Goal: Transaction & Acquisition: Purchase product/service

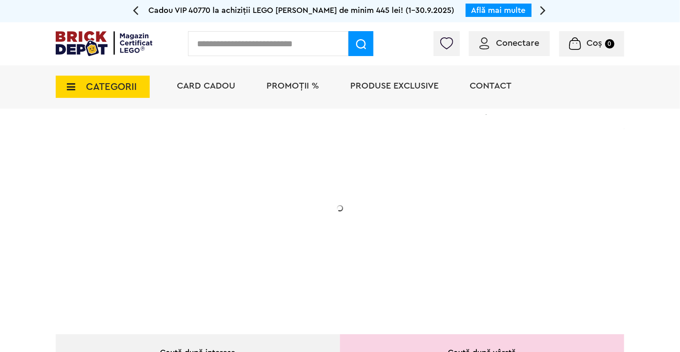
click at [486, 44] on img at bounding box center [484, 43] width 10 height 12
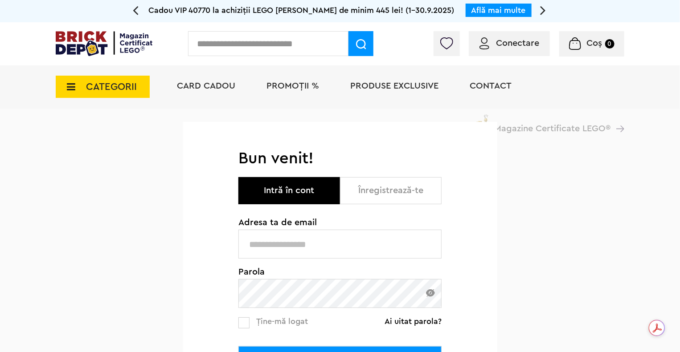
click at [324, 249] on input "text" at bounding box center [339, 244] width 203 height 29
type input "**********"
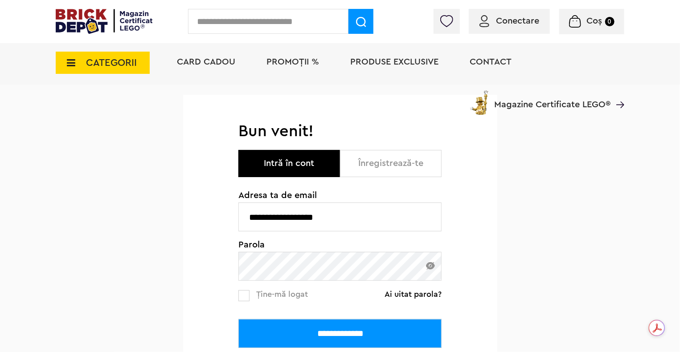
scroll to position [46, 0]
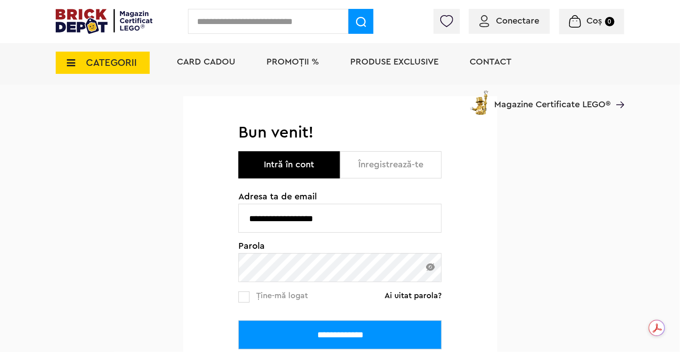
click at [321, 324] on input "**********" at bounding box center [339, 335] width 203 height 29
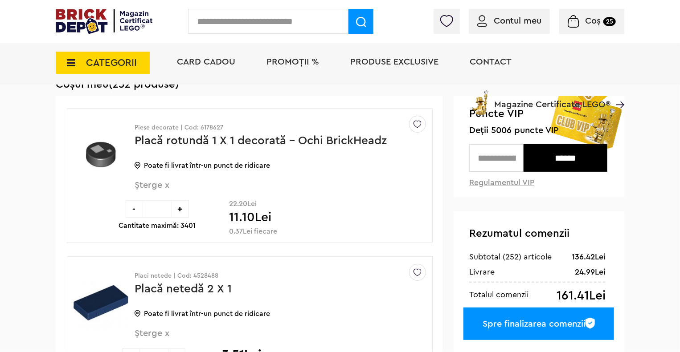
scroll to position [69, 0]
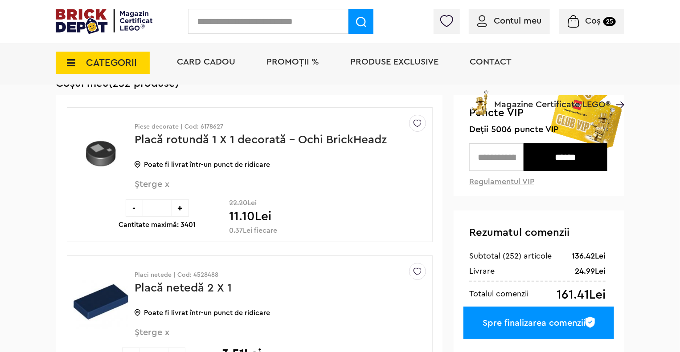
click at [301, 22] on input "text" at bounding box center [268, 21] width 160 height 25
click at [285, 65] on span "PROMOȚII %" at bounding box center [292, 61] width 53 height 9
click at [132, 68] on span "CATEGORII" at bounding box center [111, 63] width 51 height 10
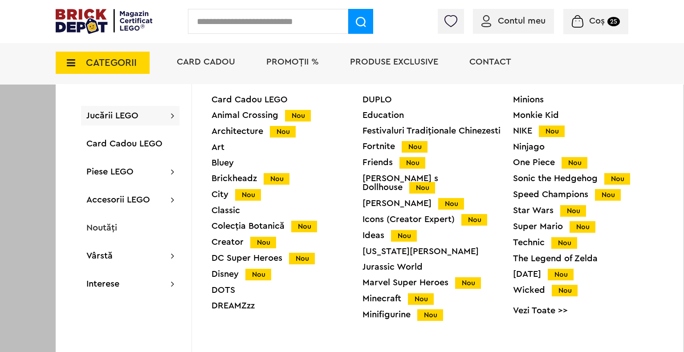
click at [520, 151] on div "Ninjago" at bounding box center [588, 147] width 151 height 9
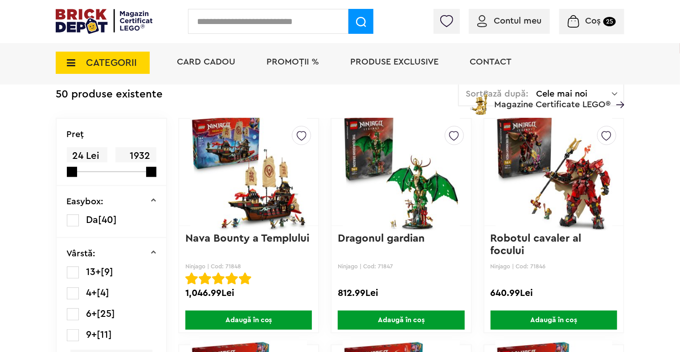
scroll to position [219, 0]
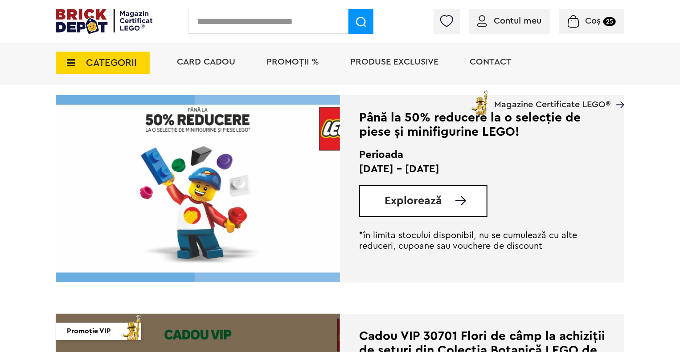
scroll to position [1525, 0]
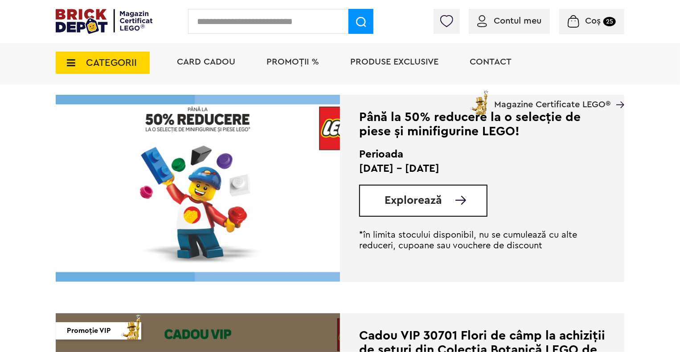
click at [258, 181] on img at bounding box center [198, 188] width 284 height 187
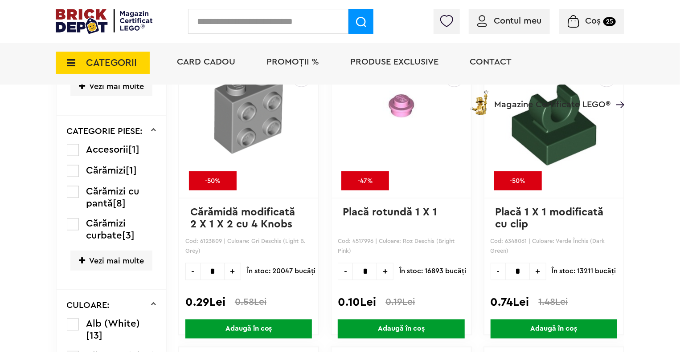
scroll to position [635, 0]
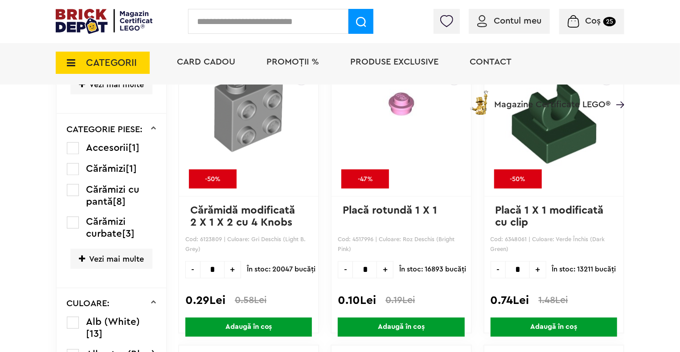
click at [217, 268] on input "*" at bounding box center [212, 270] width 25 height 17
type input "***"
click at [231, 324] on span "Adaugă în coș" at bounding box center [248, 327] width 127 height 19
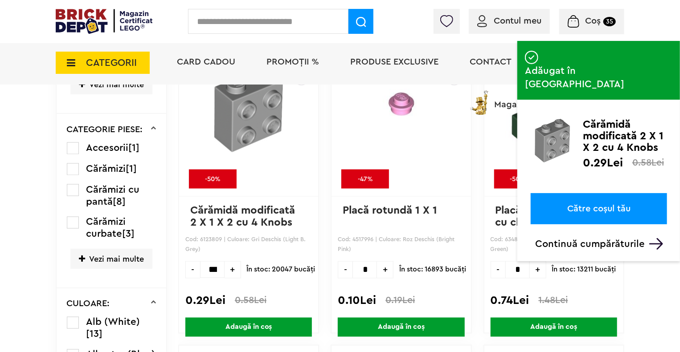
click at [616, 193] on link "Către coșul tău" at bounding box center [599, 208] width 136 height 31
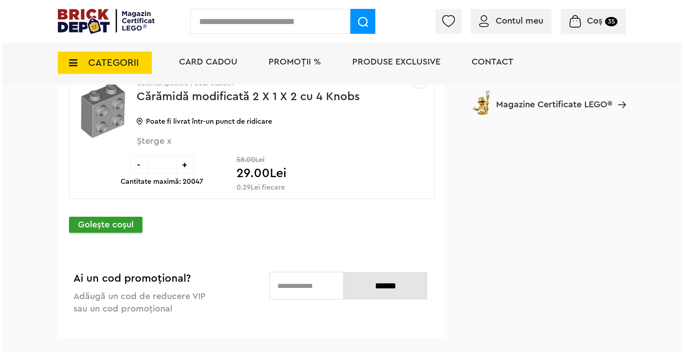
scroll to position [3128, 0]
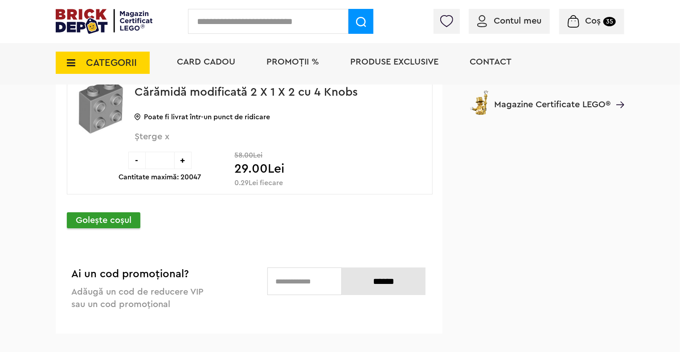
click at [301, 21] on input "text" at bounding box center [268, 21] width 160 height 25
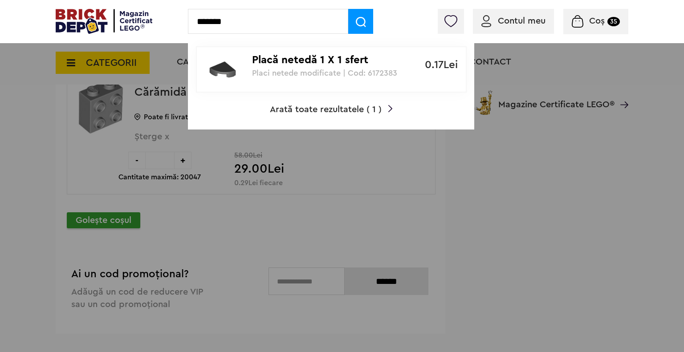
type input "*******"
click at [252, 75] on p "Placi netede modificate | Cod: 6172383" at bounding box center [326, 73] width 149 height 9
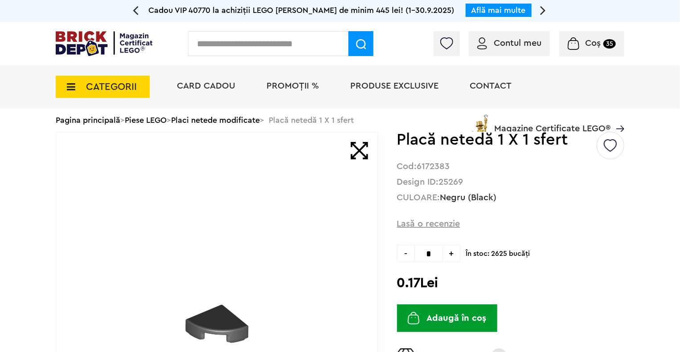
click at [454, 247] on span "+" at bounding box center [451, 253] width 17 height 17
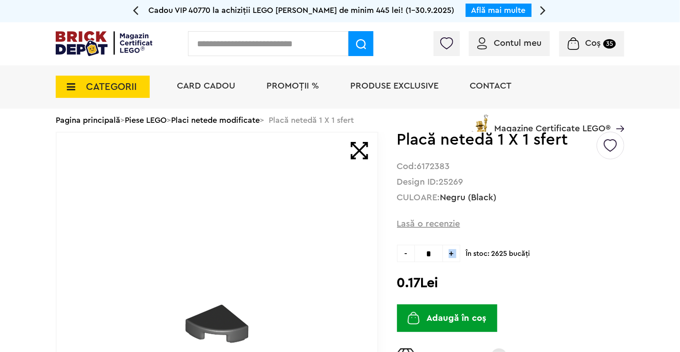
type input "*"
click at [458, 315] on button "Adaugă în coș" at bounding box center [447, 319] width 100 height 28
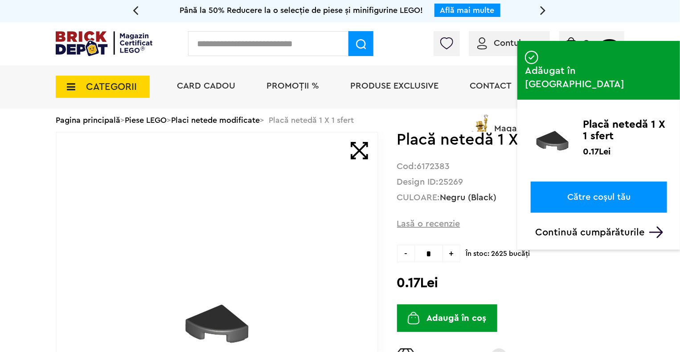
click at [292, 52] on input "text" at bounding box center [268, 43] width 160 height 25
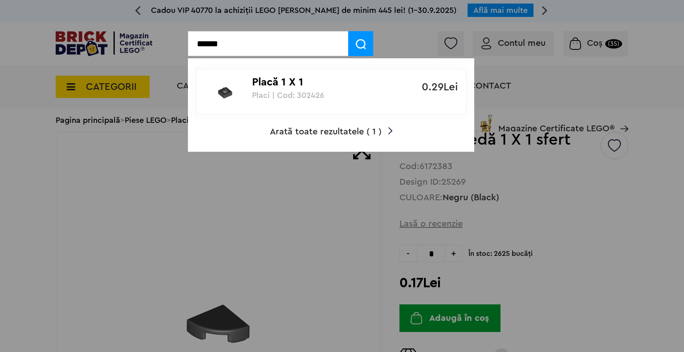
type input "******"
click at [307, 95] on p "Placi | Cod: 302426" at bounding box center [326, 95] width 149 height 9
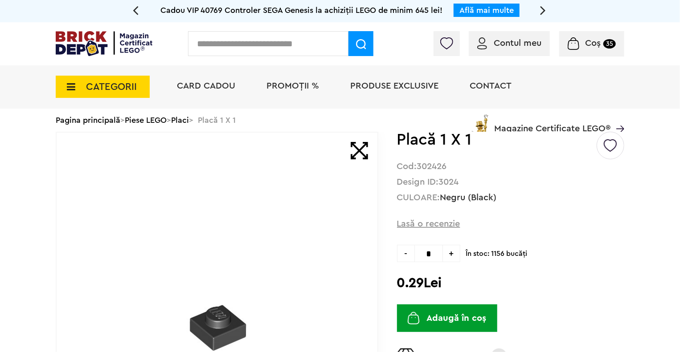
click at [458, 257] on span "+" at bounding box center [451, 253] width 17 height 17
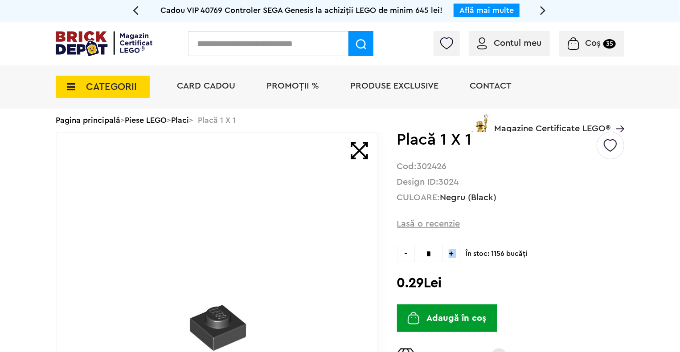
type input "*"
click at [461, 314] on button "Adaugă în coș" at bounding box center [447, 319] width 100 height 28
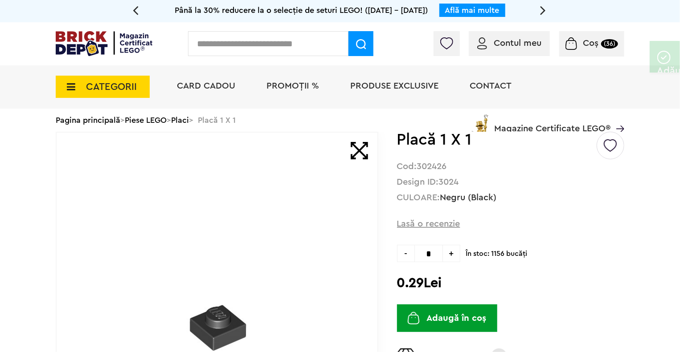
click at [289, 34] on input "text" at bounding box center [268, 43] width 160 height 25
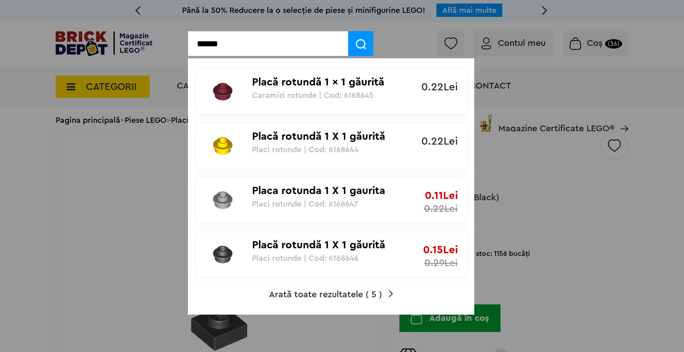
type input "******"
click at [317, 254] on p "Placi rotunde | Cod: 6168646" at bounding box center [326, 258] width 149 height 9
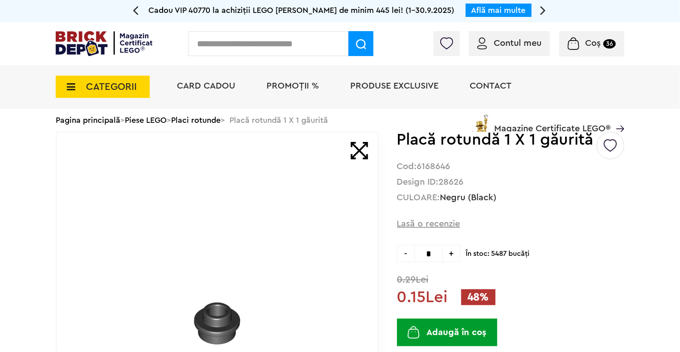
click at [458, 250] on span "+" at bounding box center [451, 253] width 17 height 17
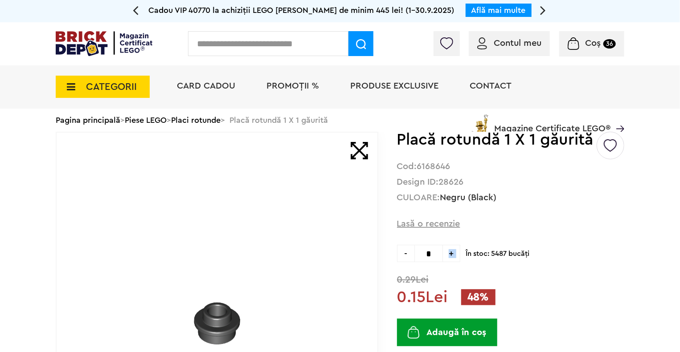
type input "*"
click at [443, 327] on button "Adaugă în coș" at bounding box center [447, 333] width 100 height 28
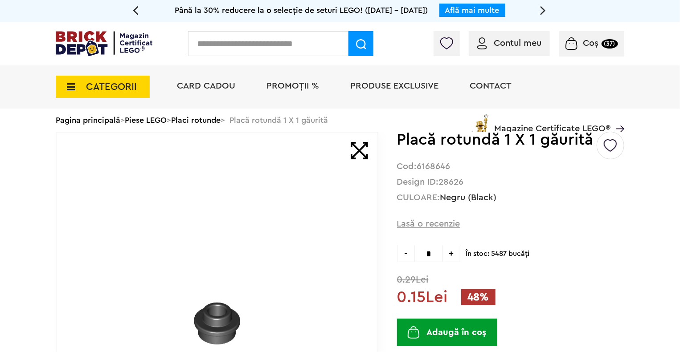
click at [302, 46] on input "text" at bounding box center [268, 43] width 160 height 25
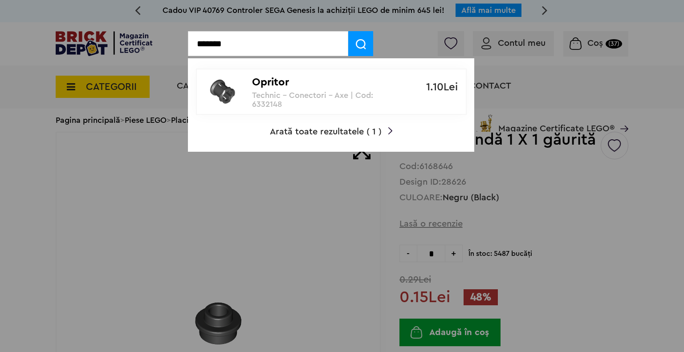
type input "*******"
click at [342, 102] on p "Technic - Conectori - Axe | Cod: 6332148" at bounding box center [326, 100] width 149 height 18
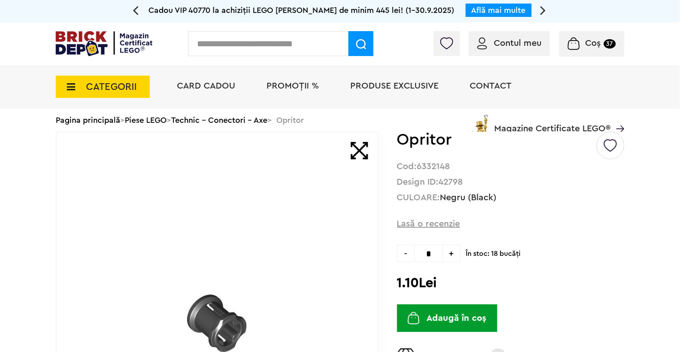
click at [458, 254] on span "+" at bounding box center [451, 253] width 17 height 17
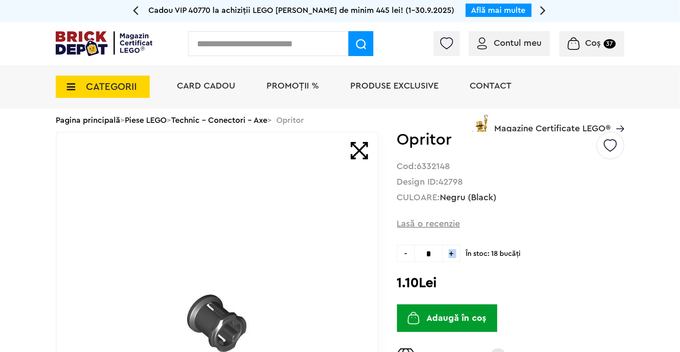
type input "*"
click at [452, 320] on button "Adaugă în coș" at bounding box center [447, 319] width 100 height 28
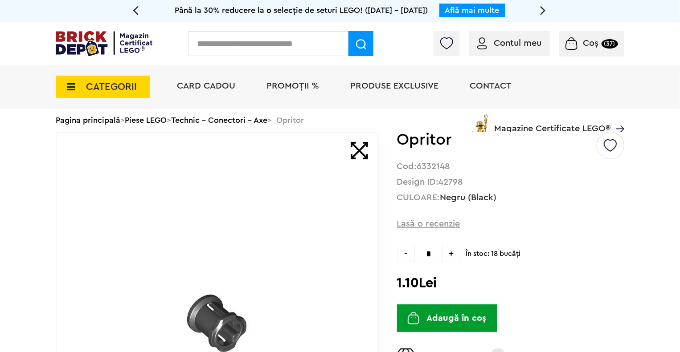
click at [256, 42] on input "text" at bounding box center [268, 43] width 160 height 25
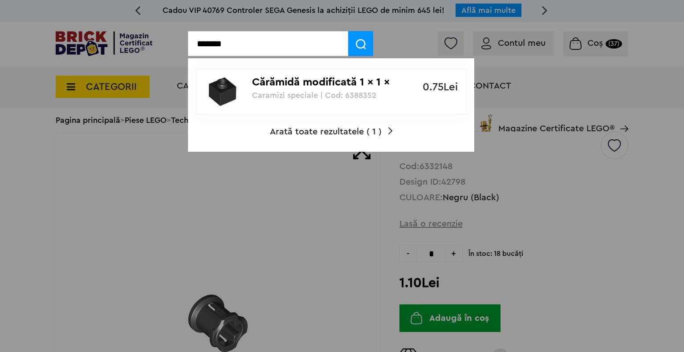
type input "*******"
click at [268, 100] on link "Cărămidă modificată 1 x 1 x 2/3 găurită Caramizi speciale | Cod: 6388352 0.75Lei" at bounding box center [331, 92] width 271 height 46
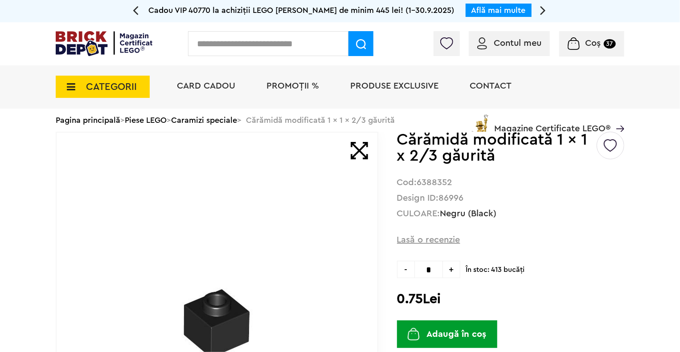
click at [454, 269] on span "+" at bounding box center [451, 269] width 17 height 17
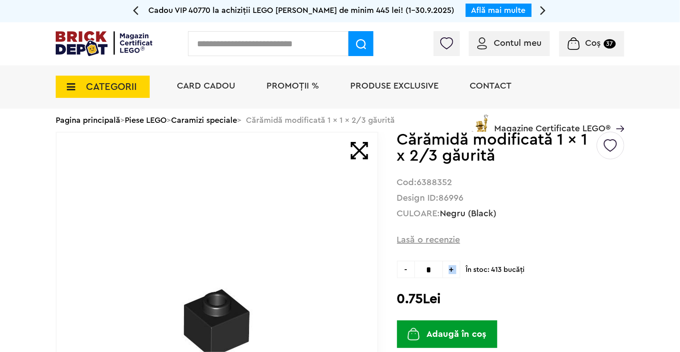
type input "*"
click at [457, 330] on button "Adaugă în coș" at bounding box center [447, 335] width 100 height 28
click at [289, 44] on input "text" at bounding box center [268, 43] width 160 height 25
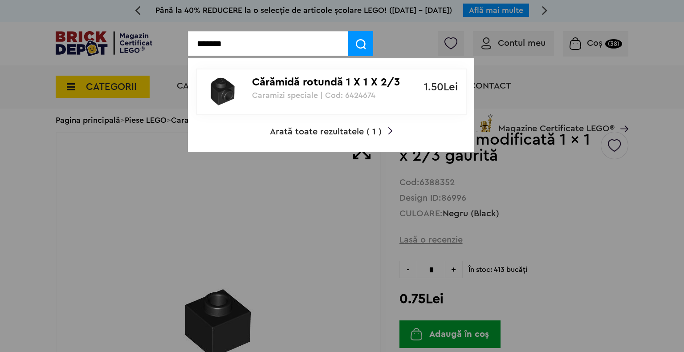
type input "*******"
click at [283, 87] on p "Cărămidă rotundă 1 X 1 X 2/3 cu stud lateral" at bounding box center [326, 82] width 149 height 13
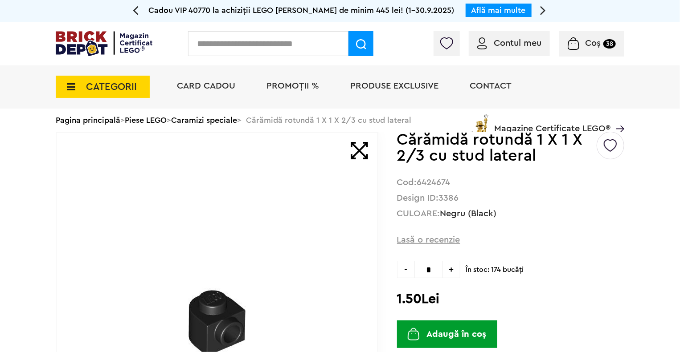
click at [433, 269] on input "*" at bounding box center [428, 269] width 29 height 17
type input "**"
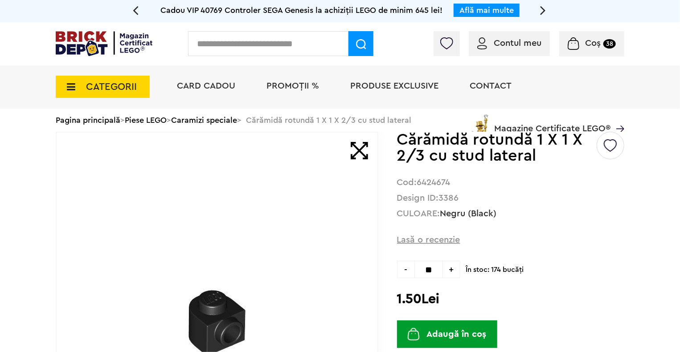
type input "**"
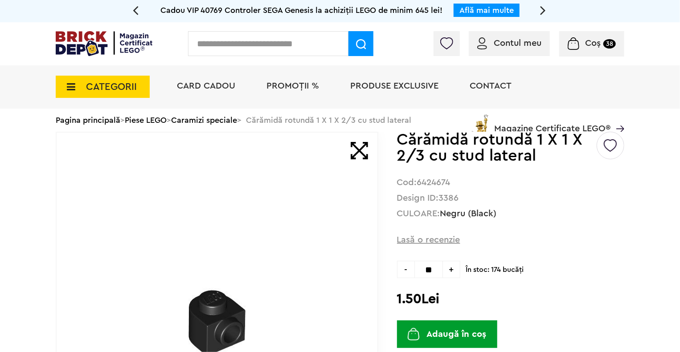
type input "**"
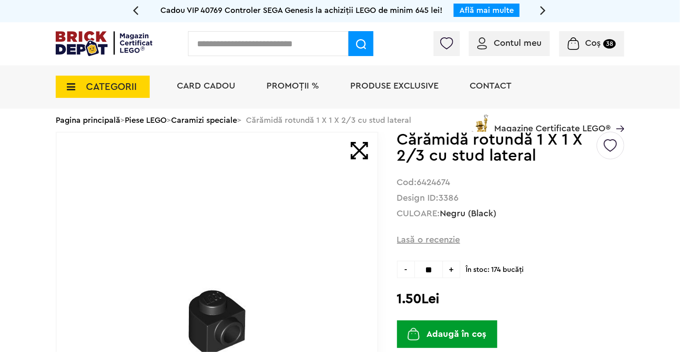
type input "**"
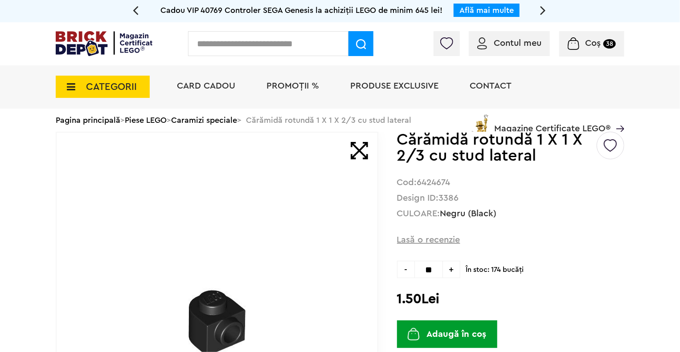
type input "**"
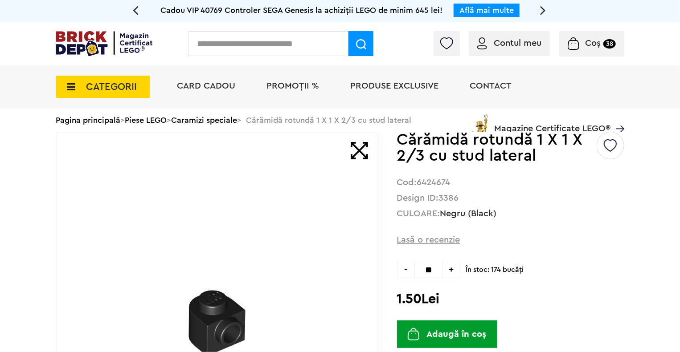
type input "**"
click at [435, 324] on button "Adaugă în coș" at bounding box center [447, 335] width 100 height 28
click at [202, 42] on input "text" at bounding box center [268, 43] width 160 height 25
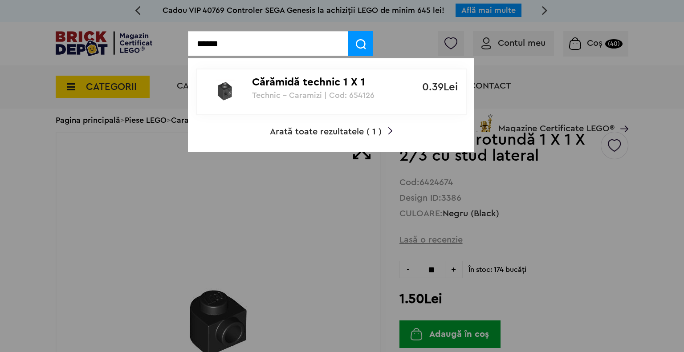
type input "******"
click at [250, 98] on div at bounding box center [224, 92] width 55 height 36
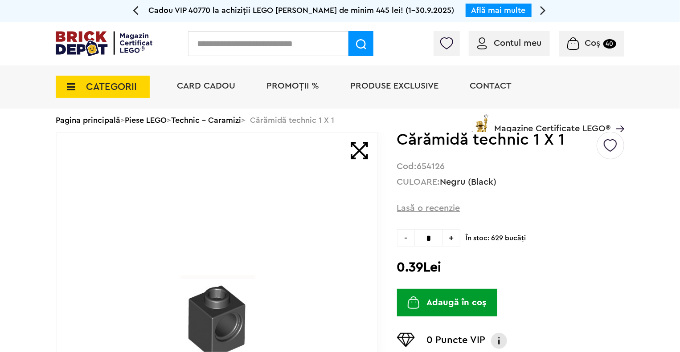
click at [455, 245] on span "+" at bounding box center [451, 237] width 17 height 17
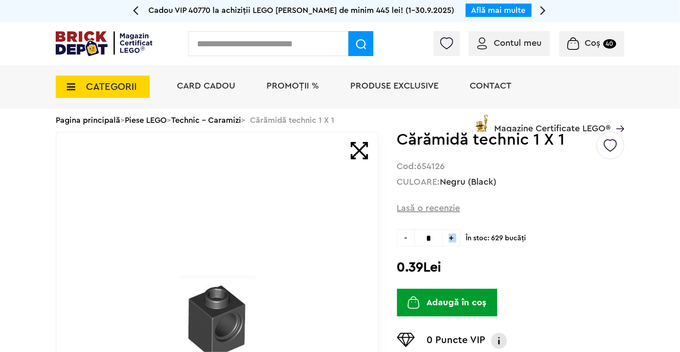
type input "*"
click at [255, 43] on input "text" at bounding box center [268, 43] width 160 height 25
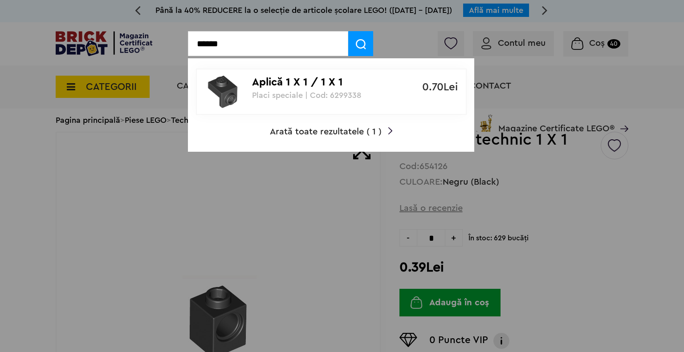
type input "******"
click at [264, 91] on p "Placi speciale | Cod: 6299338" at bounding box center [326, 95] width 149 height 9
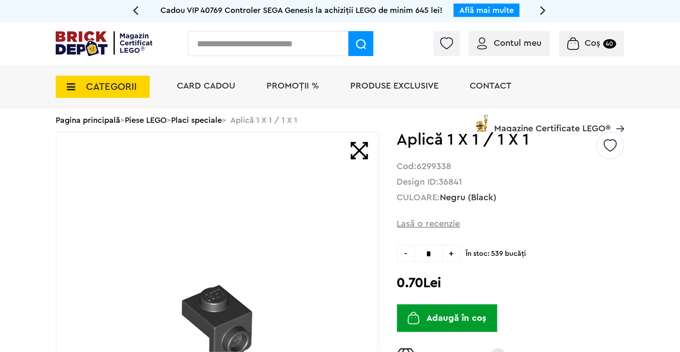
click at [449, 256] on span "+" at bounding box center [451, 253] width 17 height 17
click span "+"
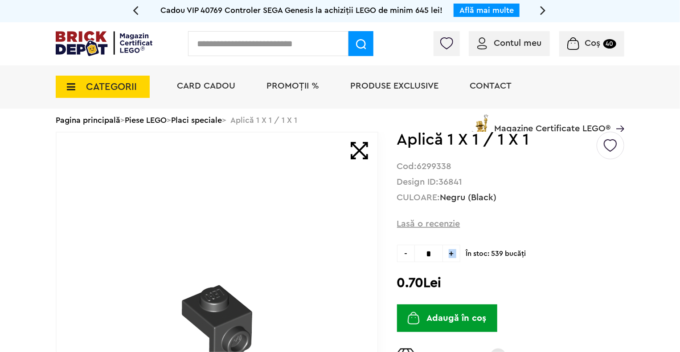
click span "+"
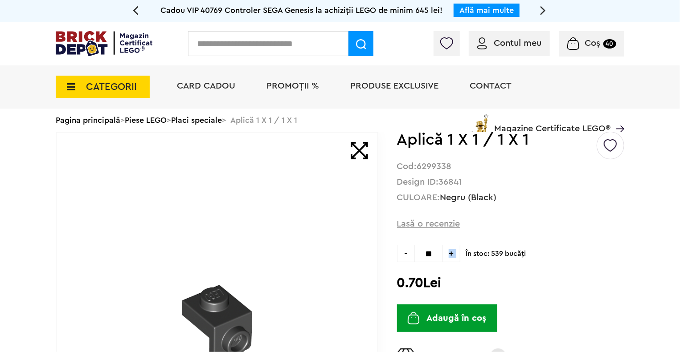
click span "+"
type input "**"
click input "text"
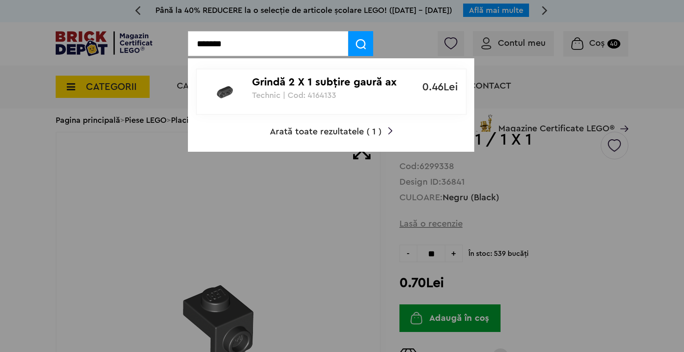
type input "*******"
click p "Grindă 2 X 1 subţire gaură ax"
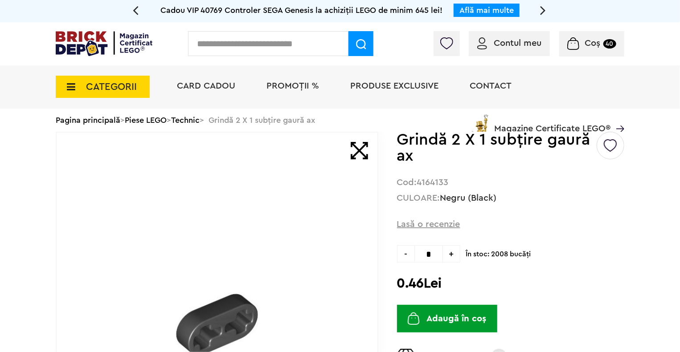
click at [452, 258] on span "+" at bounding box center [451, 253] width 17 height 17
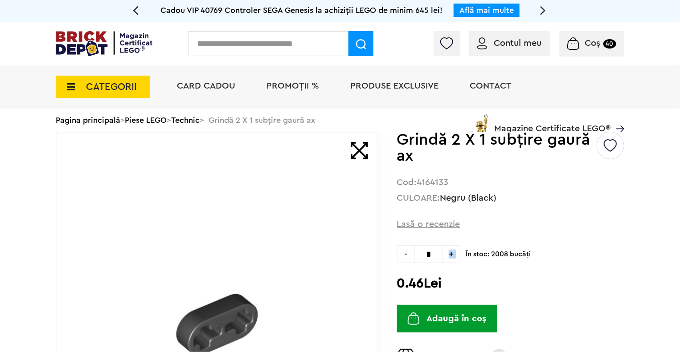
click at [452, 258] on span "+" at bounding box center [451, 253] width 17 height 17
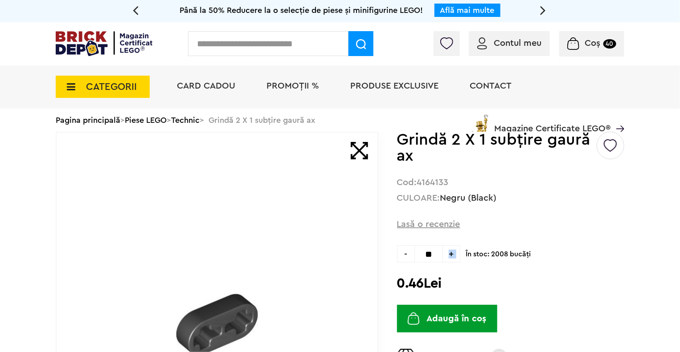
click at [452, 258] on span "+" at bounding box center [451, 253] width 17 height 17
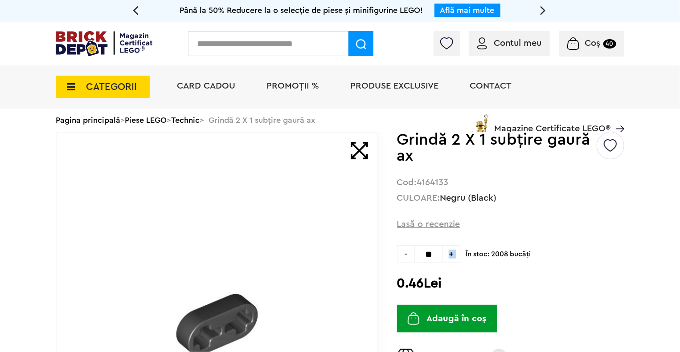
click at [452, 258] on span "+" at bounding box center [451, 253] width 17 height 17
type input "**"
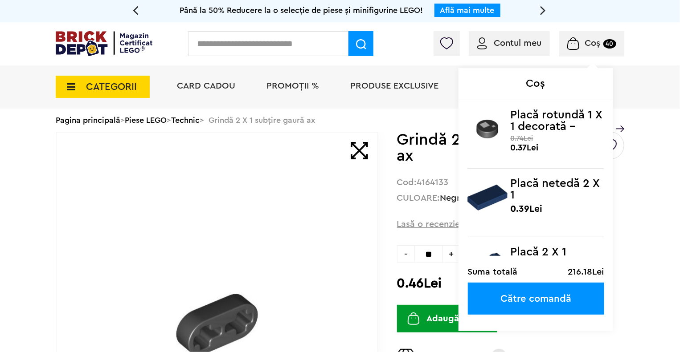
click at [573, 42] on img at bounding box center [573, 43] width 12 height 12
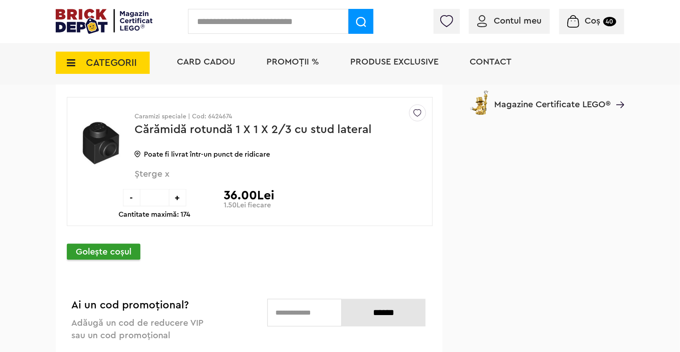
scroll to position [3958, 0]
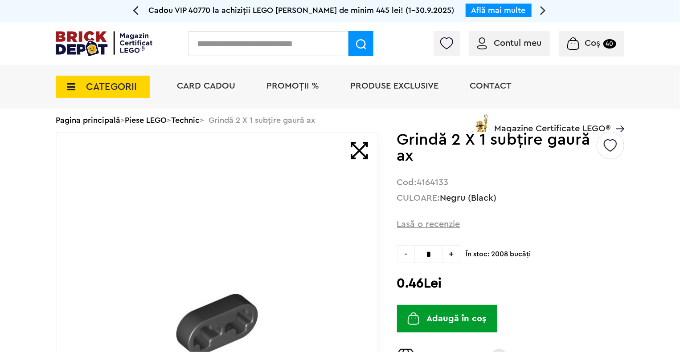
click at [464, 317] on button "Adaugă în coș" at bounding box center [447, 319] width 100 height 28
click at [258, 36] on input "text" at bounding box center [268, 43] width 160 height 25
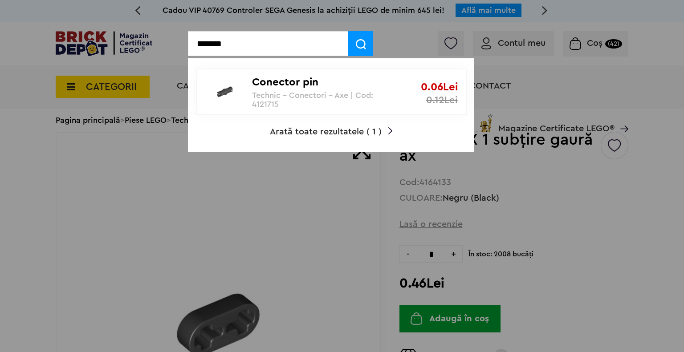
type input "*******"
click at [274, 101] on p "Technic - Conectori - Axe | Cod: 4121715" at bounding box center [326, 100] width 149 height 18
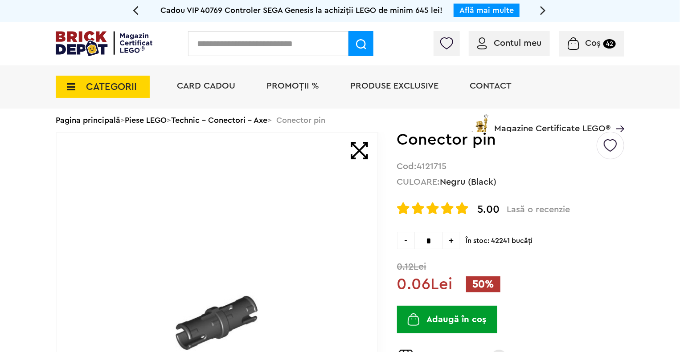
click at [426, 240] on input "*" at bounding box center [428, 240] width 29 height 17
type input "**"
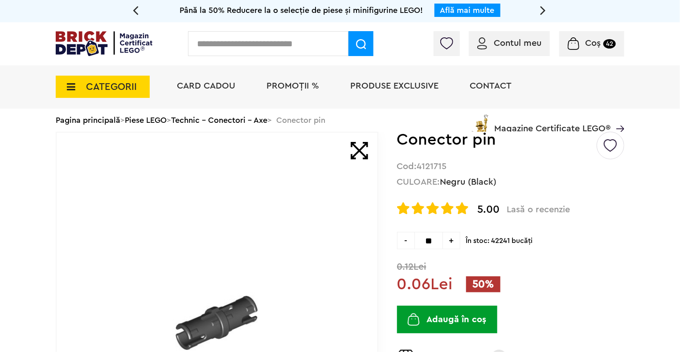
type input "**"
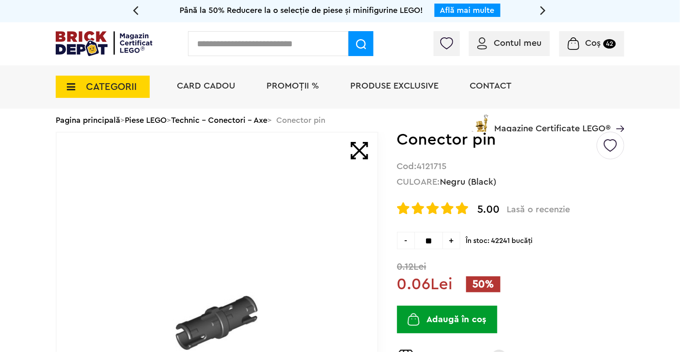
type input "**"
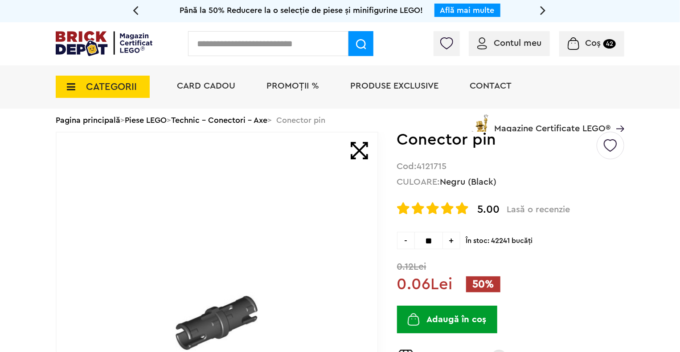
type input "**"
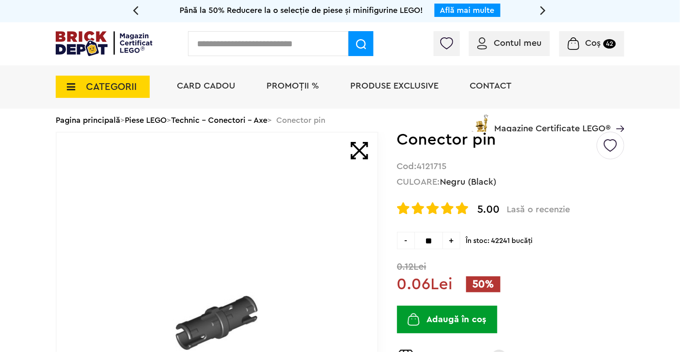
type input "**"
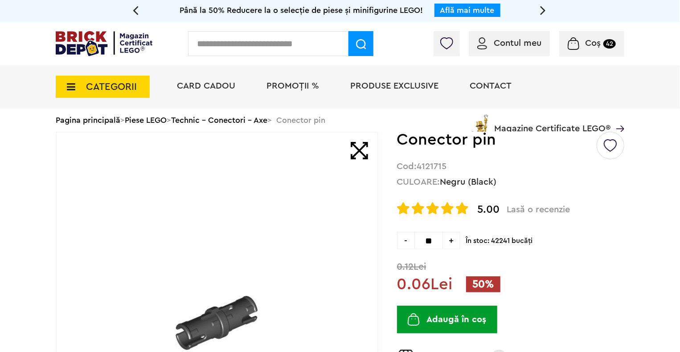
type input "**"
click at [438, 318] on button "Adaugă în coș" at bounding box center [447, 320] width 100 height 28
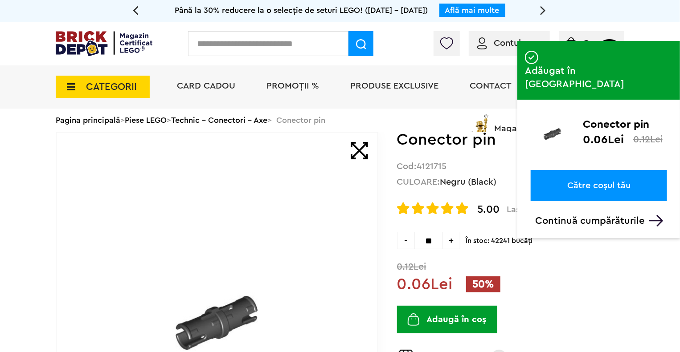
click at [256, 53] on input "text" at bounding box center [268, 43] width 160 height 25
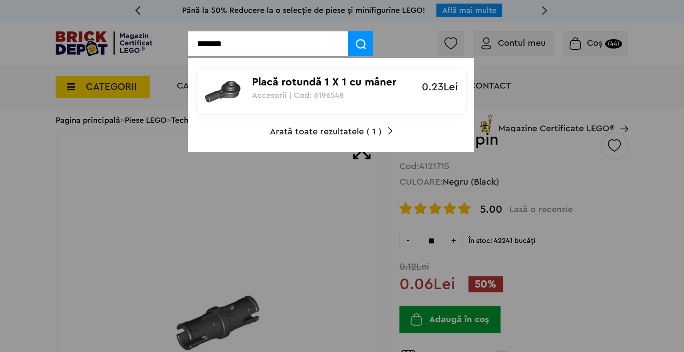
type input "*******"
click at [277, 113] on link "Placă rotundă 1 X 1 cu mâner Accesorii | Cod: 6196548 0.23Lei" at bounding box center [331, 92] width 271 height 46
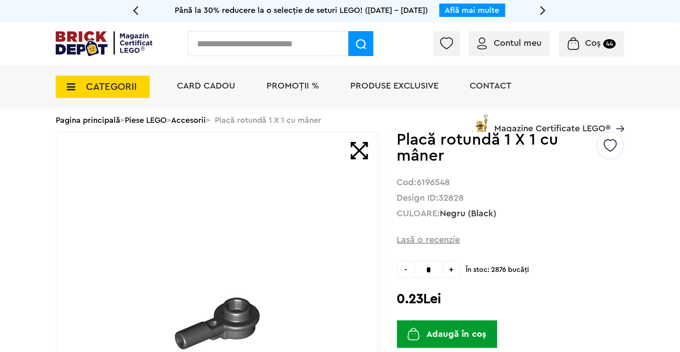
click at [456, 265] on span "+" at bounding box center [451, 269] width 17 height 17
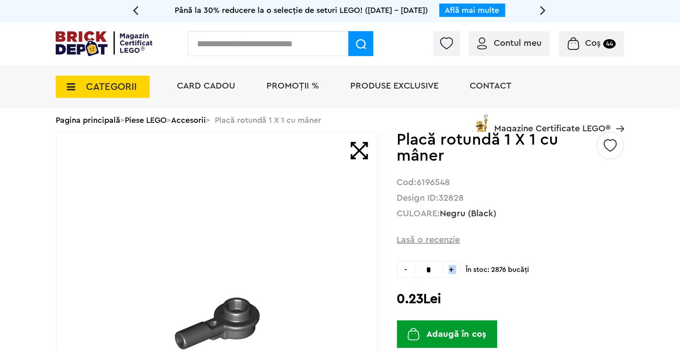
click at [456, 265] on span "+" at bounding box center [451, 269] width 17 height 17
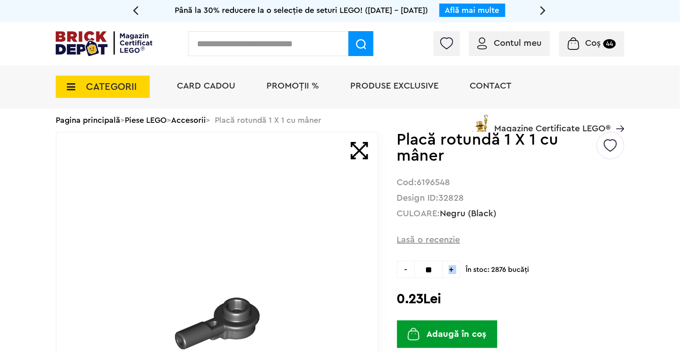
click at [456, 265] on span "+" at bounding box center [451, 269] width 17 height 17
type input "**"
click at [424, 337] on button "Adaugă în coș" at bounding box center [447, 335] width 100 height 28
click at [221, 44] on input "text" at bounding box center [268, 43] width 160 height 25
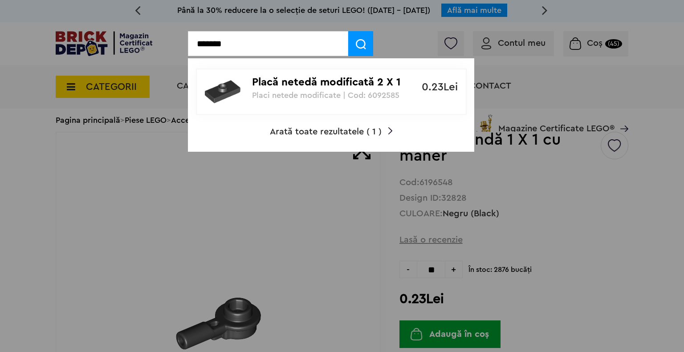
type input "*******"
click at [247, 85] on div at bounding box center [224, 92] width 55 height 36
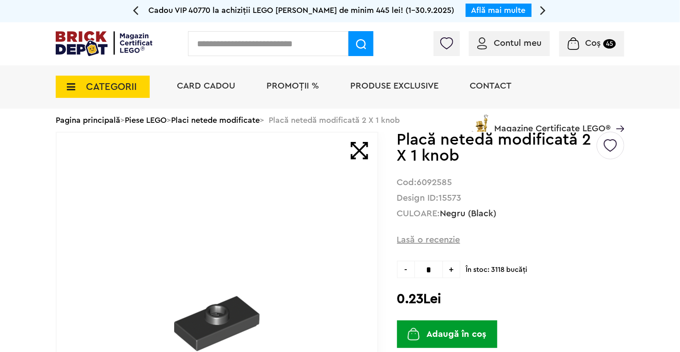
click at [448, 249] on div "Default ( 0 ) Creează o listă nouă Placă netedă modificată 2 X 1 knob Cod: 6092…" at bounding box center [510, 332] width 227 height 401
click at [454, 268] on span "+" at bounding box center [451, 269] width 17 height 17
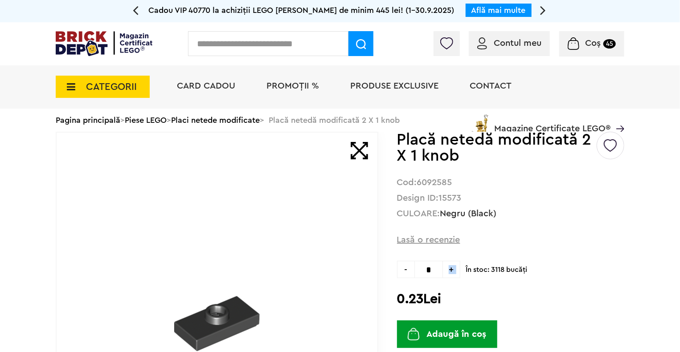
click at [454, 268] on span "+" at bounding box center [451, 269] width 17 height 17
click at [409, 270] on span "-" at bounding box center [405, 269] width 17 height 17
type input "*"
click at [426, 339] on button "Adaugă în coș" at bounding box center [447, 335] width 100 height 28
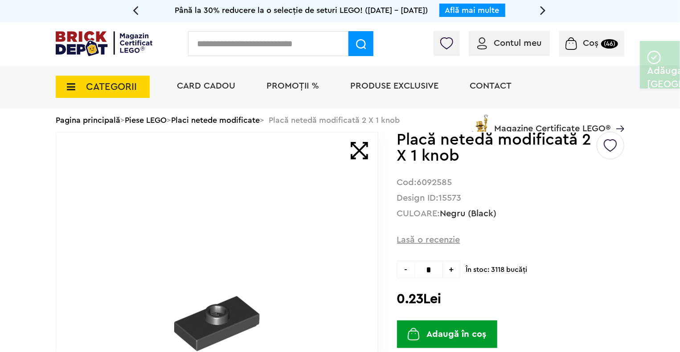
click at [314, 53] on input "text" at bounding box center [268, 43] width 160 height 25
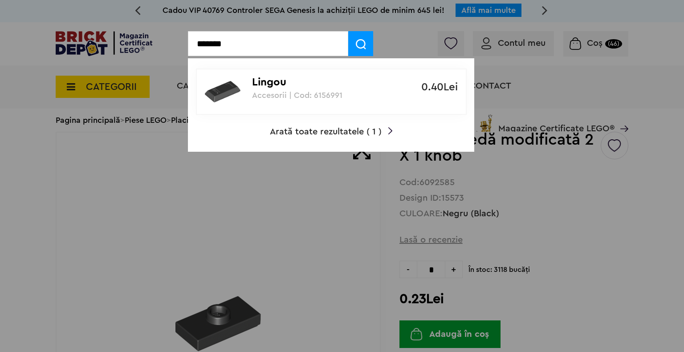
type input "*******"
click at [306, 103] on link "Lingou Accesorii | Cod: 6156991 0.40Lei" at bounding box center [331, 92] width 271 height 46
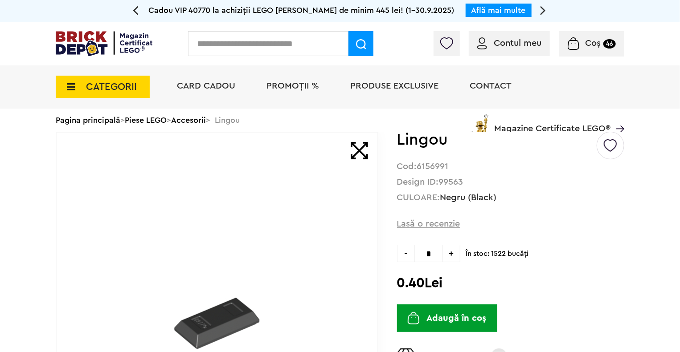
click at [448, 254] on span "+" at bounding box center [451, 253] width 17 height 17
type input "*"
click at [454, 329] on button "Adaugă în coș" at bounding box center [447, 319] width 100 height 28
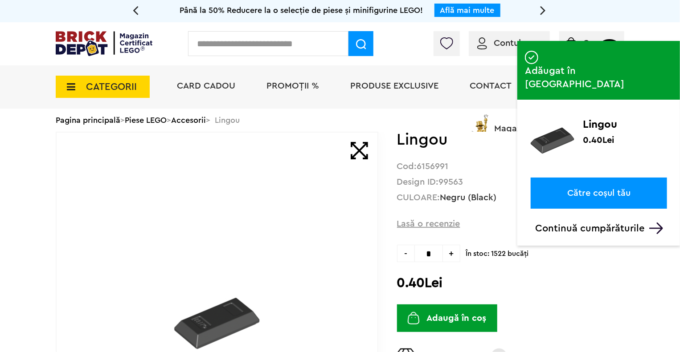
click at [307, 51] on input "text" at bounding box center [268, 43] width 160 height 25
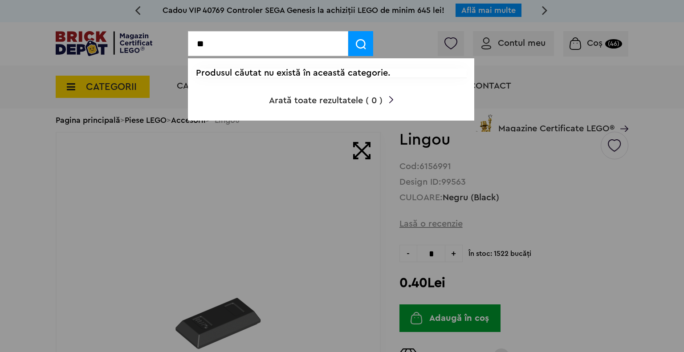
type input "*"
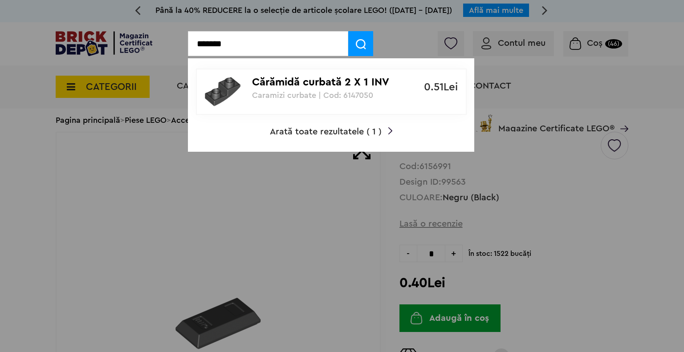
type input "*******"
click at [290, 81] on p "Cărămidă curbată 2 X 1 INV" at bounding box center [326, 82] width 149 height 13
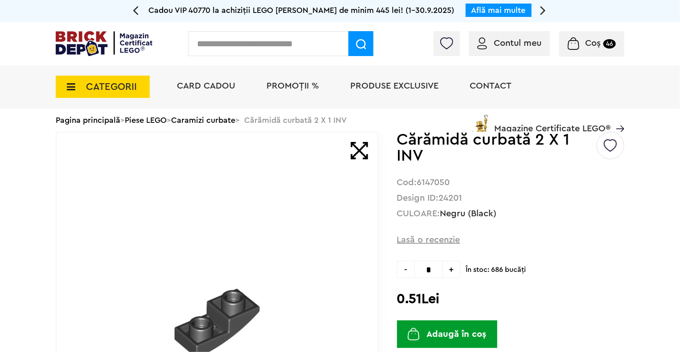
click at [452, 273] on span "+" at bounding box center [451, 269] width 17 height 17
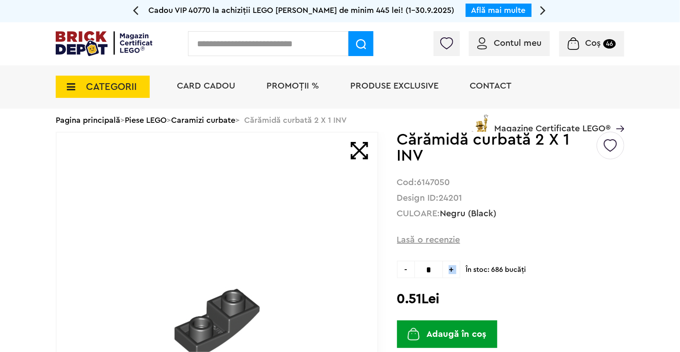
type input "*"
click at [462, 333] on button "Adaugă în coș" at bounding box center [447, 335] width 100 height 28
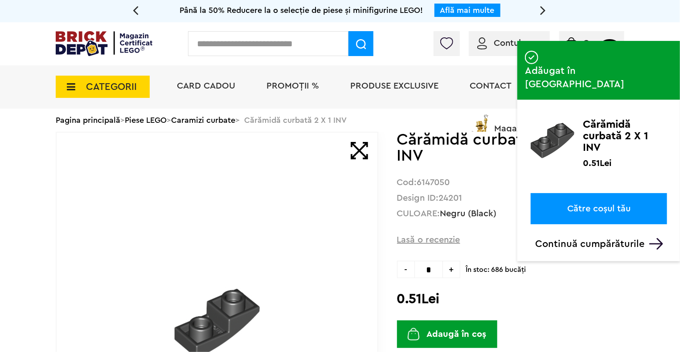
click at [237, 38] on input "text" at bounding box center [268, 43] width 160 height 25
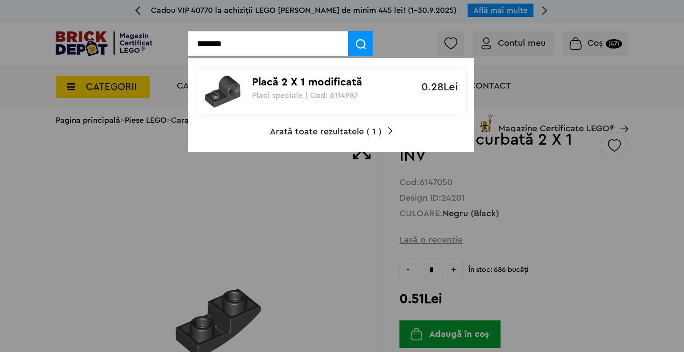
type input "*******"
click at [232, 91] on img at bounding box center [223, 92] width 36 height 36
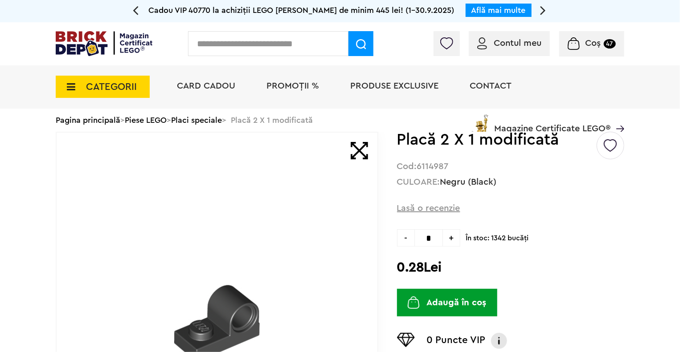
click at [452, 240] on span "+" at bounding box center [451, 237] width 17 height 17
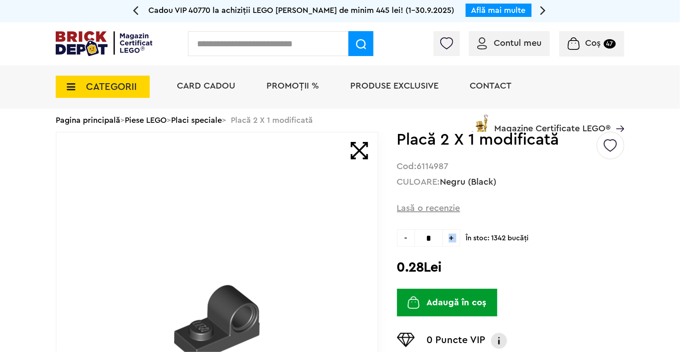
type input "*"
click at [456, 306] on button "Adaugă în coș" at bounding box center [447, 303] width 100 height 28
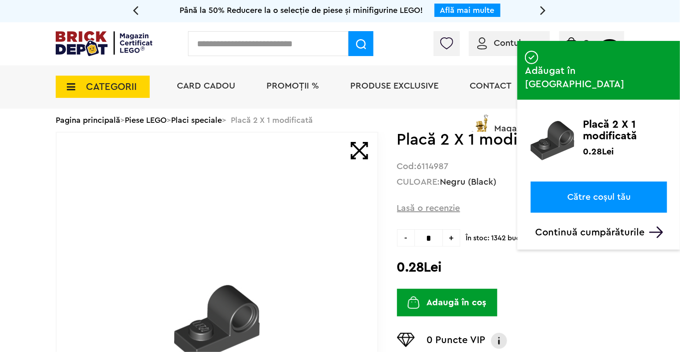
click at [290, 50] on input "text" at bounding box center [268, 43] width 160 height 25
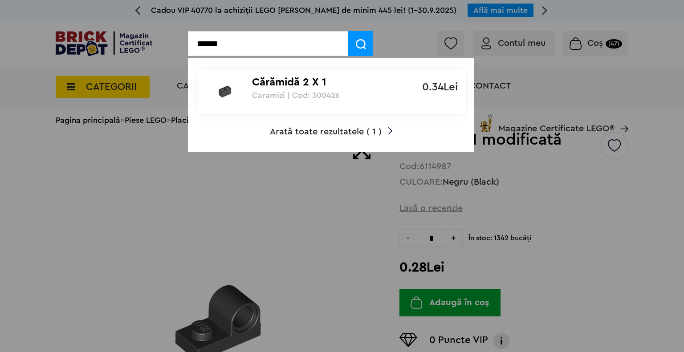
type input "******"
click at [297, 89] on div "Cărămidă 2 X 1 Caramizi | Cod: 300426" at bounding box center [326, 84] width 149 height 30
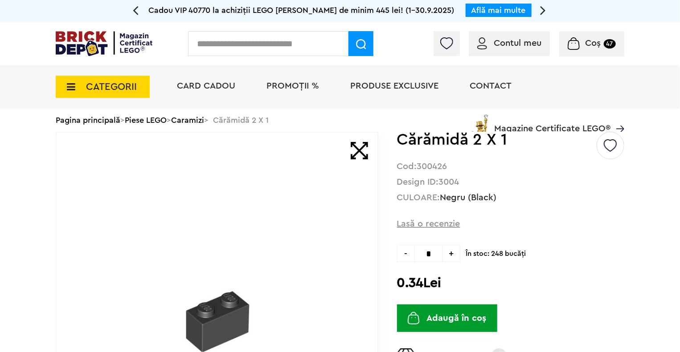
click at [459, 256] on span "+" at bounding box center [451, 253] width 17 height 17
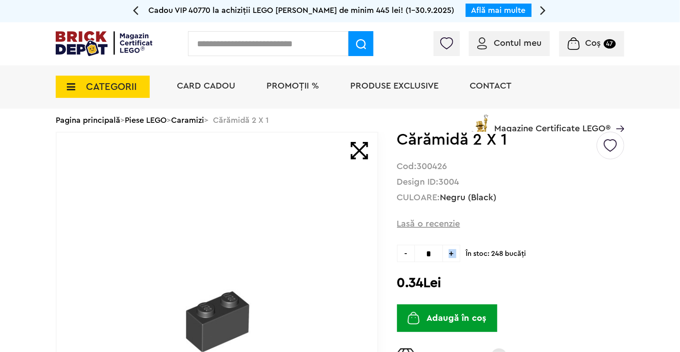
type input "*"
click at [476, 317] on button "Adaugă în coș" at bounding box center [447, 319] width 100 height 28
click at [291, 44] on input "text" at bounding box center [268, 43] width 160 height 25
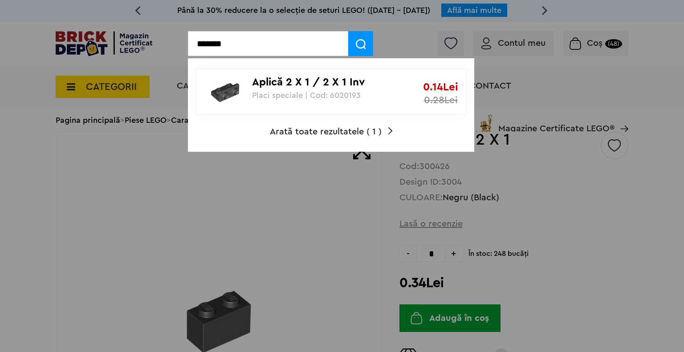
type input "*******"
click at [329, 87] on p "Aplică 2 X 1 / 2 X 1 Inv" at bounding box center [326, 82] width 149 height 13
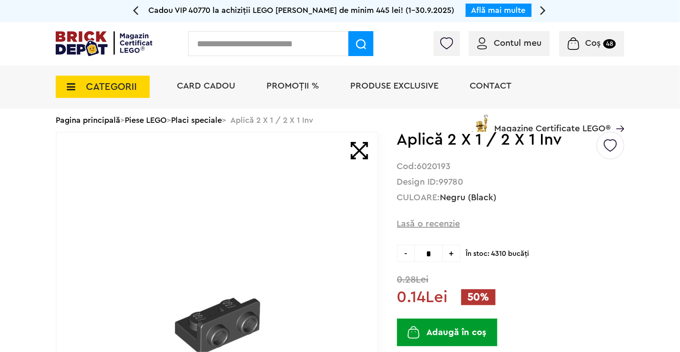
click at [459, 257] on span "+" at bounding box center [451, 253] width 17 height 17
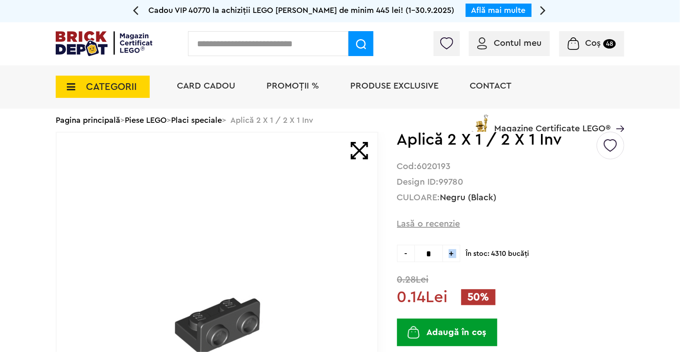
click at [459, 257] on span "+" at bounding box center [451, 253] width 17 height 17
type input "*"
click at [450, 324] on button "Adaugă în coș" at bounding box center [447, 333] width 100 height 28
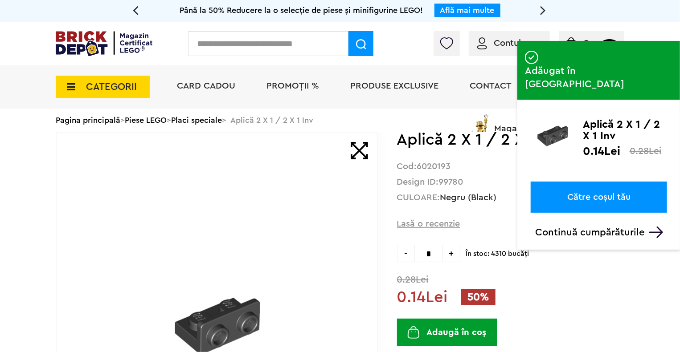
click at [289, 53] on input "text" at bounding box center [268, 43] width 160 height 25
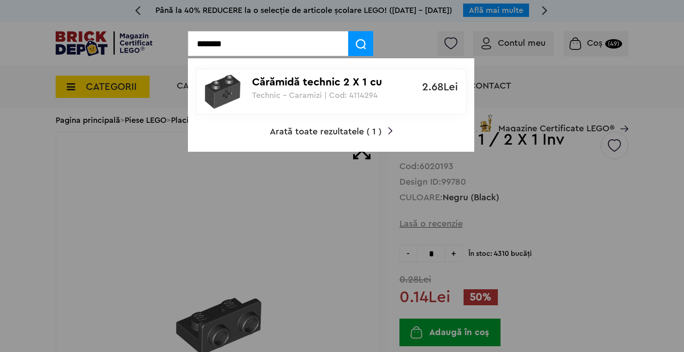
type input "*******"
click at [315, 97] on p "Technic - Caramizi | Cod: 4114294" at bounding box center [326, 95] width 149 height 9
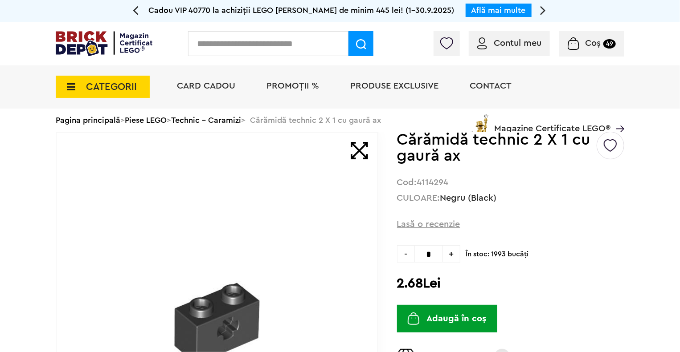
click at [451, 260] on span "+" at bounding box center [451, 253] width 17 height 17
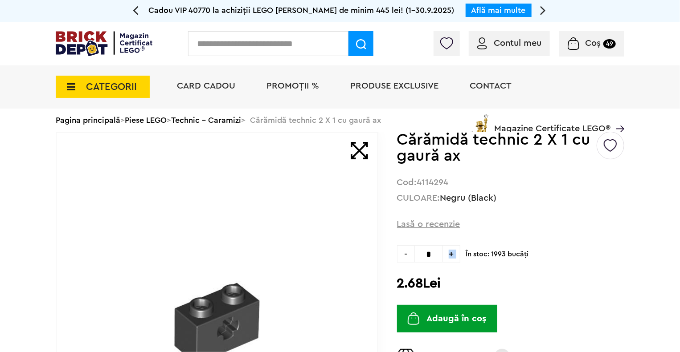
click at [451, 260] on span "+" at bounding box center [451, 253] width 17 height 17
click at [412, 254] on span "-" at bounding box center [405, 253] width 17 height 17
type input "*"
click at [456, 329] on button "Adaugă în coș" at bounding box center [447, 319] width 100 height 28
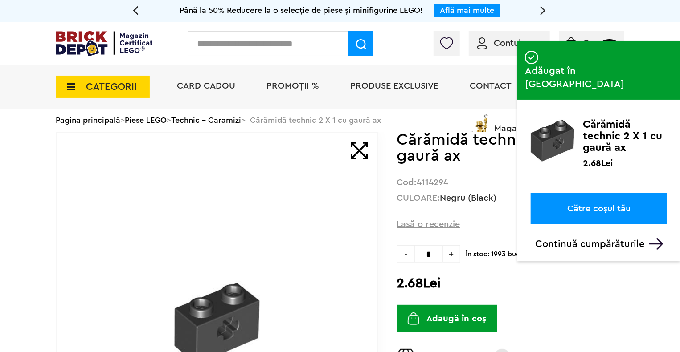
click at [274, 49] on input "text" at bounding box center [268, 43] width 160 height 25
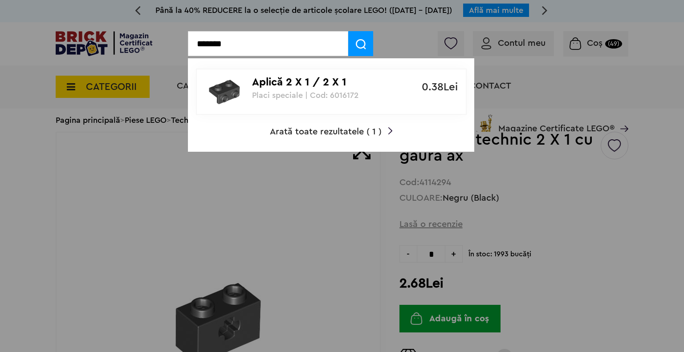
type input "*******"
click at [281, 74] on div "Aplică 2 X 1 / 2 X 1 Placi speciale | Cod: 6016172" at bounding box center [326, 84] width 149 height 30
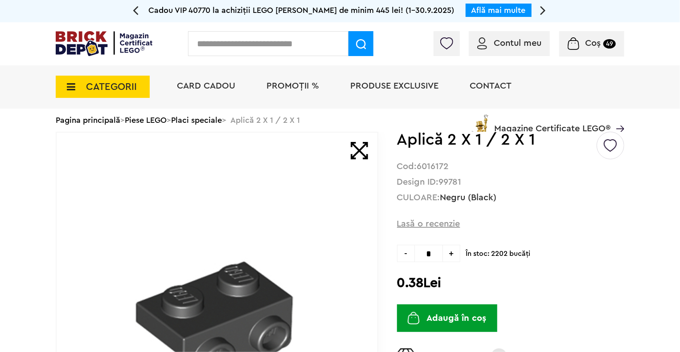
click at [449, 255] on span "+" at bounding box center [451, 253] width 17 height 17
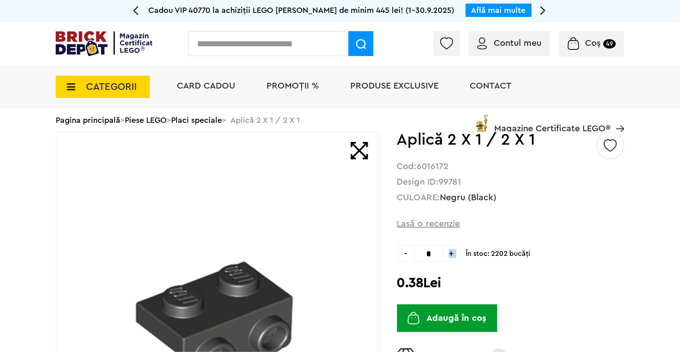
click at [449, 255] on span "+" at bounding box center [451, 253] width 17 height 17
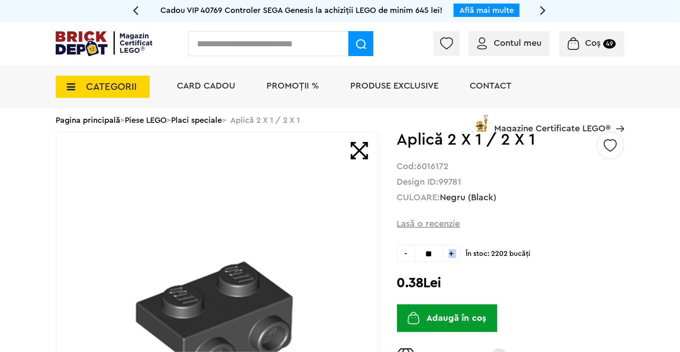
click at [449, 255] on span "+" at bounding box center [451, 253] width 17 height 17
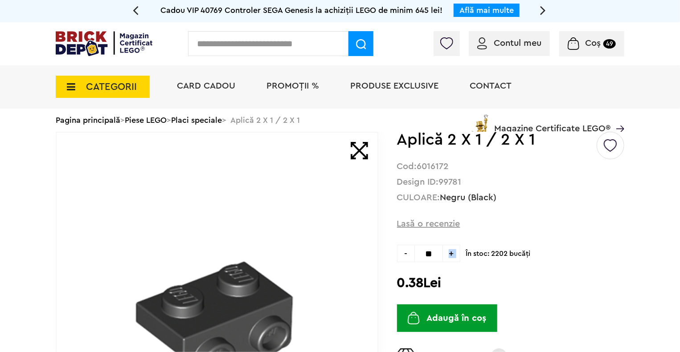
click at [449, 255] on span "+" at bounding box center [451, 253] width 17 height 17
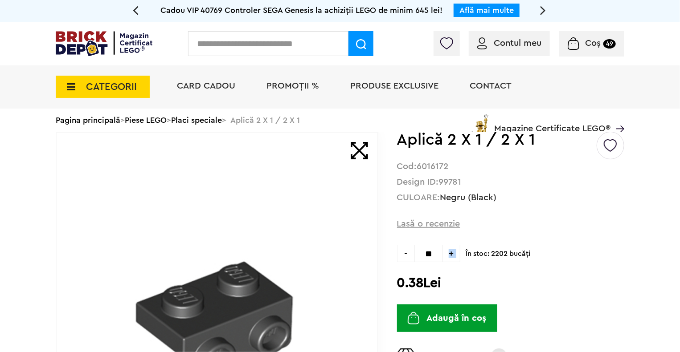
click at [449, 255] on span "+" at bounding box center [451, 253] width 17 height 17
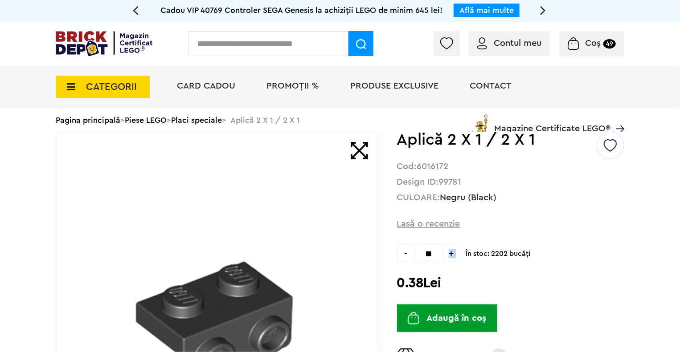
click at [449, 255] on span "+" at bounding box center [451, 253] width 17 height 17
type input "**"
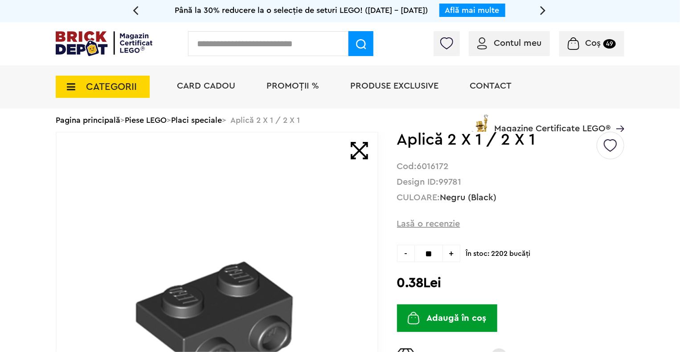
click at [472, 327] on button "Adaugă în coș" at bounding box center [447, 319] width 100 height 28
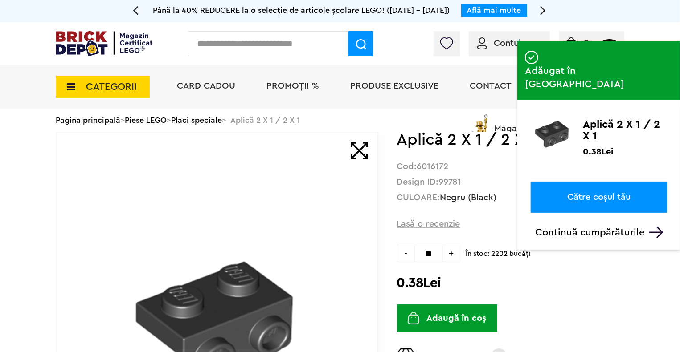
click at [263, 49] on input "text" at bounding box center [268, 43] width 160 height 25
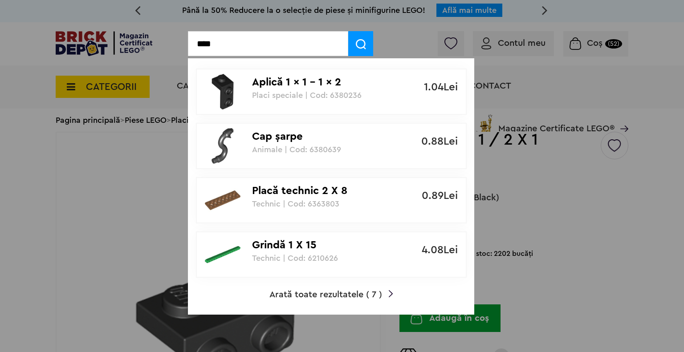
type input "****"
click at [294, 86] on p "Aplică 1 x 1 - 1 x 2" at bounding box center [326, 82] width 149 height 13
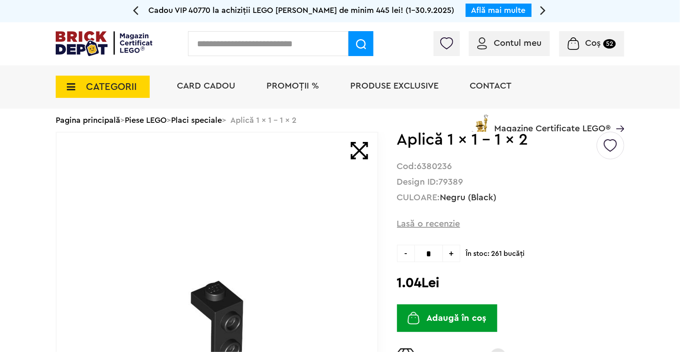
click at [433, 256] on input "*" at bounding box center [428, 253] width 29 height 17
type input "**"
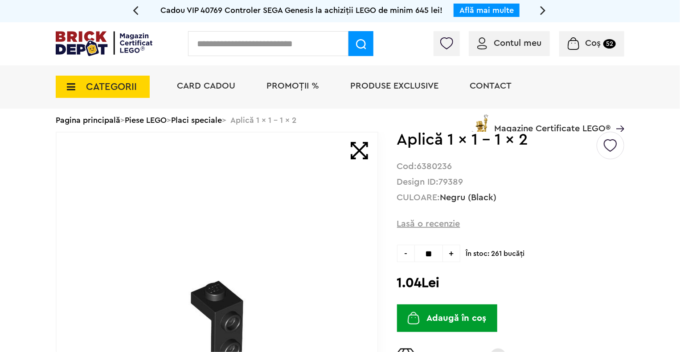
type input "**"
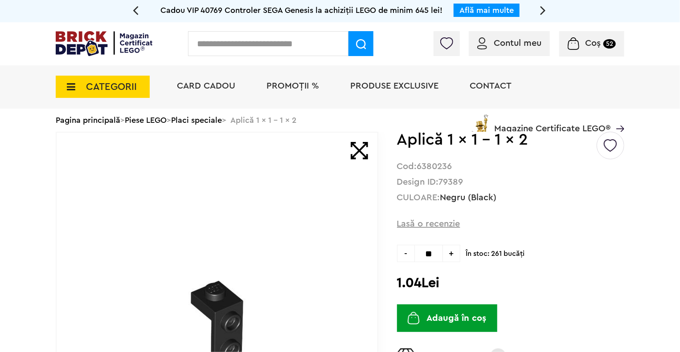
type input "**"
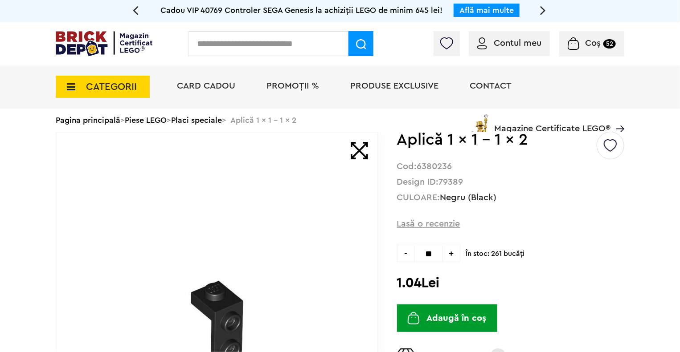
type input "**"
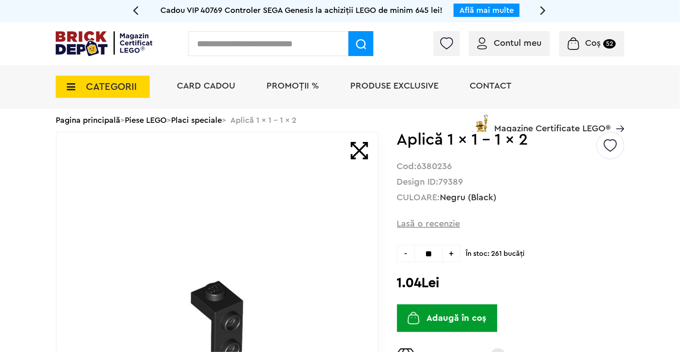
type input "**"
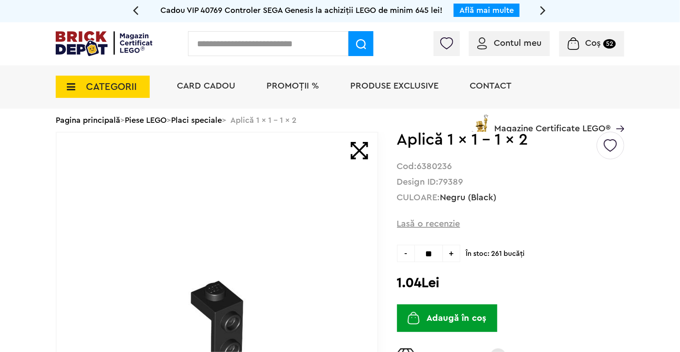
type input "**"
click at [466, 325] on button "Adaugă în coș" at bounding box center [447, 319] width 100 height 28
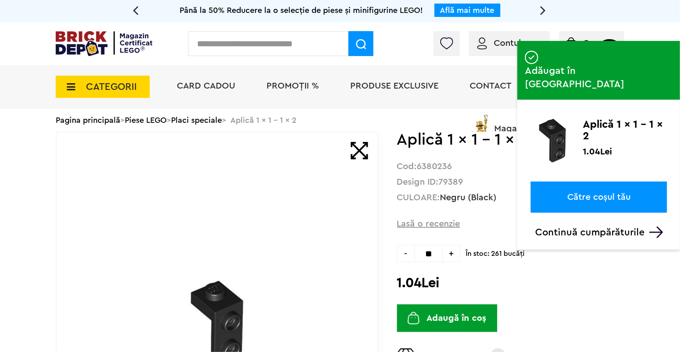
click at [319, 44] on input "text" at bounding box center [268, 43] width 160 height 25
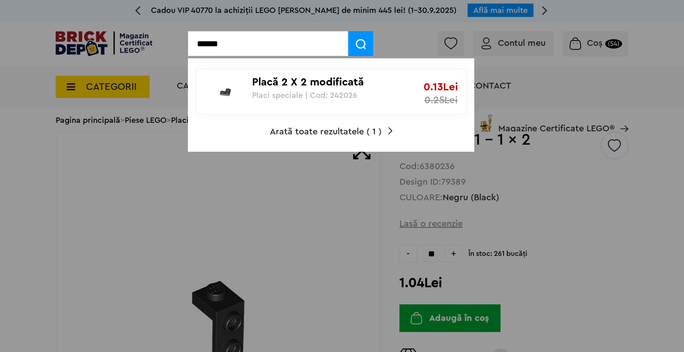
type input "******"
click at [319, 82] on p "Placă 2 X 2 modificată" at bounding box center [326, 82] width 149 height 13
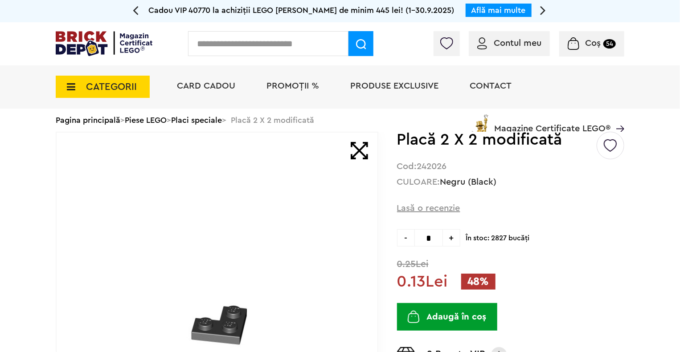
click at [437, 242] on input "*" at bounding box center [428, 237] width 29 height 17
type input "**"
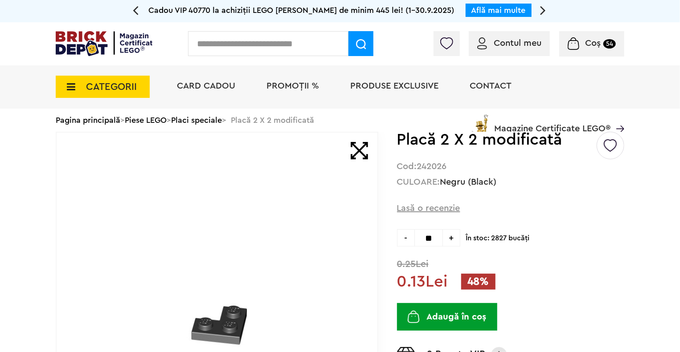
type input "**"
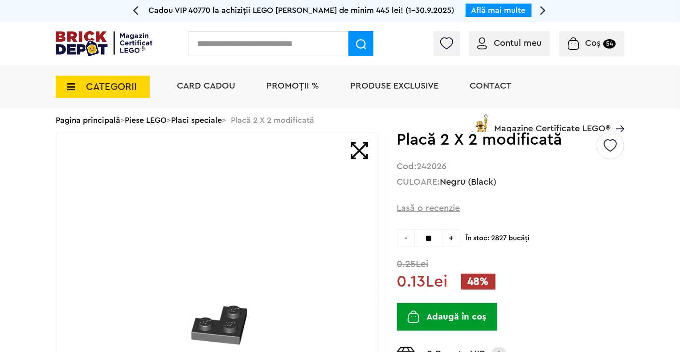
type input "**"
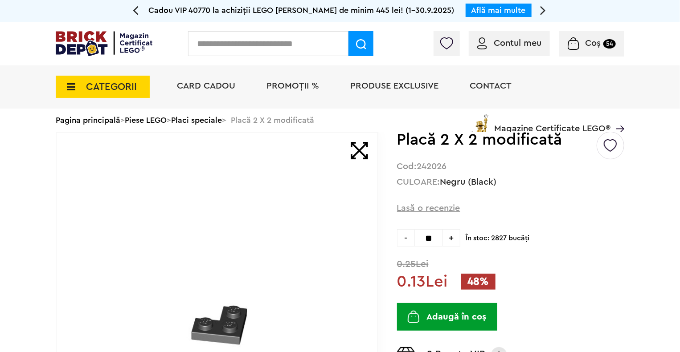
type input "**"
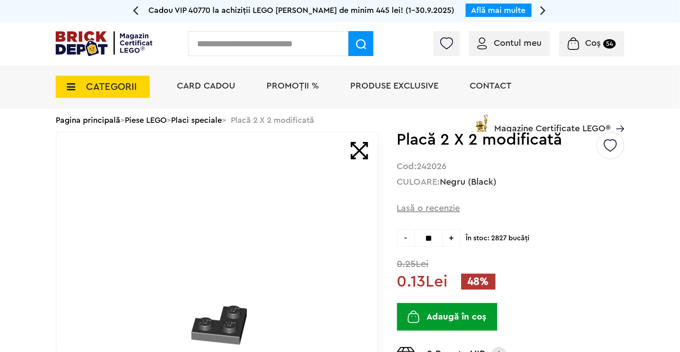
type input "**"
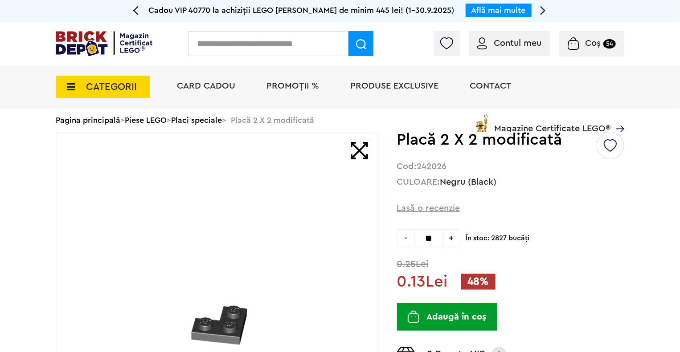
type input "**"
click at [450, 320] on button "Adaugă în coș" at bounding box center [447, 317] width 100 height 28
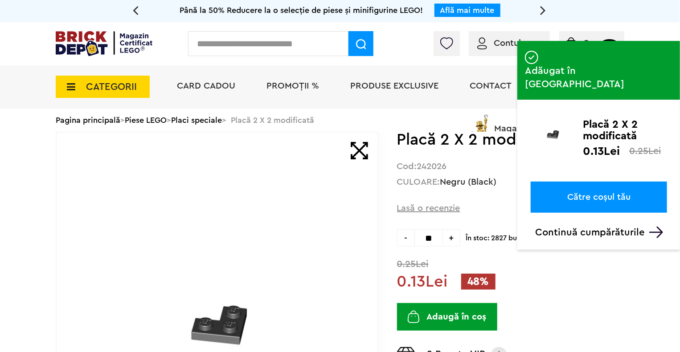
click at [258, 50] on input "text" at bounding box center [268, 43] width 160 height 25
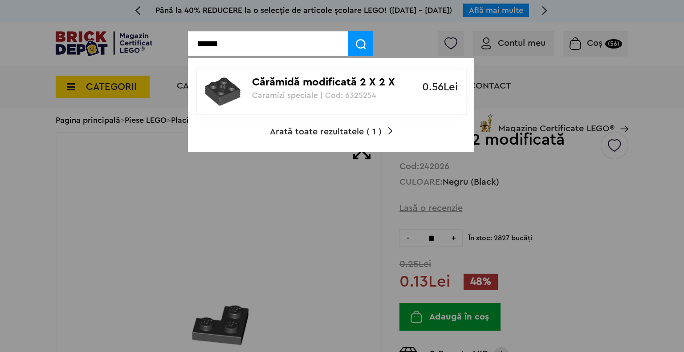
type input "******"
click at [258, 86] on p "Cărămidă modificată 2 X 2 X 2/3 grill" at bounding box center [326, 82] width 149 height 13
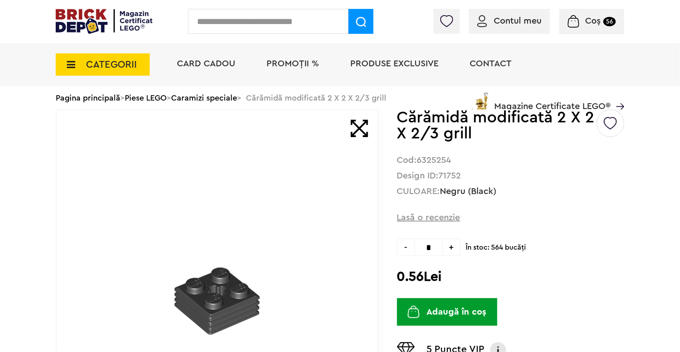
click at [446, 248] on span "+" at bounding box center [451, 247] width 17 height 17
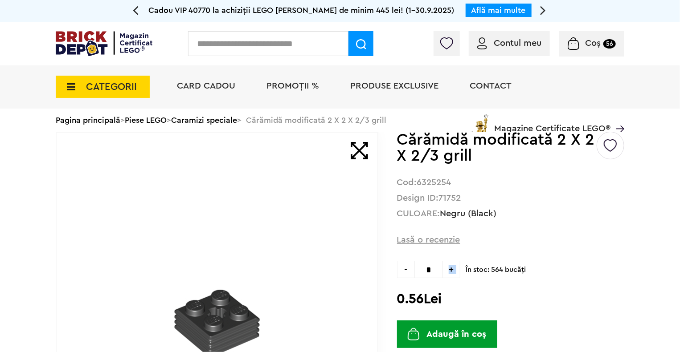
click at [456, 269] on span "+" at bounding box center [451, 269] width 17 height 17
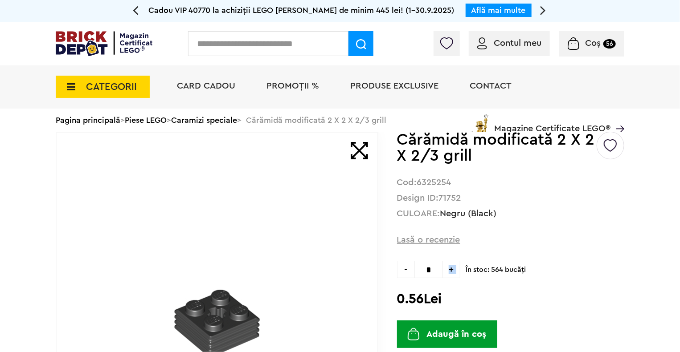
type input "*"
click at [449, 339] on button "Adaugă în coș" at bounding box center [447, 335] width 100 height 28
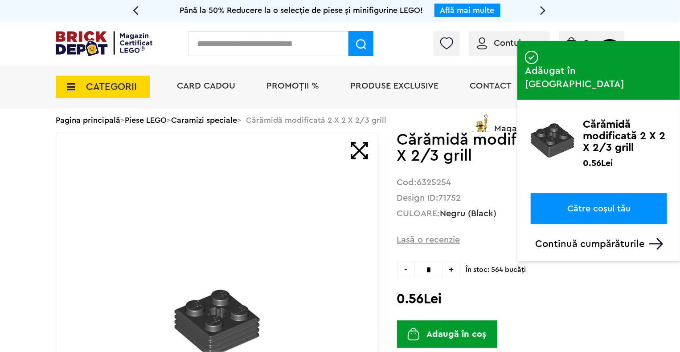
click at [301, 42] on input "text" at bounding box center [268, 43] width 160 height 25
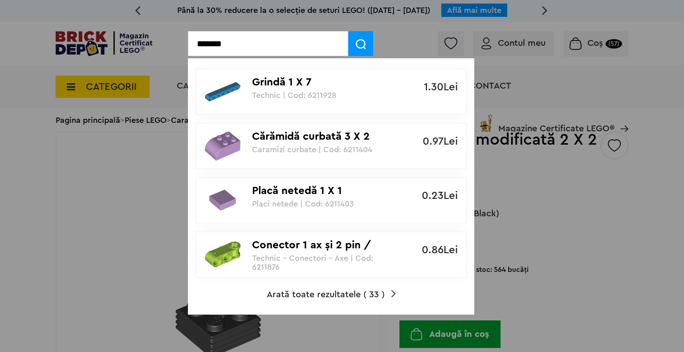
type input "*******"
click at [354, 51] on span at bounding box center [360, 43] width 25 height 25
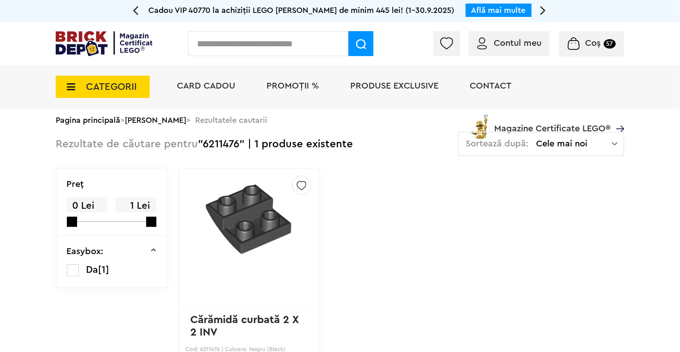
click at [269, 238] on img at bounding box center [248, 219] width 117 height 86
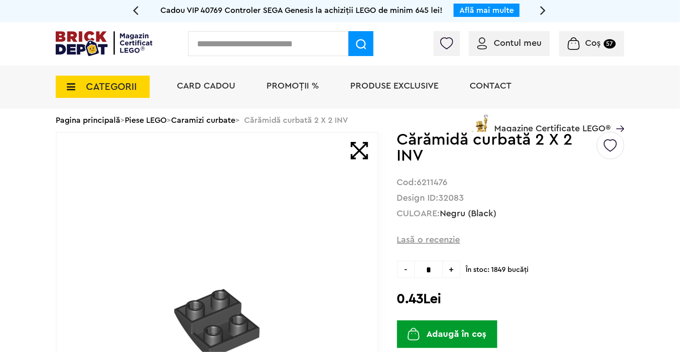
click at [451, 273] on span "+" at bounding box center [451, 269] width 17 height 17
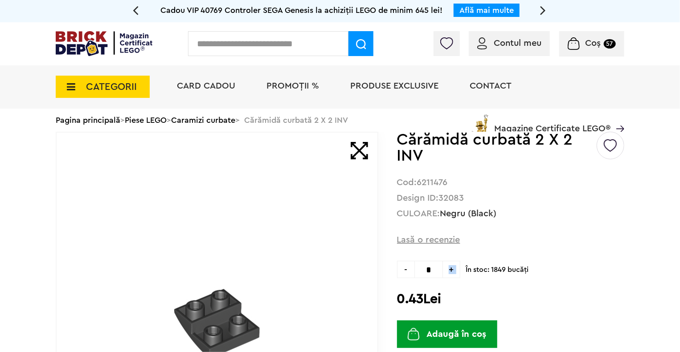
click at [451, 273] on span "+" at bounding box center [451, 269] width 17 height 17
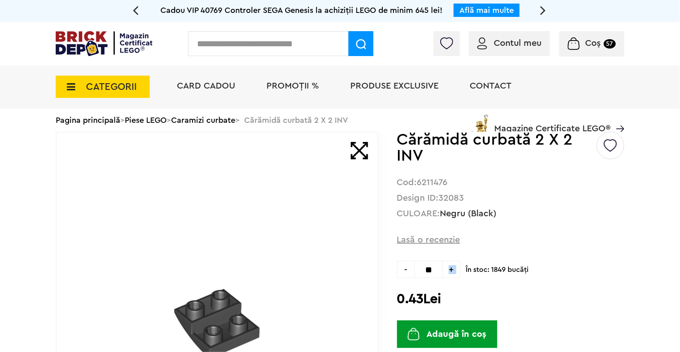
click at [451, 273] on span "+" at bounding box center [451, 269] width 17 height 17
type input "**"
click at [450, 330] on button "Adaugă în coș" at bounding box center [447, 335] width 100 height 28
click at [308, 41] on input "text" at bounding box center [268, 43] width 160 height 25
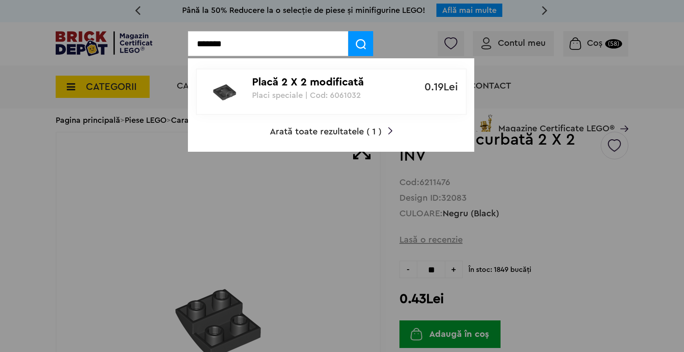
type input "*******"
click at [294, 97] on p "Placi speciale | Cod: 6061032" at bounding box center [326, 95] width 149 height 9
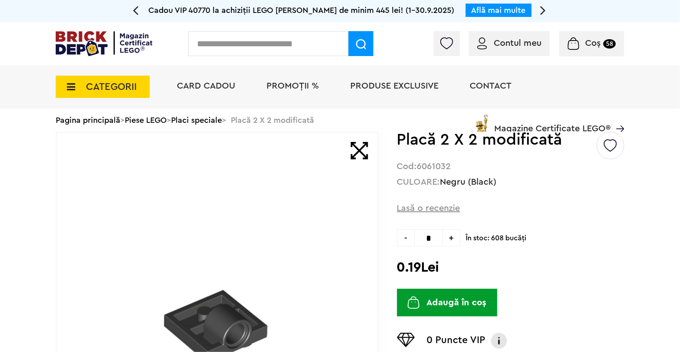
click at [449, 241] on span "+" at bounding box center [451, 237] width 17 height 17
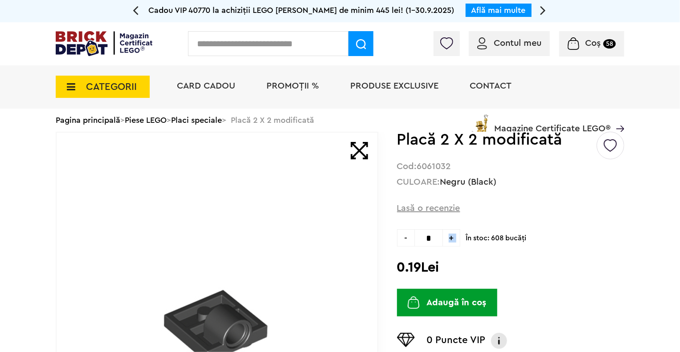
type input "*"
click at [447, 302] on button "Adaugă în coș" at bounding box center [447, 303] width 100 height 28
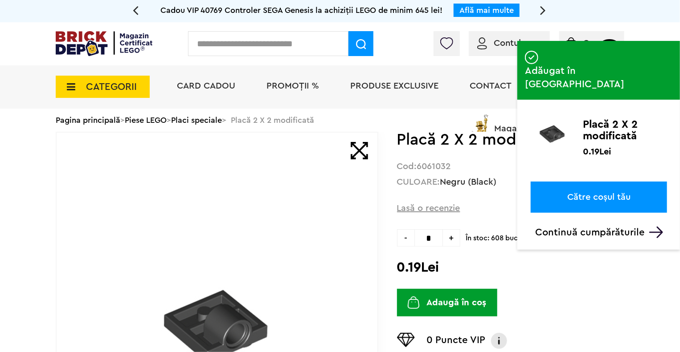
click at [330, 49] on input "text" at bounding box center [268, 43] width 160 height 25
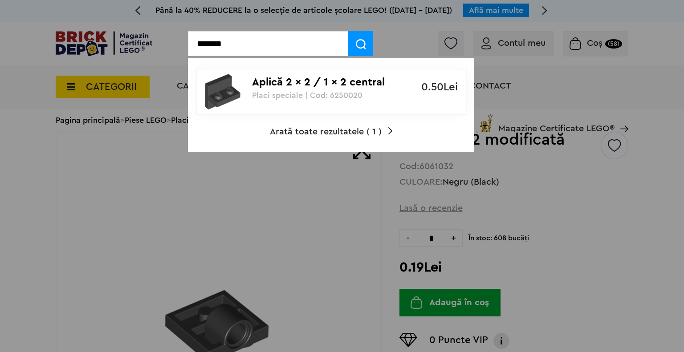
type input "*******"
click at [322, 77] on p "Aplică 2 x 2 / 1 x 2 central" at bounding box center [326, 82] width 149 height 13
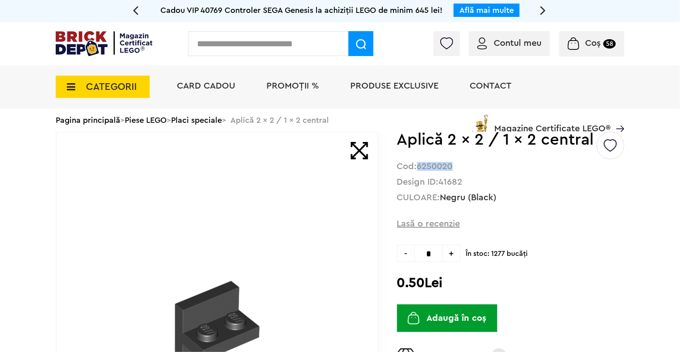
drag, startPoint x: 422, startPoint y: 167, endPoint x: 456, endPoint y: 167, distance: 33.9
click at [453, 167] on strong "6250020" at bounding box center [435, 166] width 36 height 9
copy strong "6250020"
click at [314, 49] on input "text" at bounding box center [268, 43] width 160 height 25
paste input "*******"
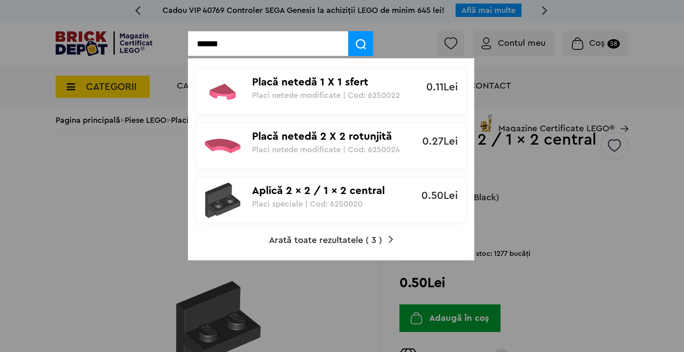
type input "******"
click at [324, 196] on p "Aplică 2 x 2 / 1 x 2 central" at bounding box center [326, 191] width 149 height 13
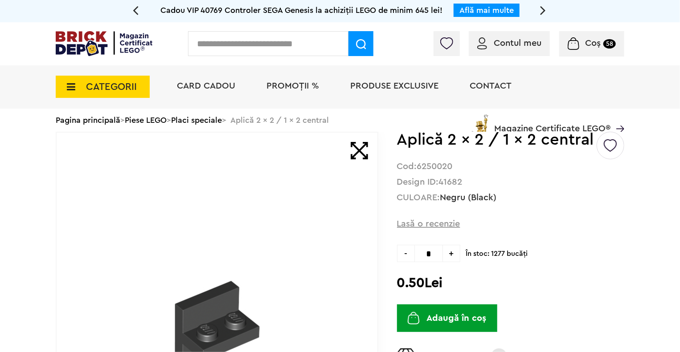
click at [452, 253] on span "+" at bounding box center [451, 253] width 17 height 17
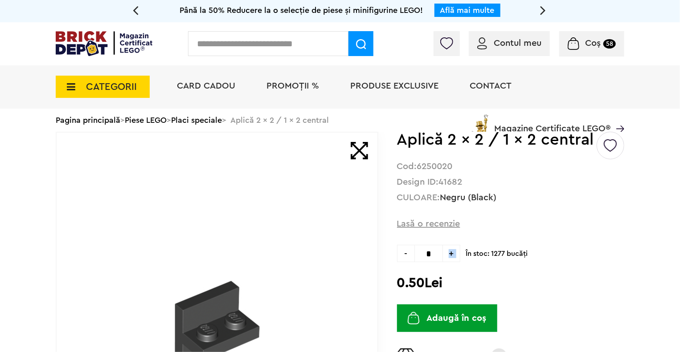
type input "*"
click at [453, 318] on button "Adaugă în coș" at bounding box center [447, 319] width 100 height 28
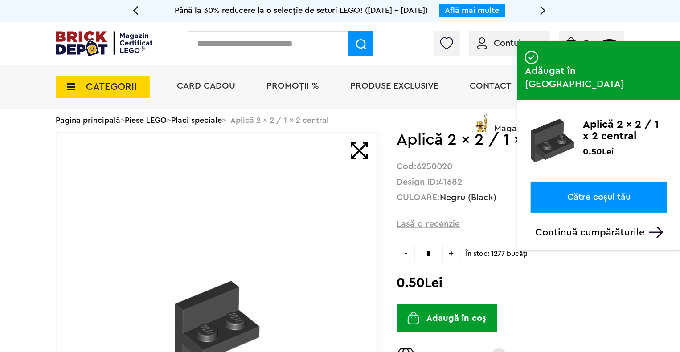
click at [301, 46] on input "text" at bounding box center [268, 43] width 160 height 25
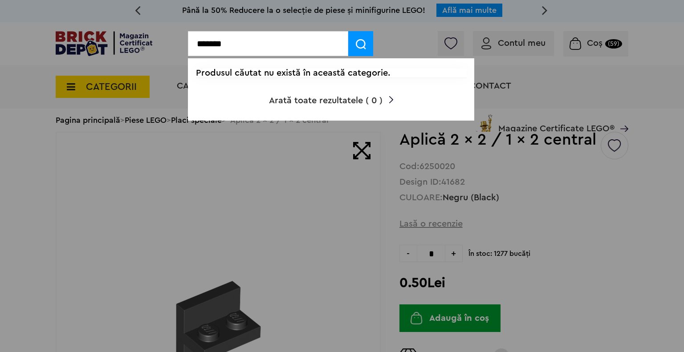
click at [301, 176] on div at bounding box center [342, 176] width 684 height 352
click at [236, 39] on input "*******" at bounding box center [268, 43] width 160 height 25
type input "*"
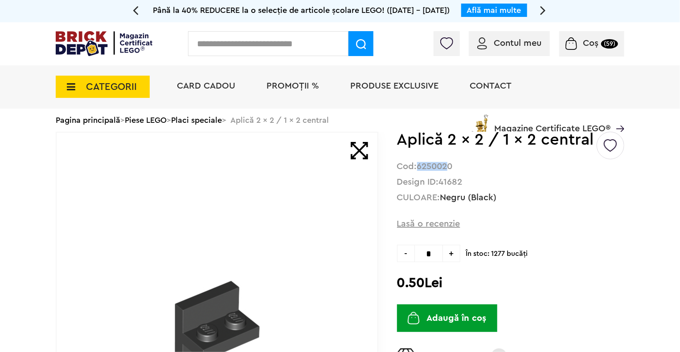
drag, startPoint x: 422, startPoint y: 167, endPoint x: 454, endPoint y: 164, distance: 32.2
click at [453, 164] on strong "6250020" at bounding box center [435, 166] width 36 height 9
copy strong "625002"
click at [323, 49] on input "text" at bounding box center [268, 43] width 160 height 25
paste input "******"
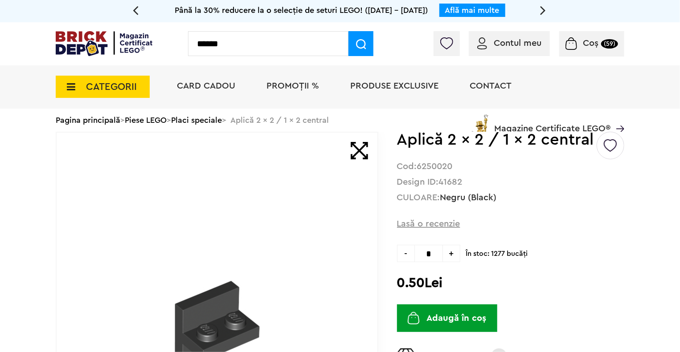
type input "******"
click at [356, 53] on span at bounding box center [360, 43] width 25 height 25
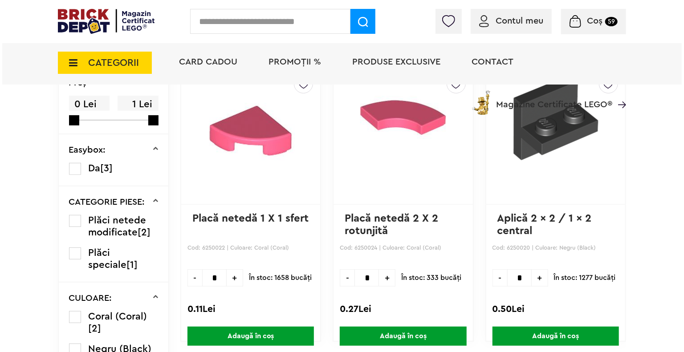
scroll to position [124, 0]
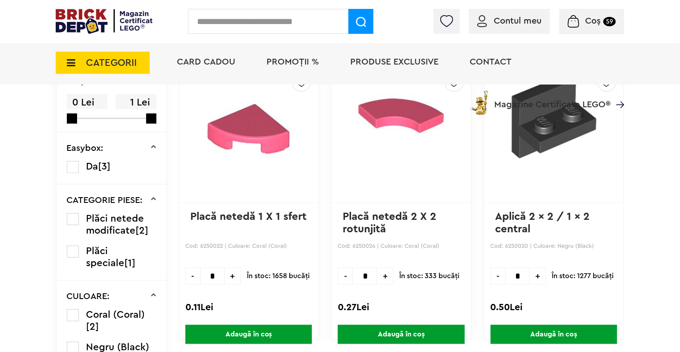
click at [217, 276] on input "*" at bounding box center [212, 276] width 25 height 17
click at [228, 274] on span "+" at bounding box center [233, 276] width 16 height 17
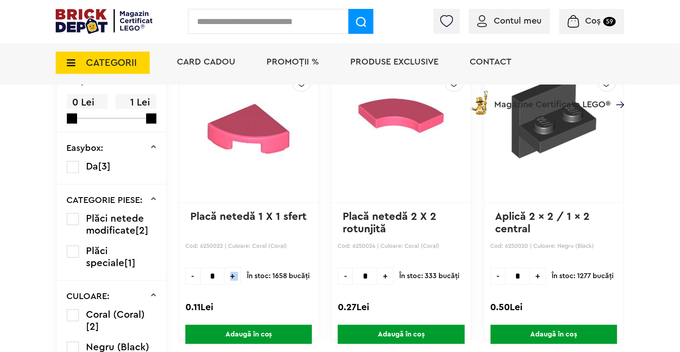
click at [228, 274] on span "+" at bounding box center [233, 276] width 16 height 17
click at [191, 276] on span "-" at bounding box center [192, 276] width 15 height 17
type input "*"
click at [387, 276] on span "+" at bounding box center [385, 276] width 16 height 17
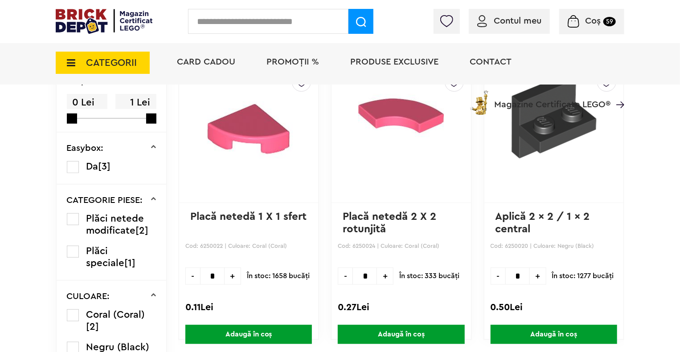
click at [387, 276] on span "+" at bounding box center [385, 276] width 16 height 17
type input "*"
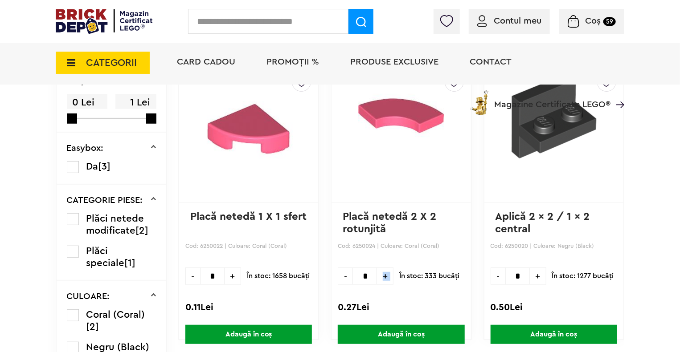
click at [385, 331] on span "Adaugă în coș" at bounding box center [401, 334] width 127 height 19
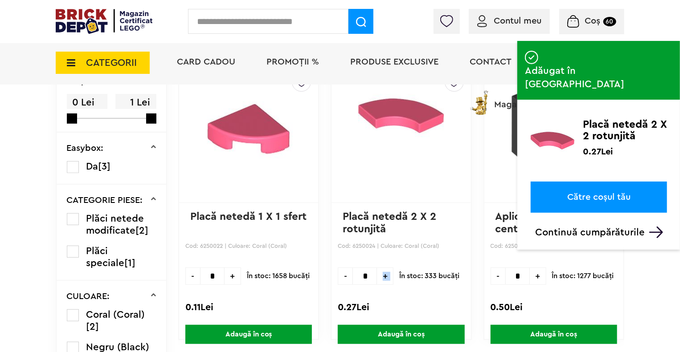
click at [290, 330] on span "Adaugă în coș" at bounding box center [248, 334] width 127 height 19
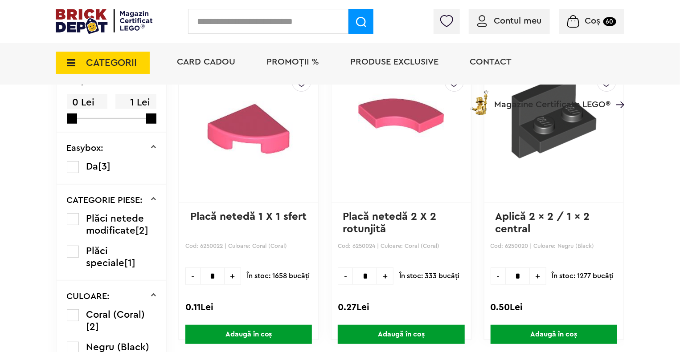
click at [280, 23] on input "text" at bounding box center [268, 21] width 160 height 25
click at [276, 19] on input "text" at bounding box center [268, 21] width 160 height 25
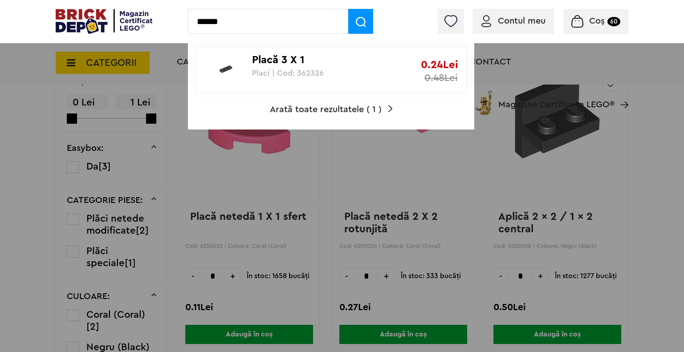
type input "******"
click at [268, 64] on p "Placă 3 X 1" at bounding box center [326, 60] width 149 height 13
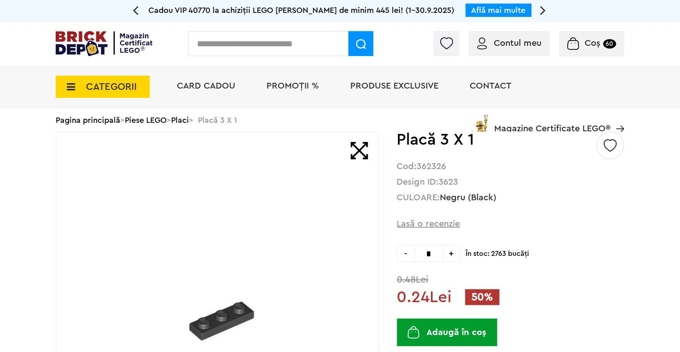
click at [437, 251] on input "*" at bounding box center [428, 253] width 29 height 17
type input "**"
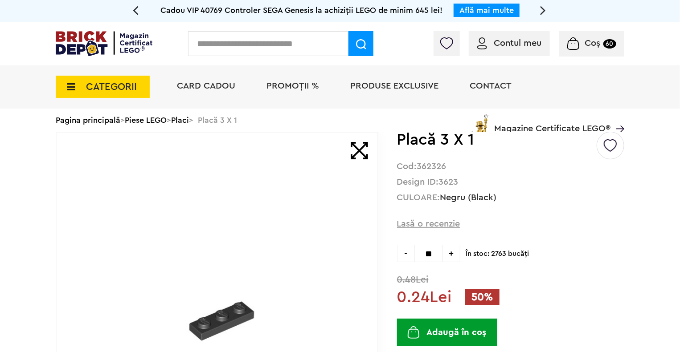
type input "**"
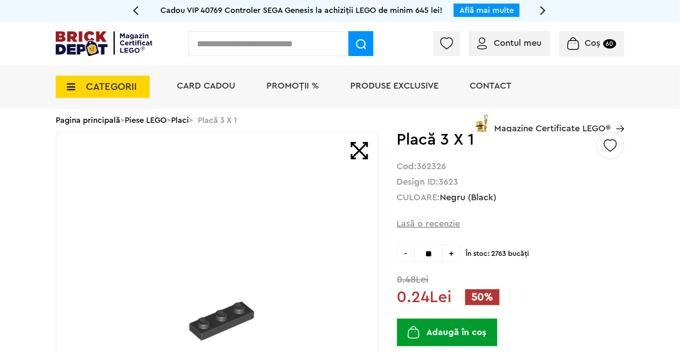
type input "**"
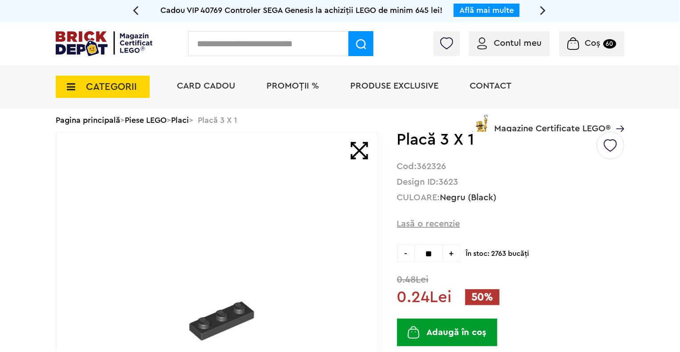
type input "**"
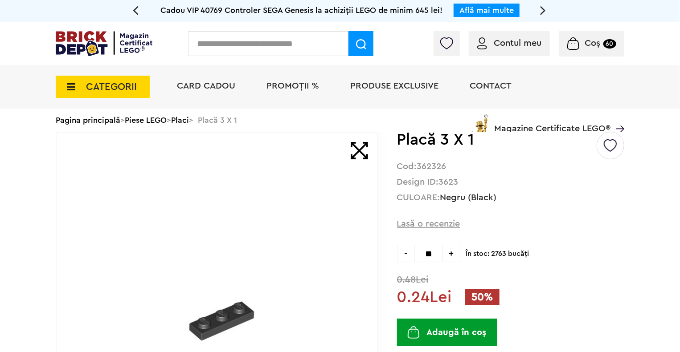
type input "**"
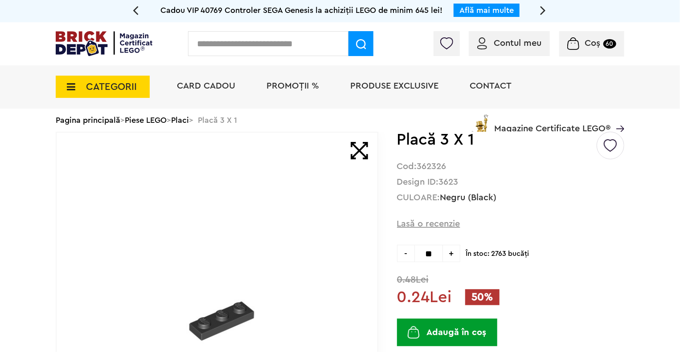
type input "**"
click at [436, 326] on button "Adaugă în coș" at bounding box center [447, 333] width 100 height 28
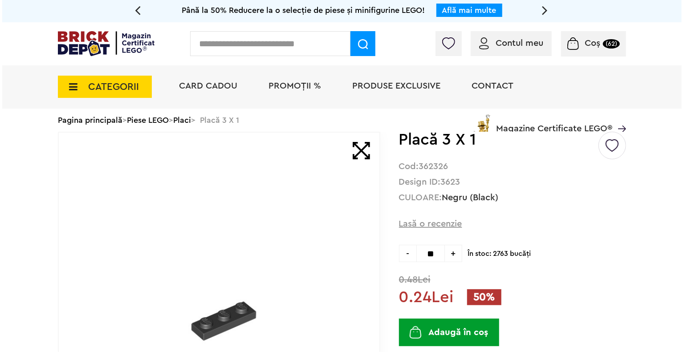
scroll to position [308, 0]
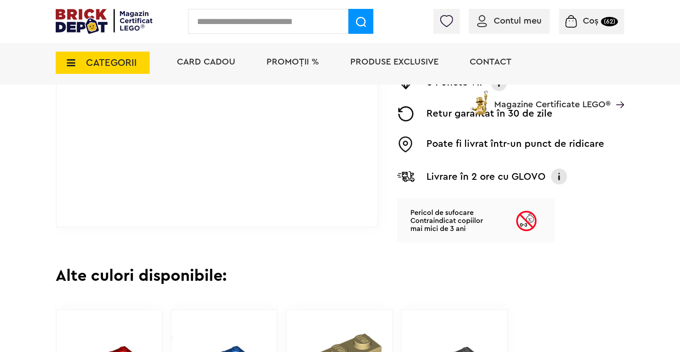
click at [269, 29] on input "text" at bounding box center [268, 21] width 160 height 25
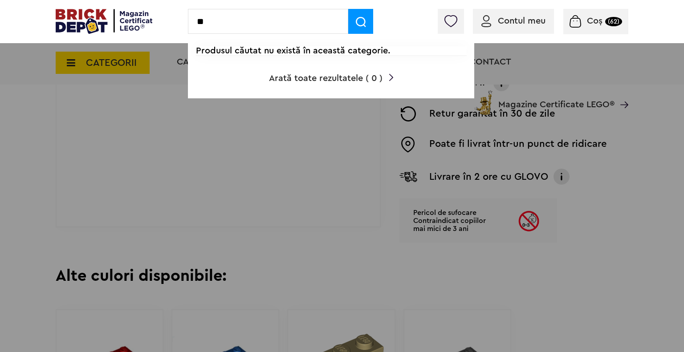
type input "*"
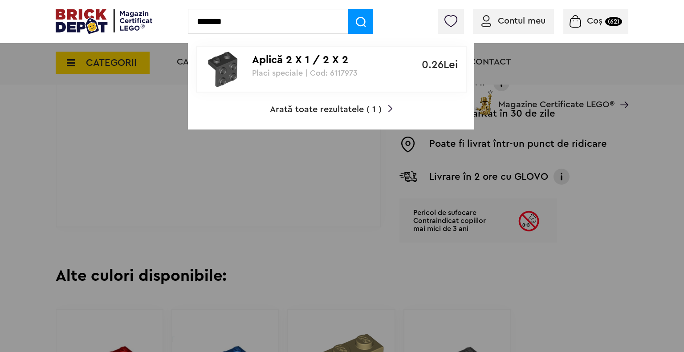
type input "*******"
click at [300, 74] on p "Placi speciale | Cod: 6117973" at bounding box center [326, 73] width 149 height 9
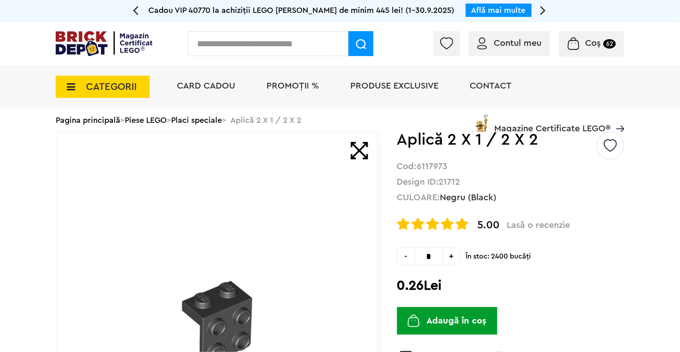
click at [454, 261] on span "+" at bounding box center [451, 256] width 17 height 17
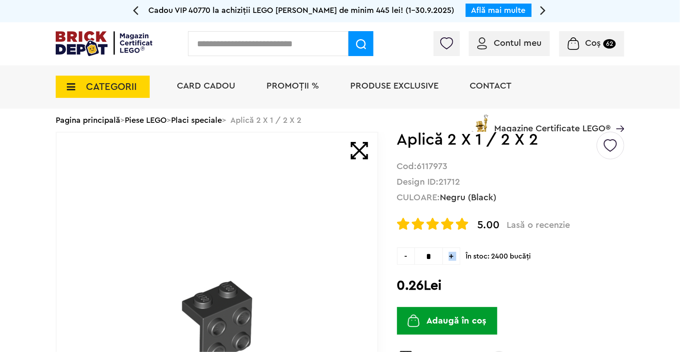
click at [454, 261] on span "+" at bounding box center [451, 256] width 17 height 17
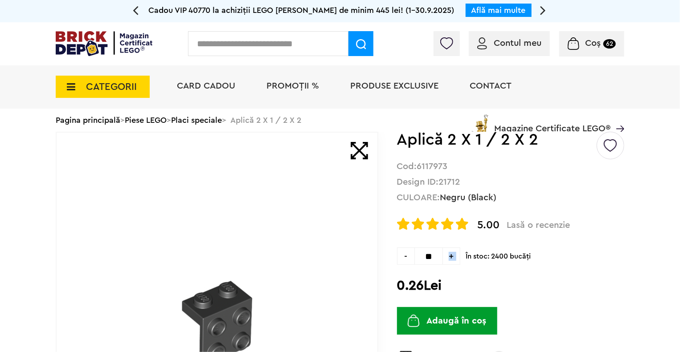
click at [454, 261] on span "+" at bounding box center [451, 256] width 17 height 17
type input "**"
click at [455, 328] on button "Adaugă în coș" at bounding box center [447, 321] width 100 height 28
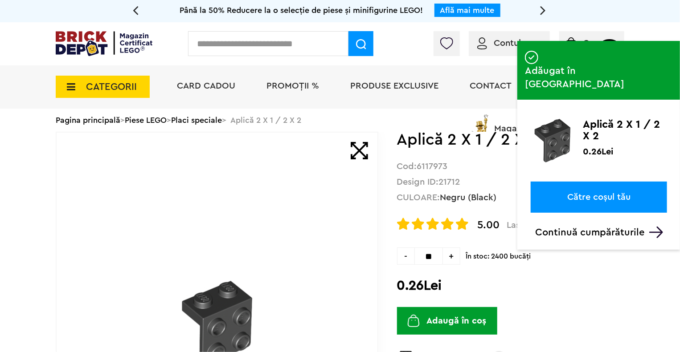
click at [243, 49] on input "text" at bounding box center [268, 43] width 160 height 25
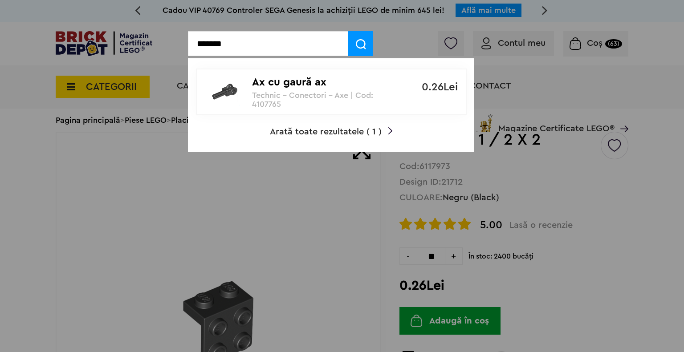
type input "*******"
click at [268, 91] on p "Technic - Conectori - Axe | Cod: 4107765" at bounding box center [326, 100] width 149 height 18
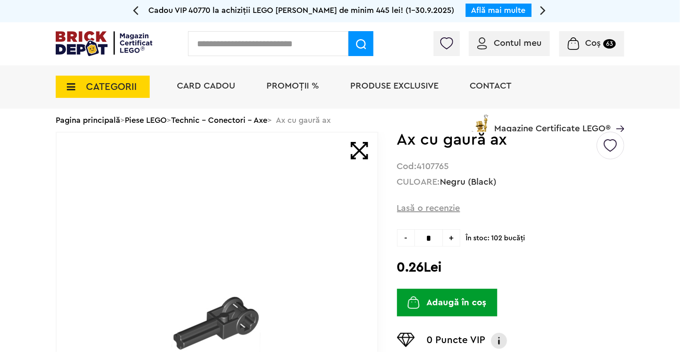
click at [447, 239] on span "+" at bounding box center [451, 237] width 17 height 17
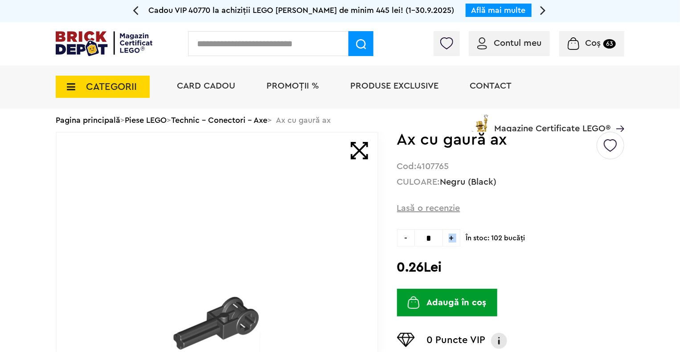
click at [447, 239] on span "+" at bounding box center [451, 237] width 17 height 17
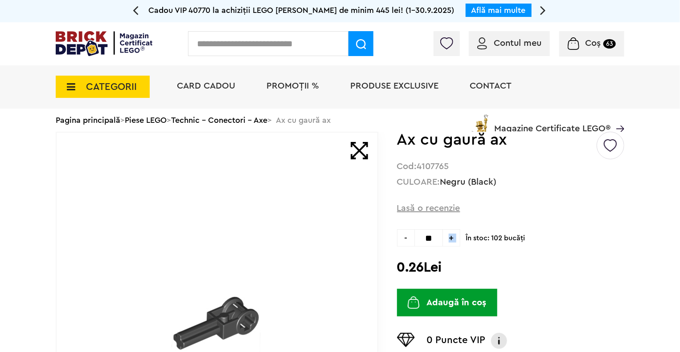
click at [447, 239] on span "+" at bounding box center [451, 237] width 17 height 17
click at [408, 240] on span "-" at bounding box center [405, 237] width 17 height 17
type input "**"
click at [446, 305] on button "Adaugă în coș" at bounding box center [447, 303] width 100 height 28
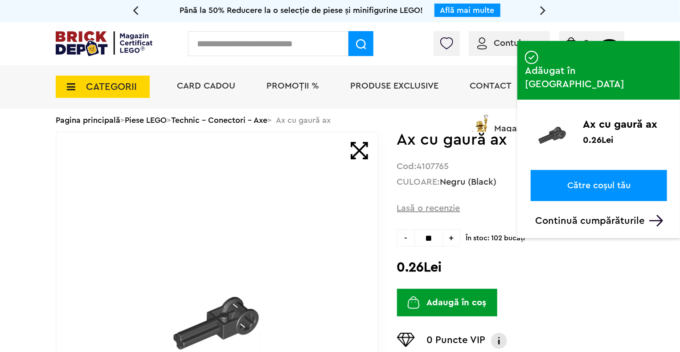
click at [90, 80] on span "CATEGORII" at bounding box center [103, 87] width 94 height 22
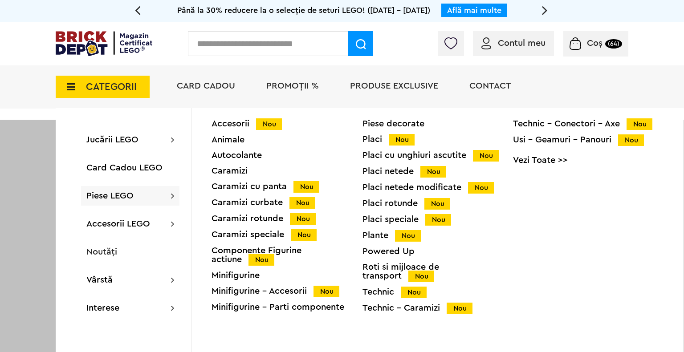
click at [250, 128] on div "Accesorii Nou" at bounding box center [287, 123] width 151 height 9
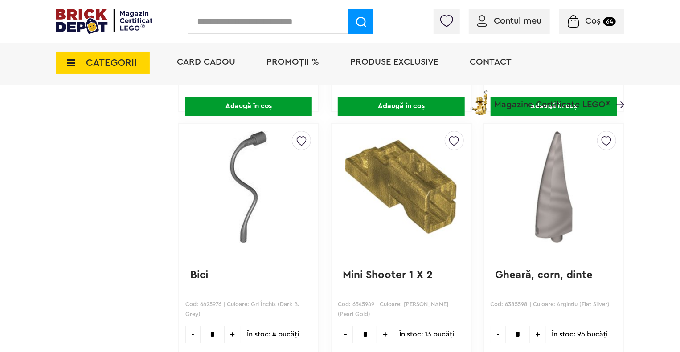
scroll to position [1364, 0]
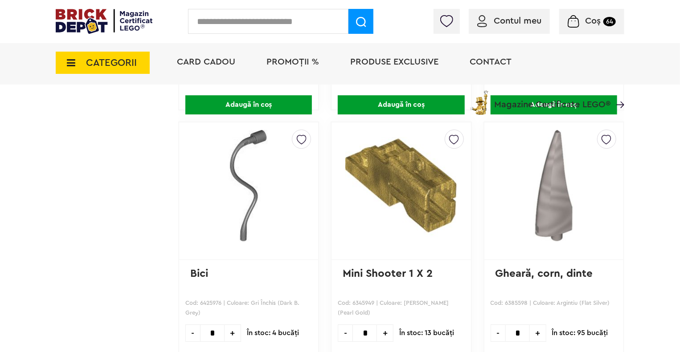
click at [109, 65] on span "CATEGORII" at bounding box center [111, 63] width 51 height 10
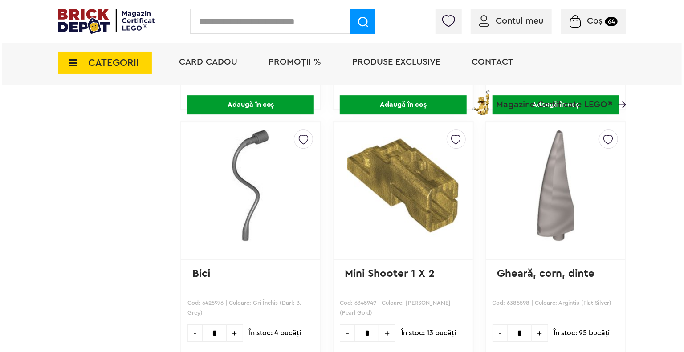
scroll to position [1365, 0]
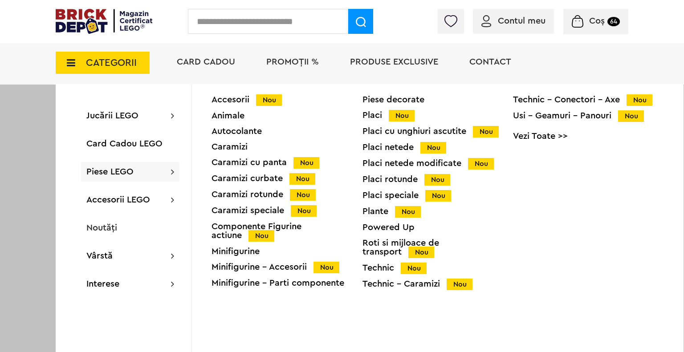
click at [260, 167] on div "Caramizi cu panta Nou" at bounding box center [287, 162] width 151 height 9
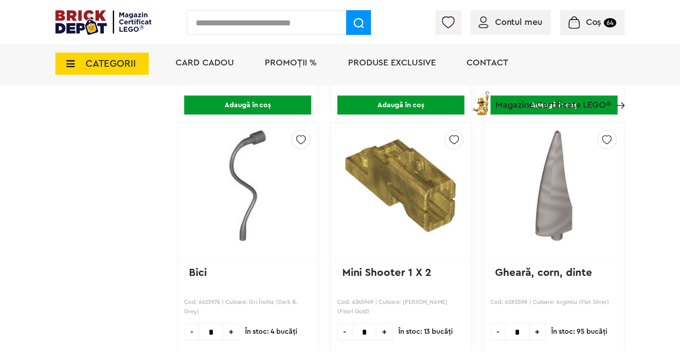
scroll to position [1364, 0]
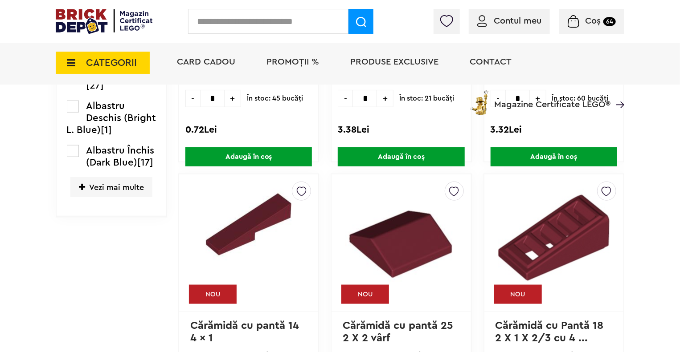
scroll to position [442, 0]
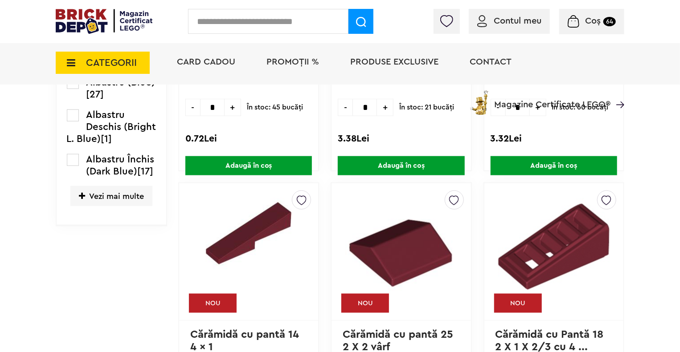
click at [111, 68] on span "CATEGORII" at bounding box center [111, 63] width 51 height 10
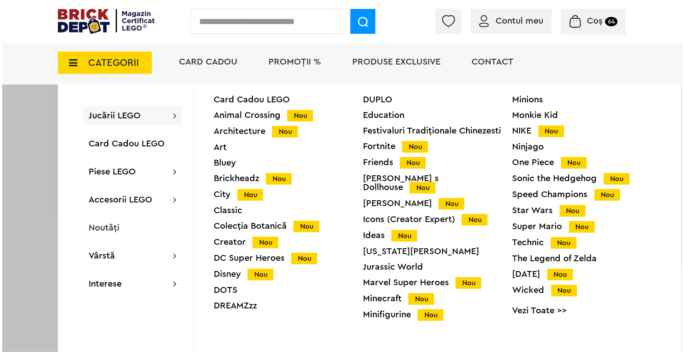
scroll to position [442, 0]
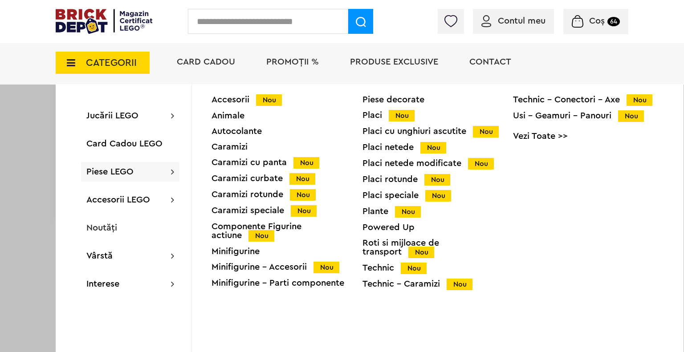
click at [255, 179] on div "Caramizi curbate Nou" at bounding box center [287, 178] width 151 height 9
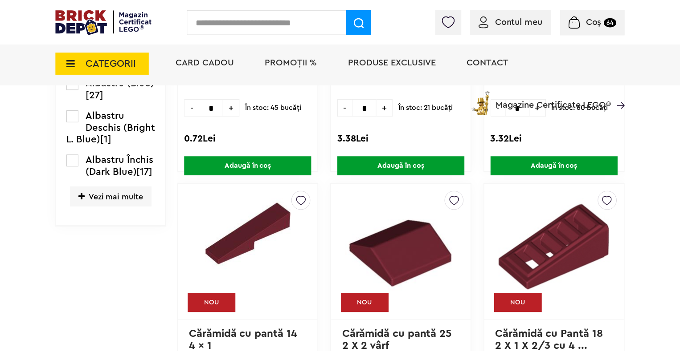
scroll to position [442, 0]
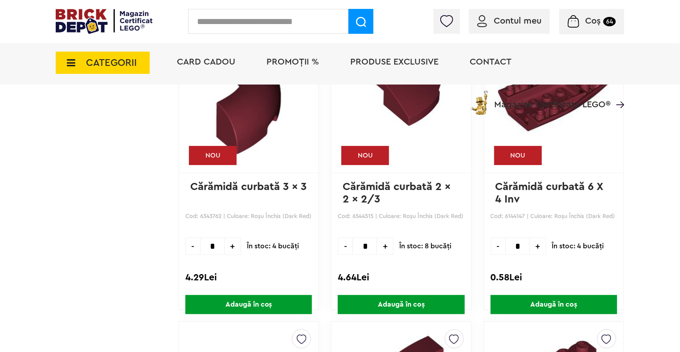
scroll to position [1721, 0]
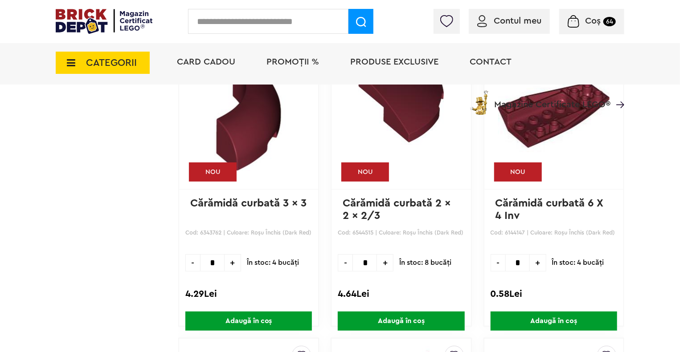
click at [106, 58] on span "CATEGORII" at bounding box center [111, 63] width 51 height 10
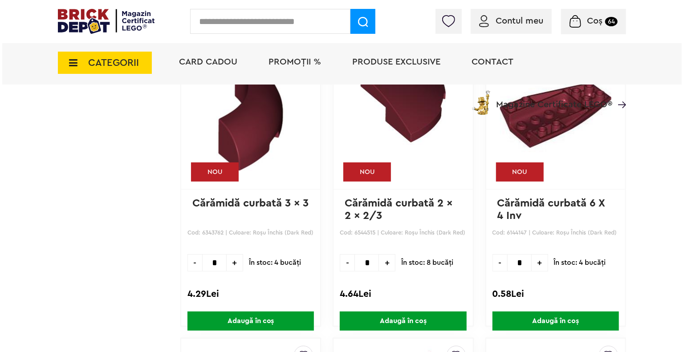
scroll to position [1721, 0]
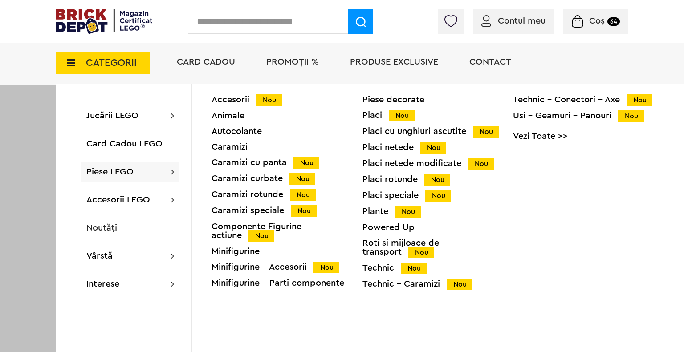
click at [255, 192] on div "Caramizi rotunde Nou" at bounding box center [287, 194] width 151 height 9
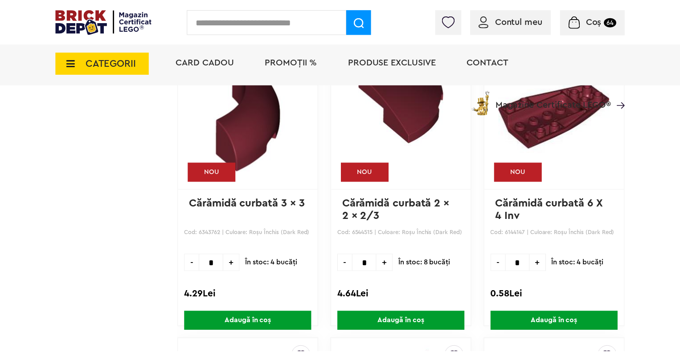
scroll to position [1721, 0]
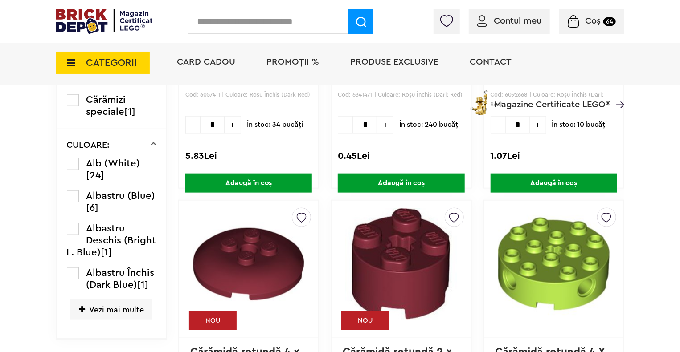
scroll to position [424, 0]
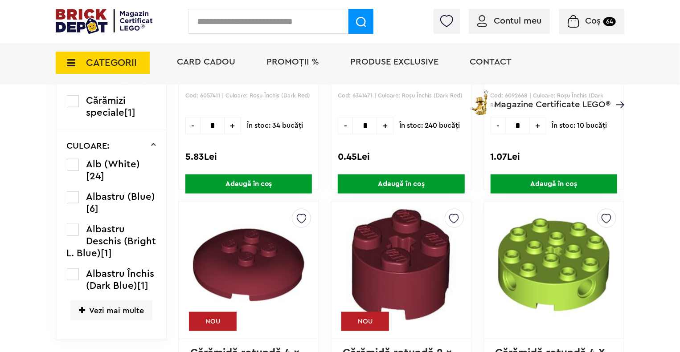
click at [73, 277] on label at bounding box center [73, 275] width 12 height 12
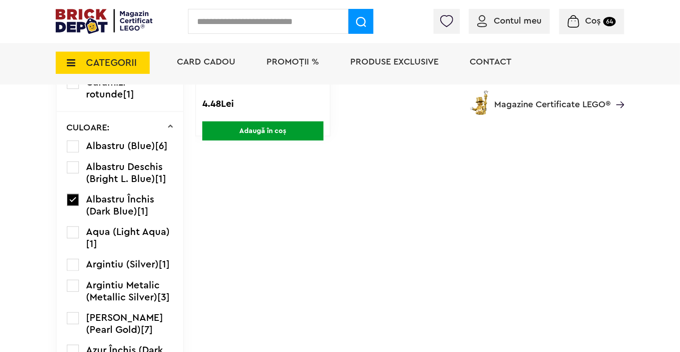
scroll to position [477, 0]
click at [70, 206] on label at bounding box center [73, 200] width 12 height 12
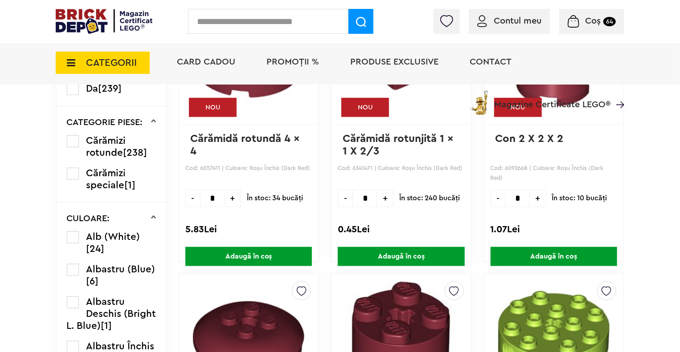
scroll to position [339, 0]
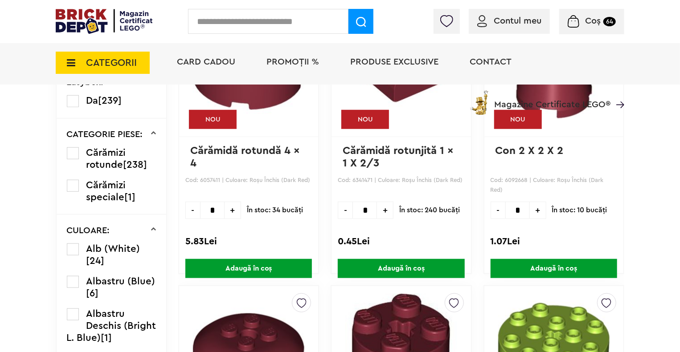
click at [119, 58] on span "CATEGORII" at bounding box center [111, 63] width 51 height 10
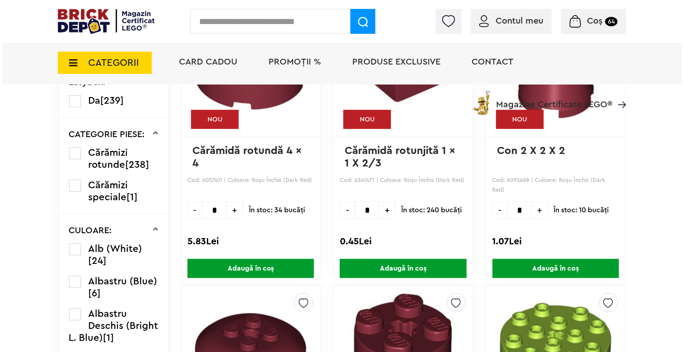
scroll to position [340, 0]
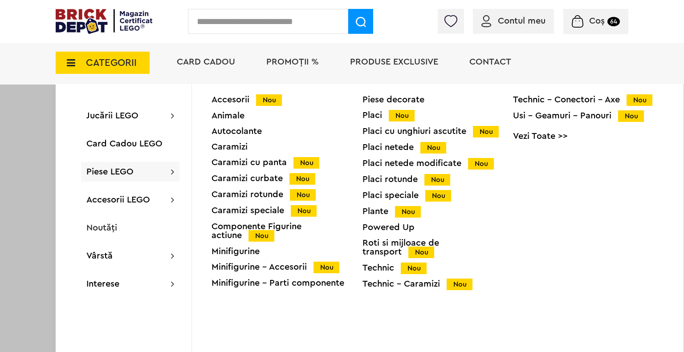
click at [279, 212] on div "Caramizi speciale Nou" at bounding box center [287, 210] width 151 height 9
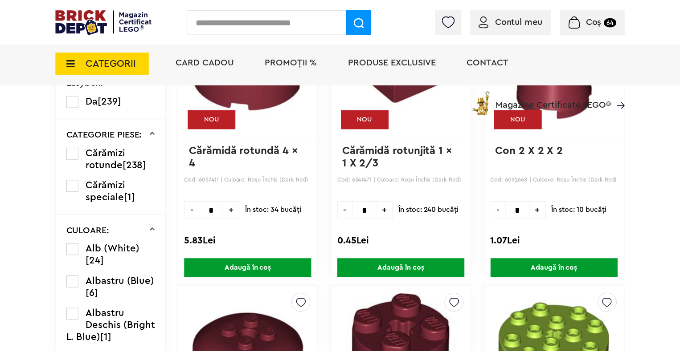
scroll to position [339, 0]
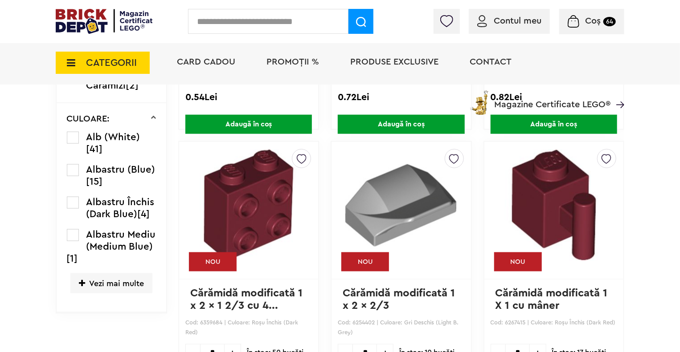
scroll to position [482, 0]
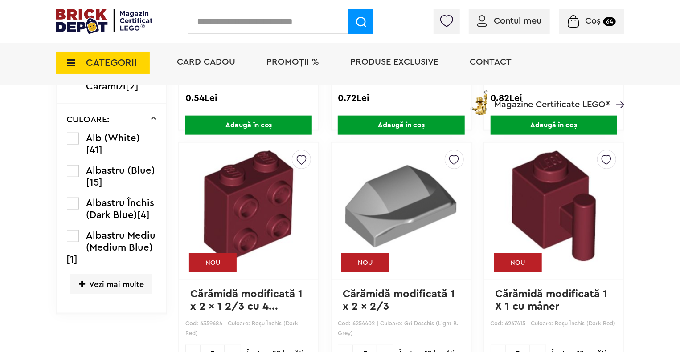
click at [139, 71] on span "CATEGORII" at bounding box center [103, 63] width 94 height 22
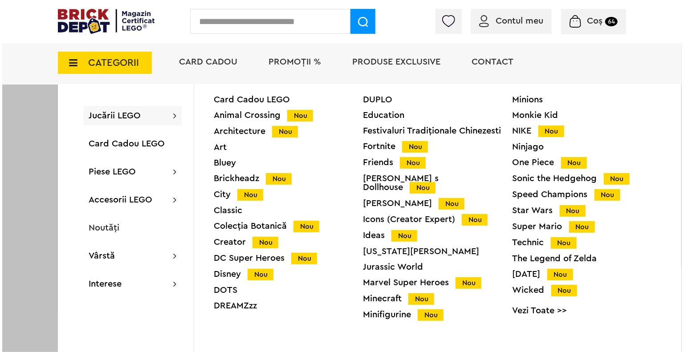
scroll to position [483, 0]
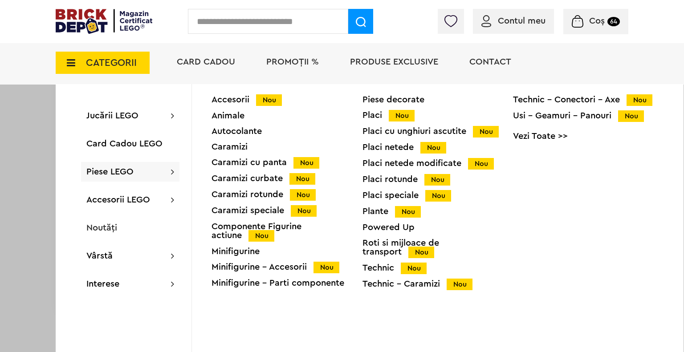
click at [263, 220] on div "Accesorii Nou Animale Autocolante Caramizi Caramizi cu panta Nou Caramizi curba…" at bounding box center [287, 194] width 151 height 199
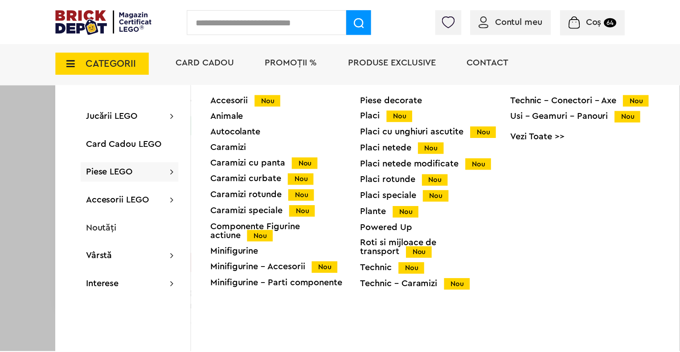
scroll to position [482, 0]
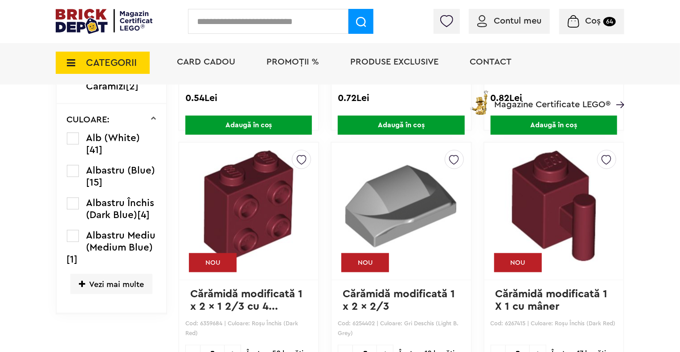
click at [114, 64] on span "CATEGORII" at bounding box center [111, 63] width 51 height 10
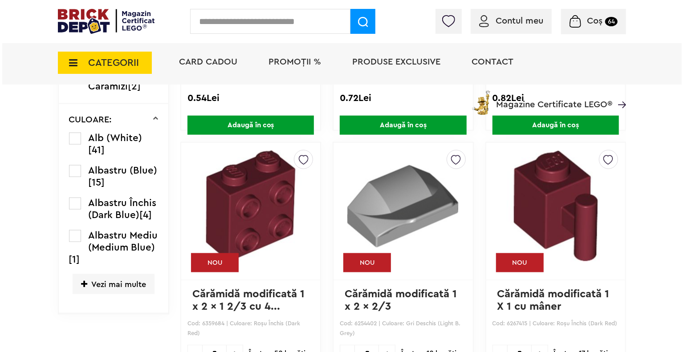
scroll to position [483, 0]
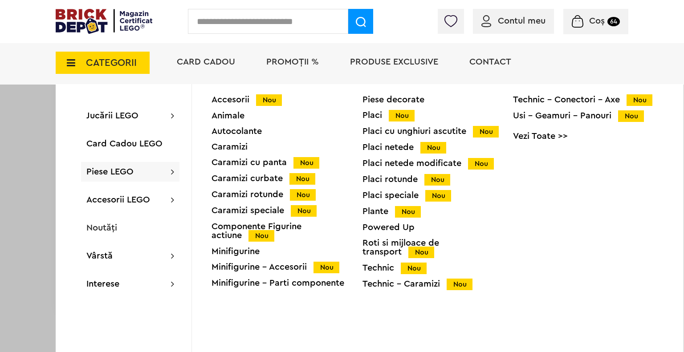
click at [252, 230] on div "Componente Figurine actiune Nou" at bounding box center [287, 231] width 151 height 18
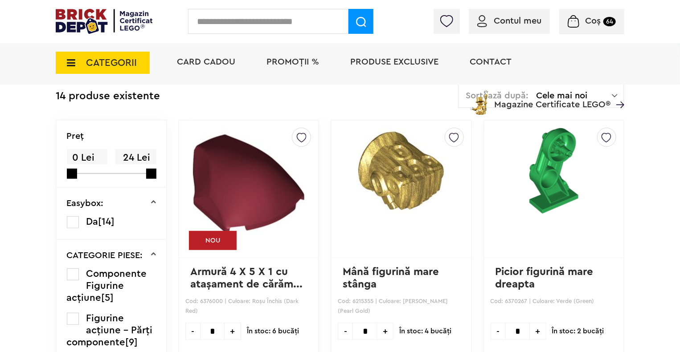
scroll to position [217, 0]
click at [89, 68] on span "CATEGORII" at bounding box center [111, 63] width 51 height 10
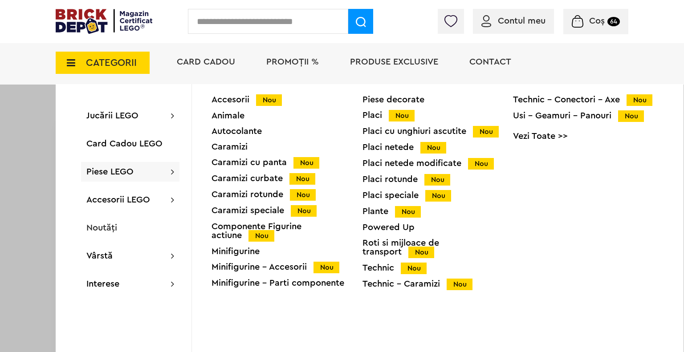
click at [260, 265] on div "Minifigurine - Accesorii Nou" at bounding box center [287, 267] width 151 height 9
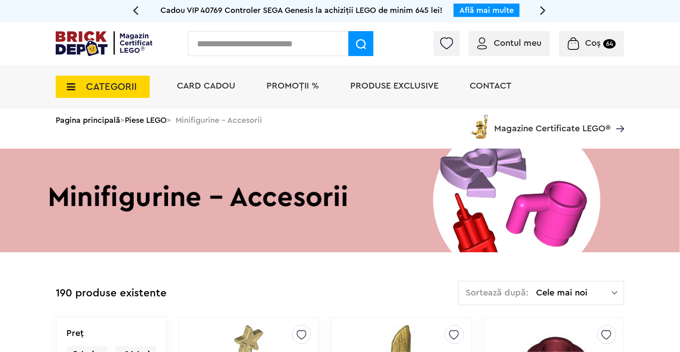
click at [125, 91] on span "CATEGORII" at bounding box center [111, 87] width 51 height 10
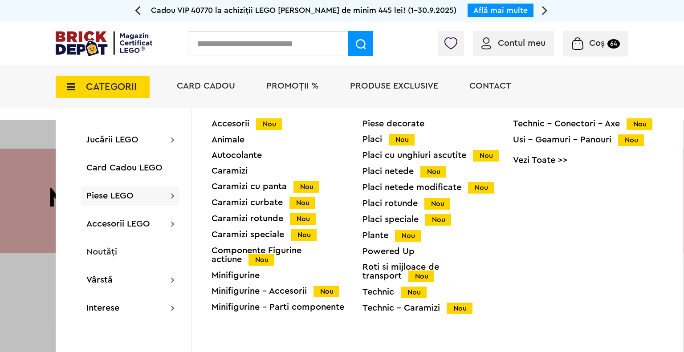
click at [372, 139] on div "Placi Nou" at bounding box center [438, 139] width 151 height 9
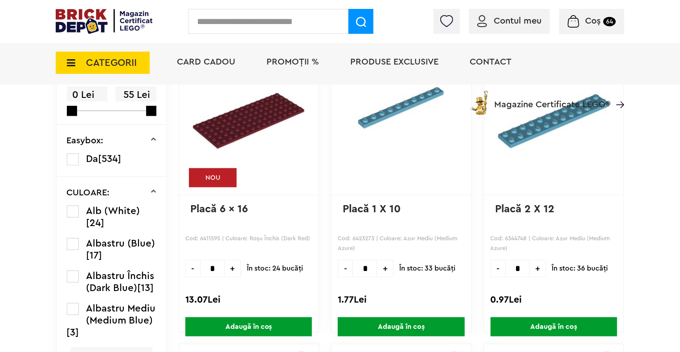
scroll to position [279, 0]
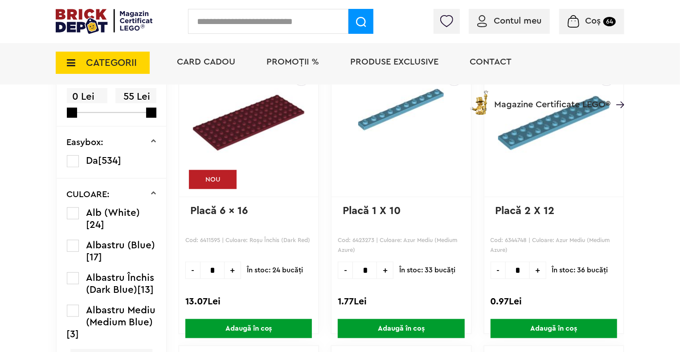
click at [122, 58] on span "CATEGORII" at bounding box center [111, 63] width 51 height 10
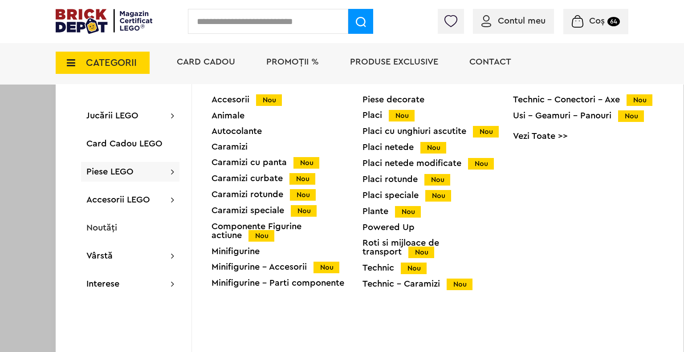
click at [401, 149] on div "Placi netede Nou" at bounding box center [438, 147] width 151 height 9
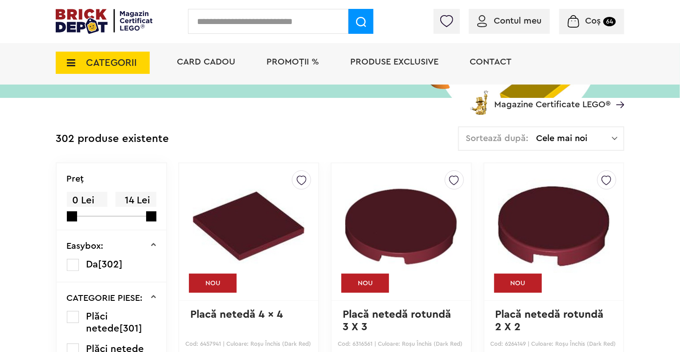
scroll to position [175, 0]
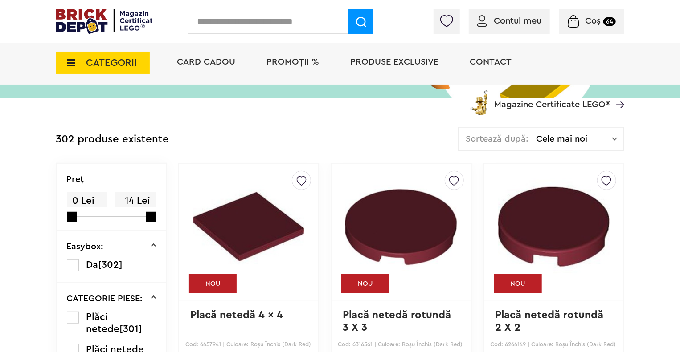
click at [131, 74] on div "CATEGORII Jucării LEGO Card Cadou LEGO Animal Crossing Nou Architecture Nou Art…" at bounding box center [340, 78] width 568 height 74
click at [131, 74] on span "CATEGORII" at bounding box center [103, 63] width 94 height 22
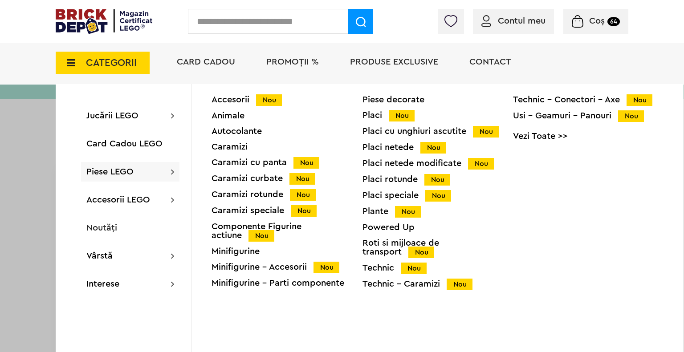
click at [451, 130] on div "Placi cu unghiuri ascutite Nou" at bounding box center [438, 131] width 151 height 9
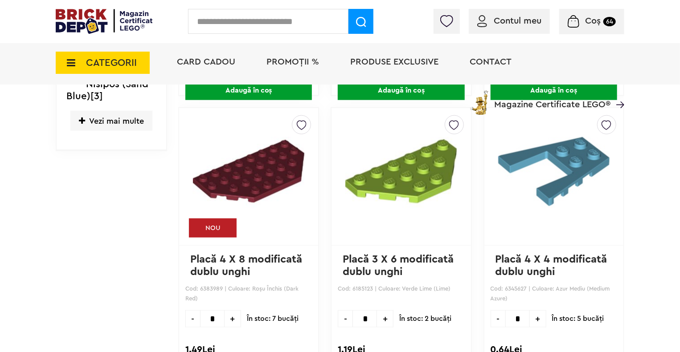
scroll to position [528, 0]
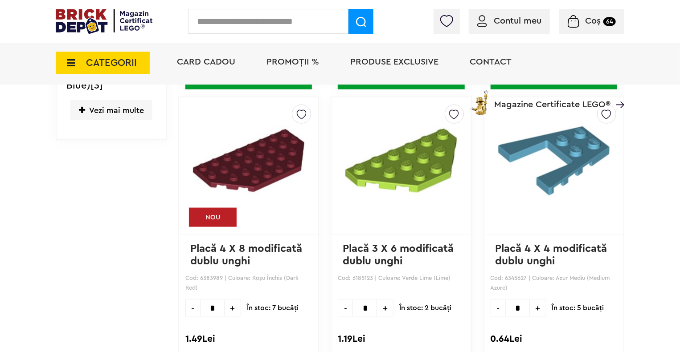
click at [125, 65] on span "CATEGORII" at bounding box center [111, 63] width 51 height 10
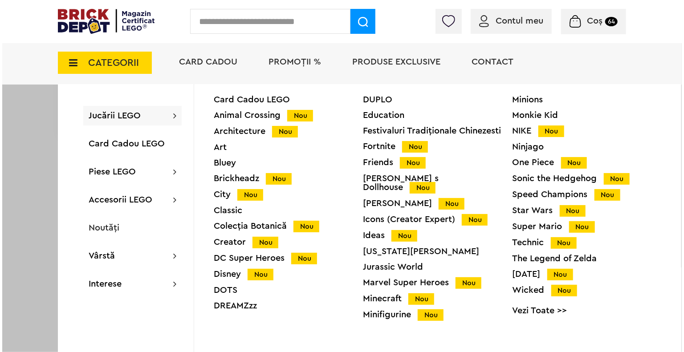
scroll to position [529, 0]
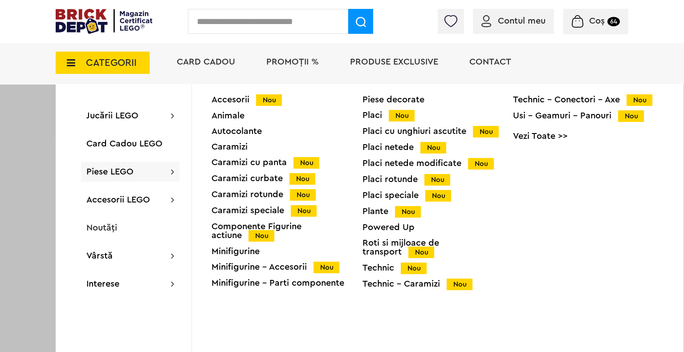
click at [392, 159] on div "Placi netede modificate Nou" at bounding box center [438, 163] width 151 height 9
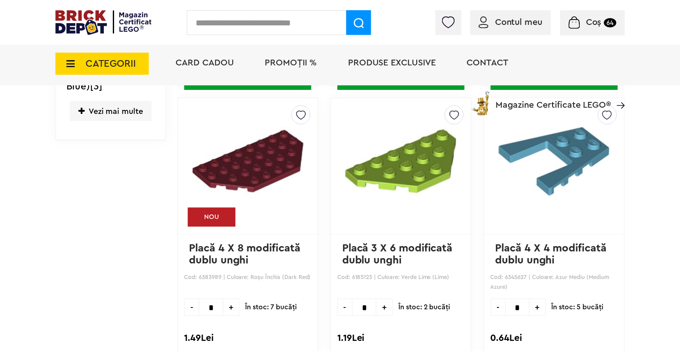
scroll to position [528, 0]
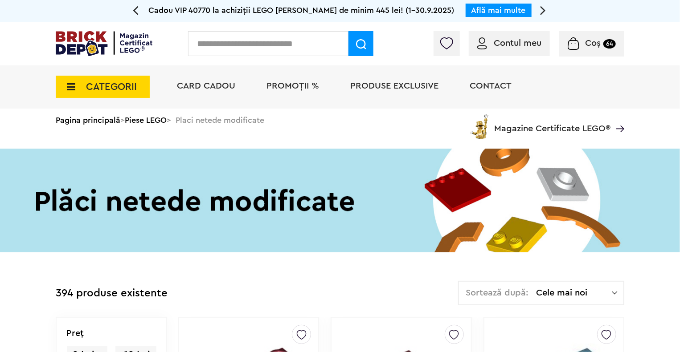
click at [107, 82] on span "CATEGORII" at bounding box center [111, 87] width 51 height 10
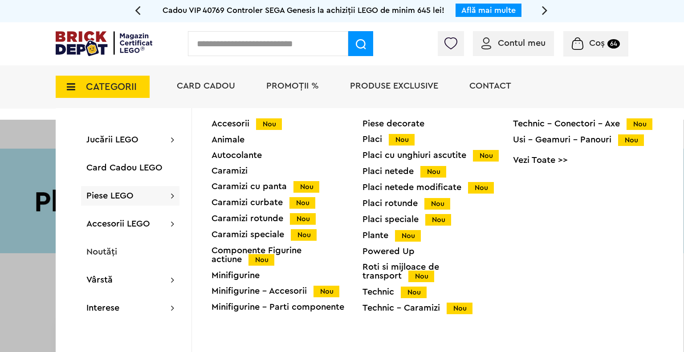
click at [394, 204] on div "Placi rotunde Nou" at bounding box center [438, 203] width 151 height 9
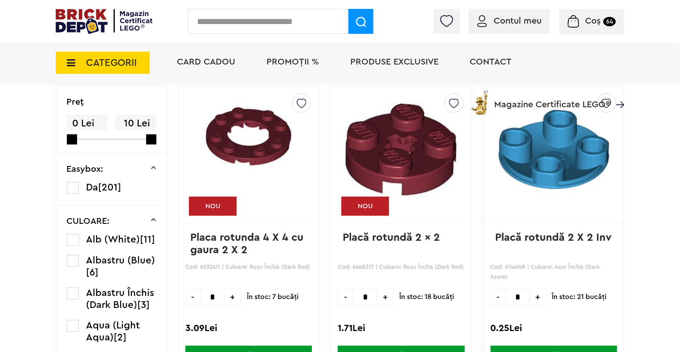
scroll to position [251, 0]
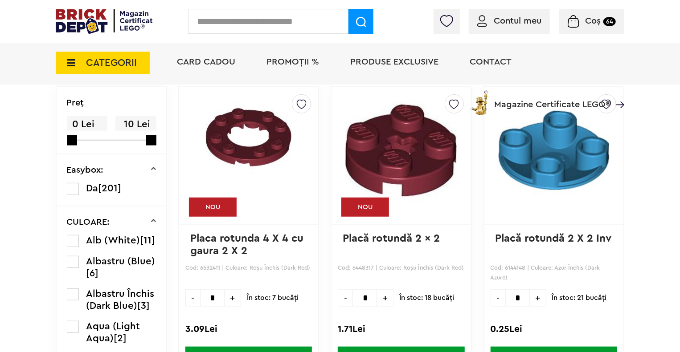
click at [96, 67] on span "CATEGORII" at bounding box center [111, 63] width 51 height 10
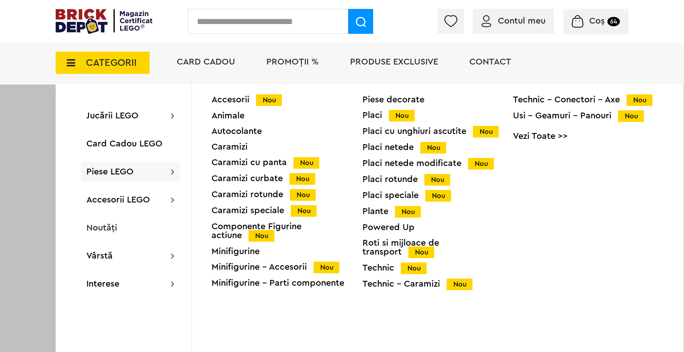
click at [398, 196] on div "Placi speciale Nou" at bounding box center [438, 195] width 151 height 9
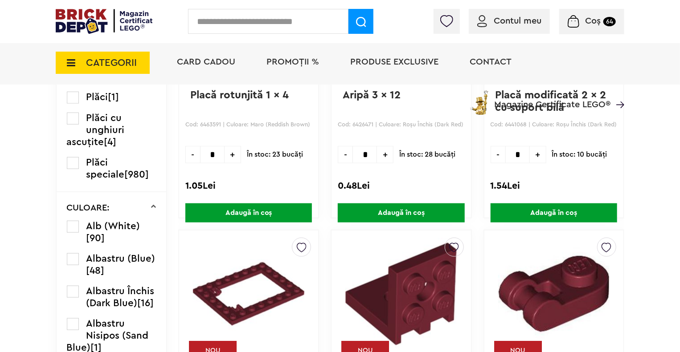
scroll to position [363, 0]
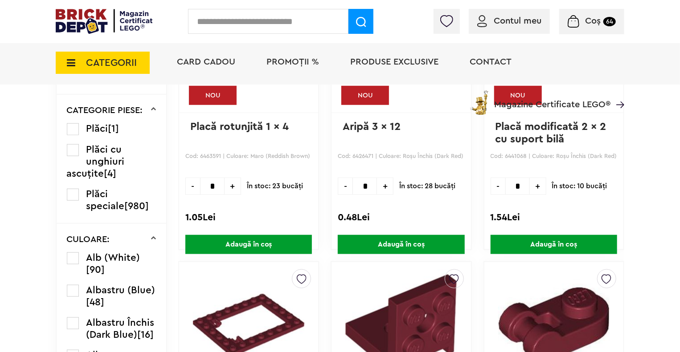
click at [134, 58] on span "CATEGORII" at bounding box center [111, 63] width 51 height 10
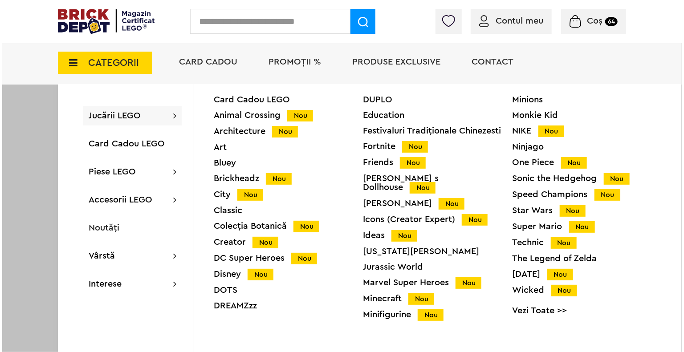
scroll to position [364, 0]
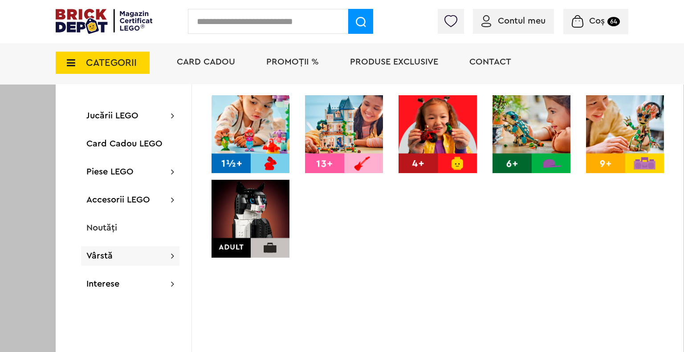
click at [0, 236] on div at bounding box center [342, 176] width 684 height 352
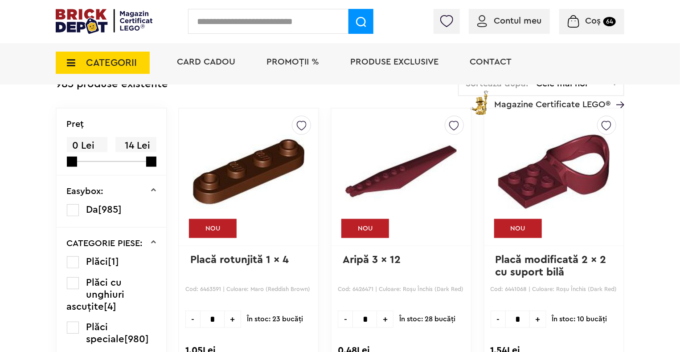
scroll to position [242, 0]
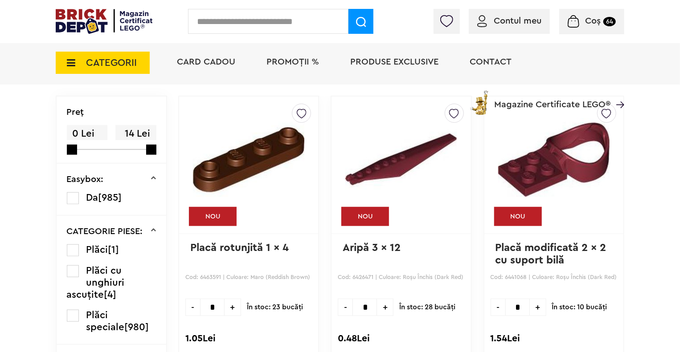
click at [132, 61] on span "CATEGORII" at bounding box center [111, 63] width 51 height 10
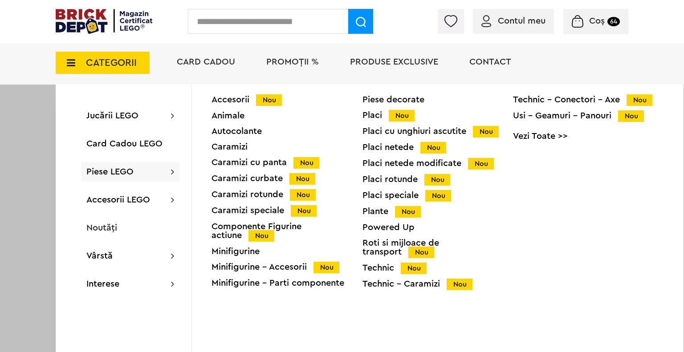
click at [381, 215] on div "Plante Nou" at bounding box center [438, 211] width 151 height 9
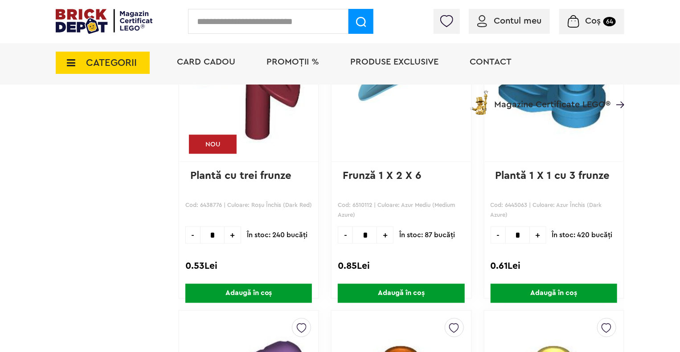
scroll to position [612, 0]
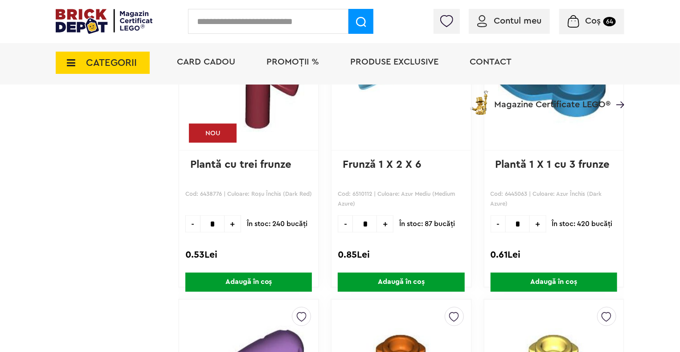
click at [112, 68] on span "CATEGORII" at bounding box center [111, 63] width 51 height 10
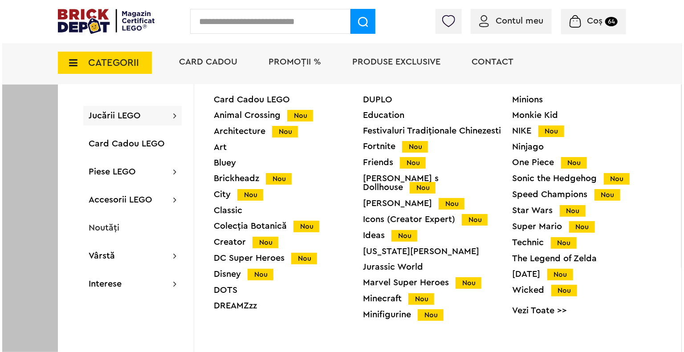
scroll to position [613, 0]
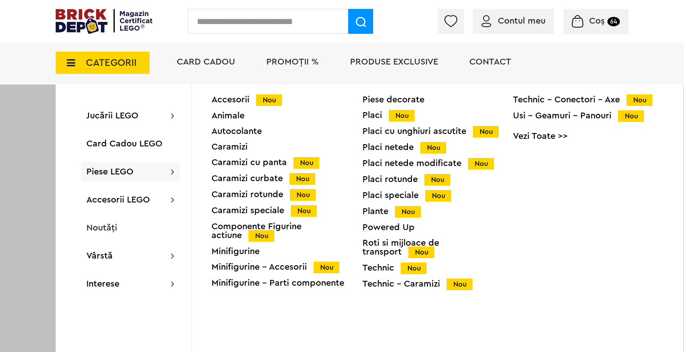
click at [429, 237] on div "Piese decorate Placi Nou Placi cu unghiuri ascutite Nou Placi netede Nou Placi …" at bounding box center [438, 195] width 151 height 200
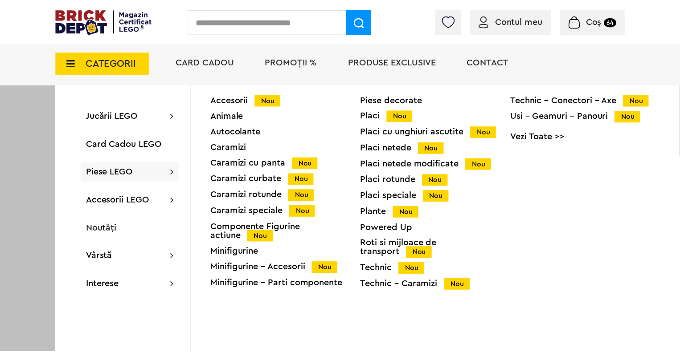
scroll to position [612, 0]
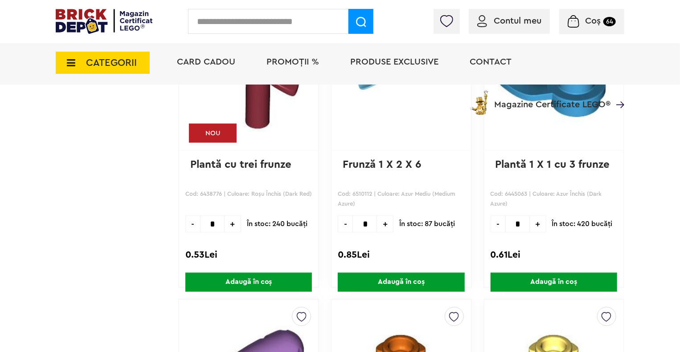
click at [121, 64] on span "CATEGORII" at bounding box center [111, 63] width 51 height 10
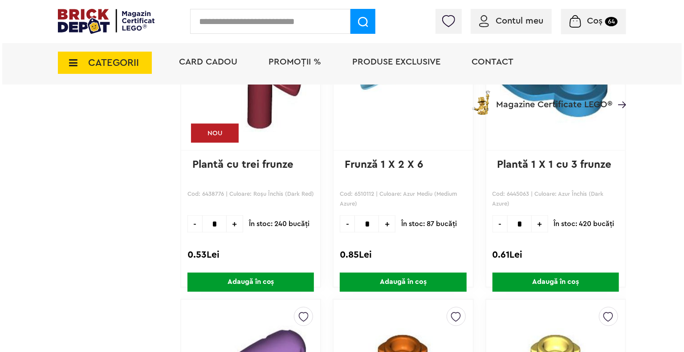
scroll to position [613, 0]
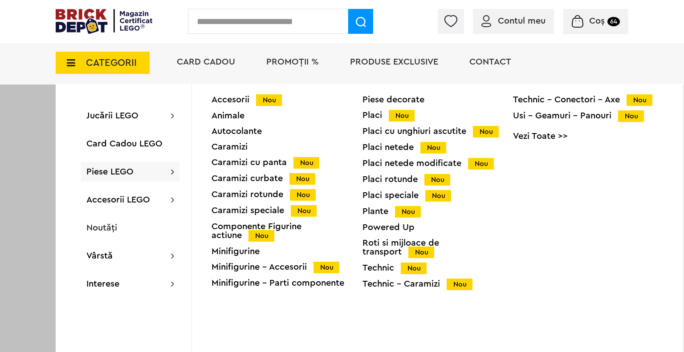
click at [458, 242] on div "Roti si mijloace de transport Nou" at bounding box center [438, 248] width 151 height 18
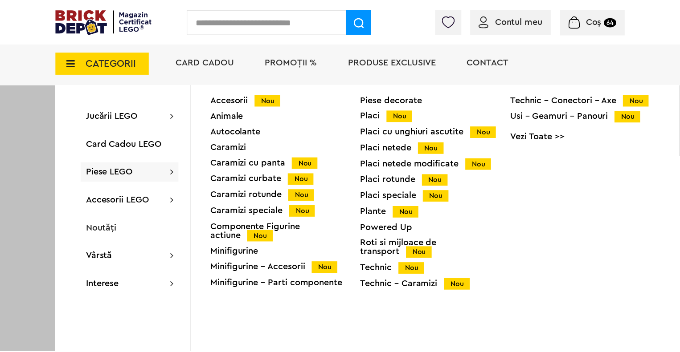
scroll to position [612, 0]
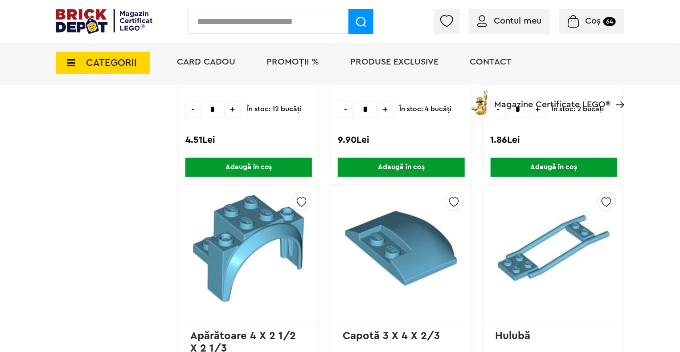
scroll to position [658, 0]
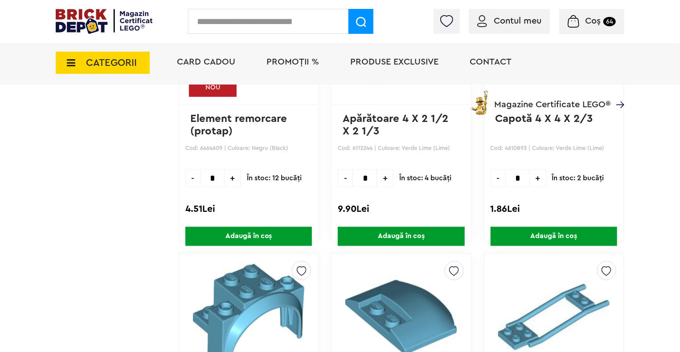
click at [131, 67] on span "CATEGORII" at bounding box center [111, 63] width 51 height 10
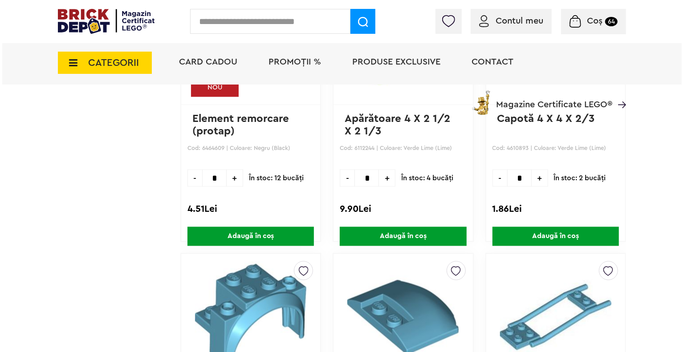
scroll to position [659, 0]
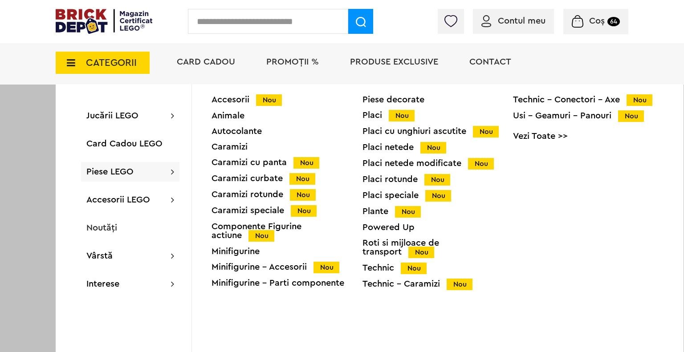
click at [400, 264] on div "Technic Nou" at bounding box center [438, 268] width 151 height 9
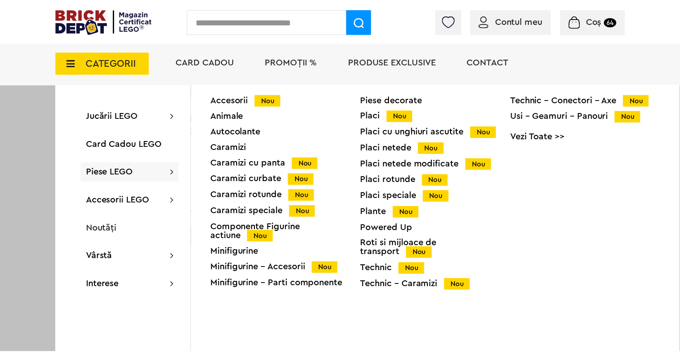
scroll to position [658, 0]
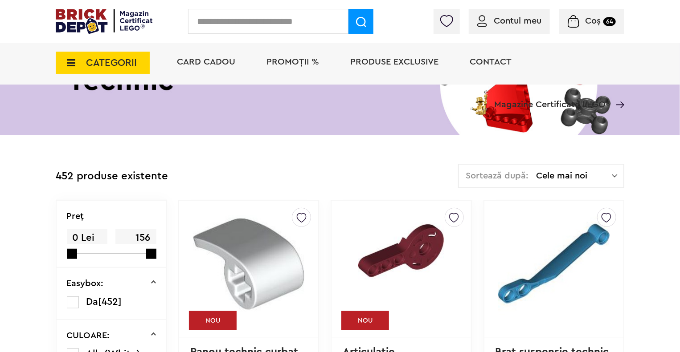
scroll to position [146, 0]
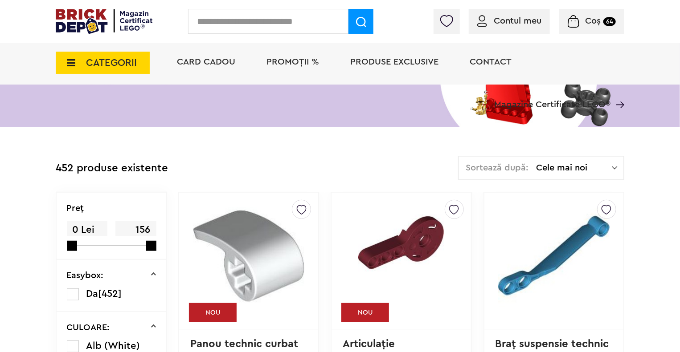
click at [124, 55] on span "CATEGORII" at bounding box center [103, 63] width 94 height 22
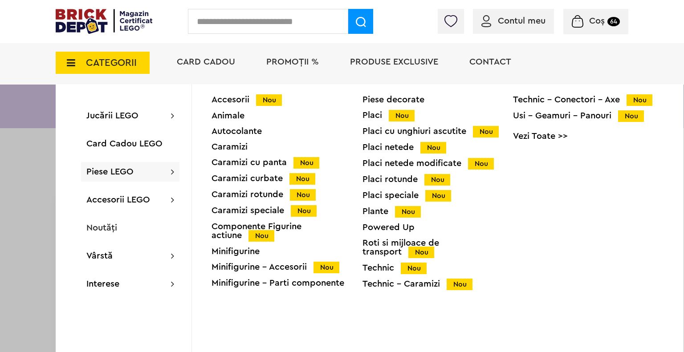
click at [399, 280] on div "Technic - Caramizi Nou" at bounding box center [438, 284] width 151 height 9
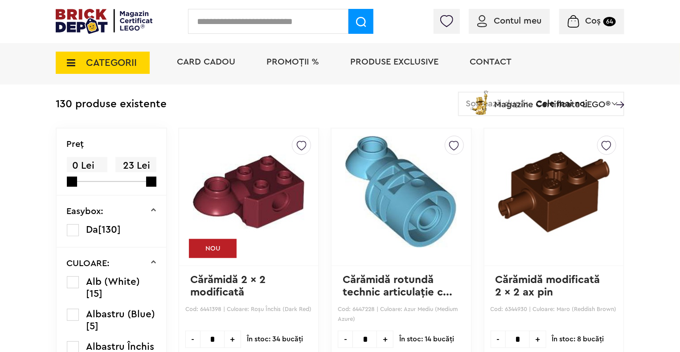
scroll to position [224, 0]
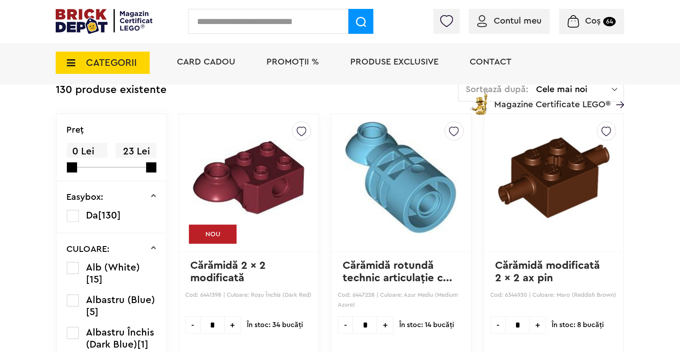
click at [94, 66] on span "CATEGORII" at bounding box center [111, 63] width 51 height 10
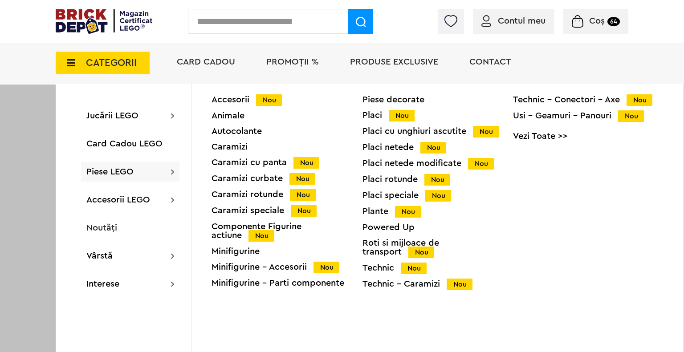
click at [555, 108] on div "Technic - Conectori - Axe Nou Usi - Geamuri - Panouri Nou Vezi Toate >>" at bounding box center [588, 121] width 151 height 52
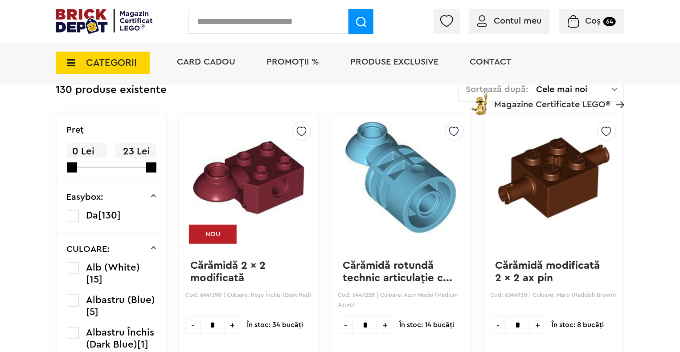
click at [143, 56] on span "CATEGORII" at bounding box center [103, 63] width 94 height 22
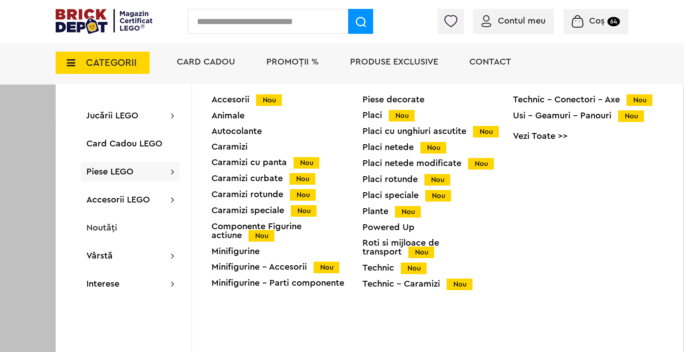
click at [555, 95] on div "Technic - Conectori - Axe Nou" at bounding box center [588, 99] width 151 height 9
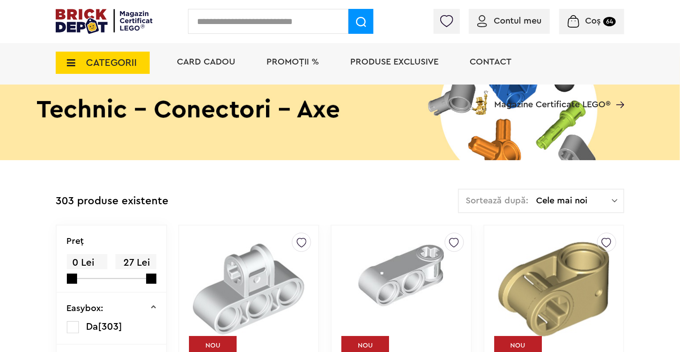
scroll to position [94, 0]
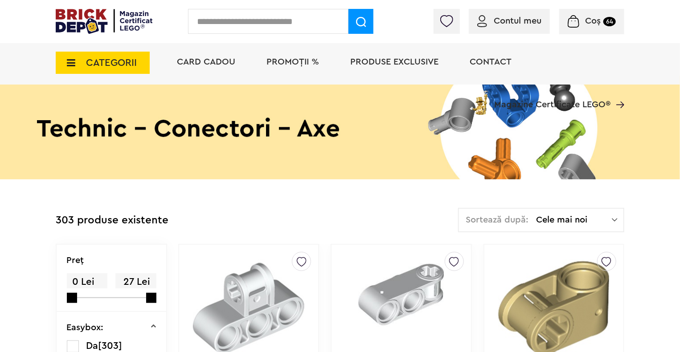
click at [121, 58] on span "CATEGORII" at bounding box center [111, 63] width 51 height 10
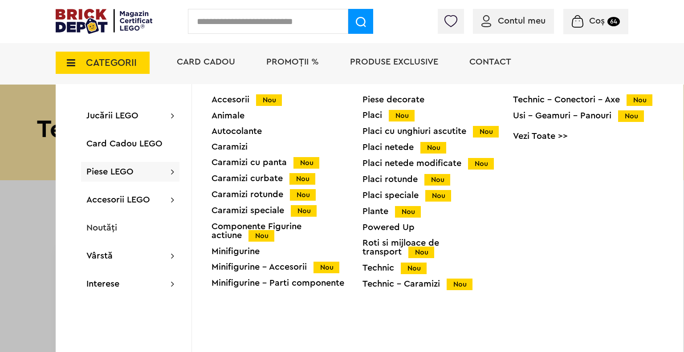
click at [561, 116] on div "Usi - Geamuri - Panouri Nou" at bounding box center [588, 115] width 151 height 9
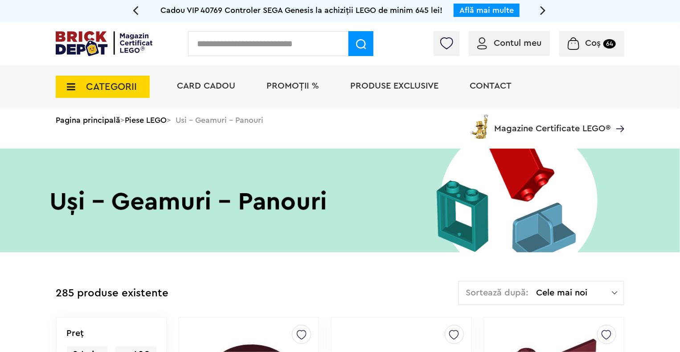
click at [99, 86] on span "CATEGORII" at bounding box center [111, 87] width 51 height 10
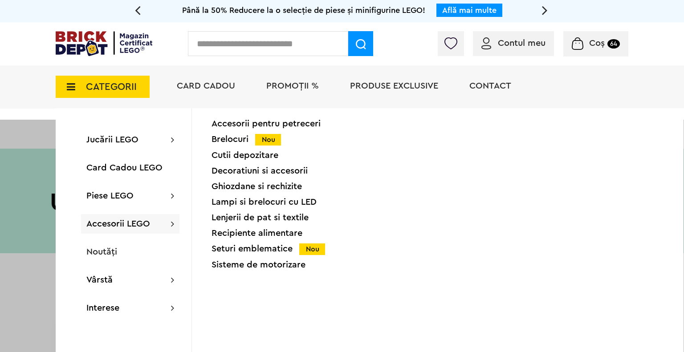
click at [230, 141] on div "Brelocuri Nou" at bounding box center [287, 139] width 151 height 9
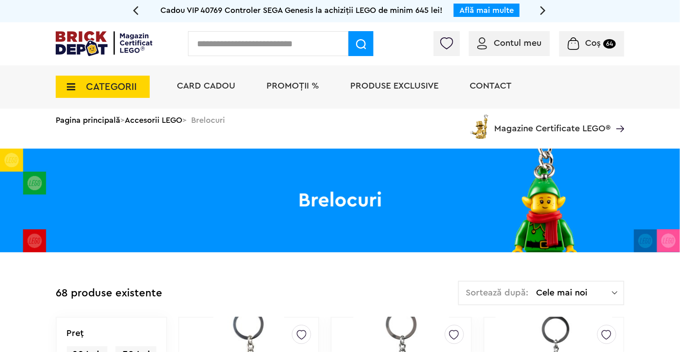
click at [69, 93] on span "CATEGORII" at bounding box center [103, 87] width 94 height 22
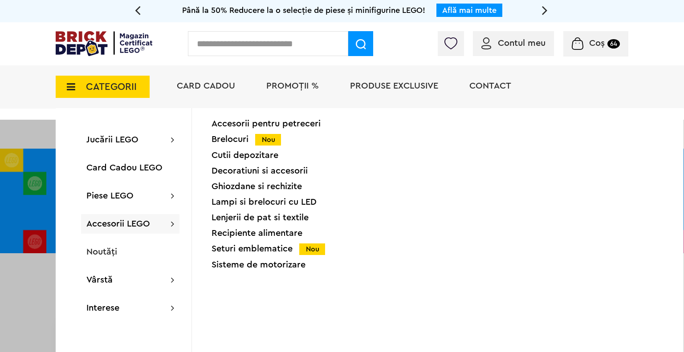
click at [262, 253] on div "Seturi emblematice Nou" at bounding box center [287, 249] width 151 height 9
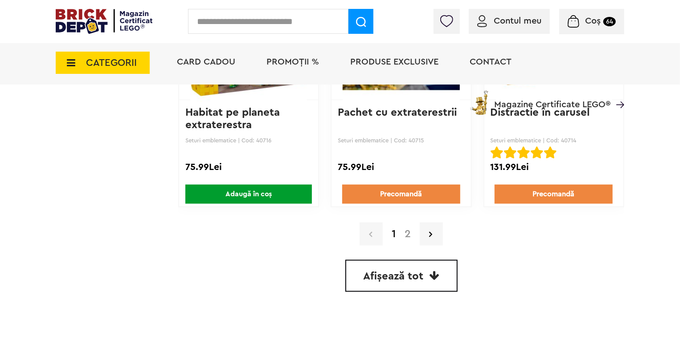
scroll to position [2161, 0]
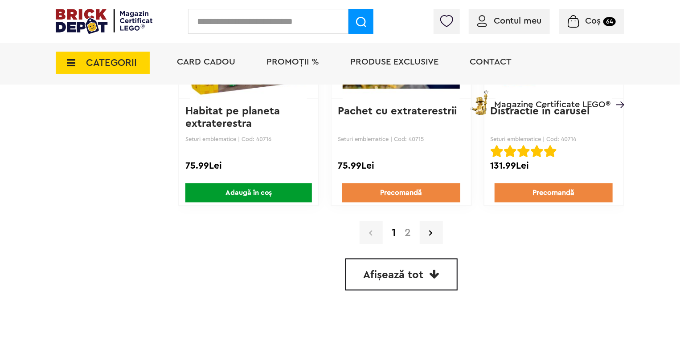
click at [414, 274] on span "Afișează tot" at bounding box center [394, 275] width 60 height 11
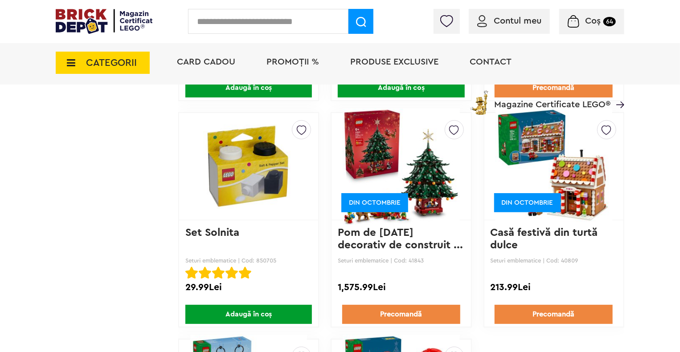
scroll to position [3401, 0]
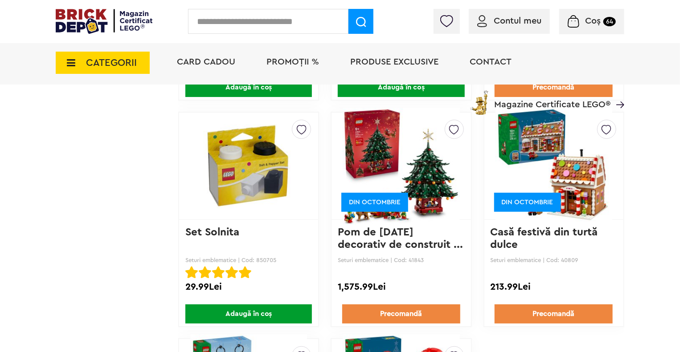
click at [560, 159] on img at bounding box center [553, 166] width 117 height 125
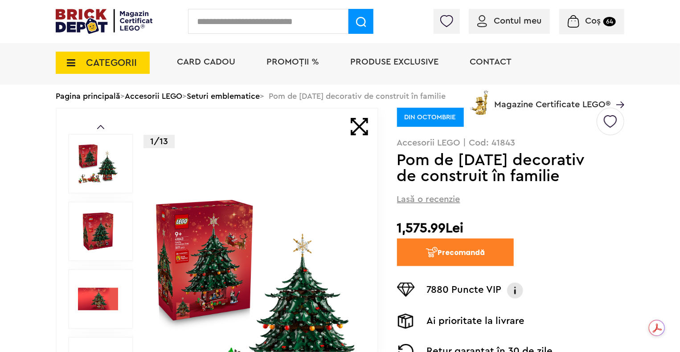
scroll to position [46, 0]
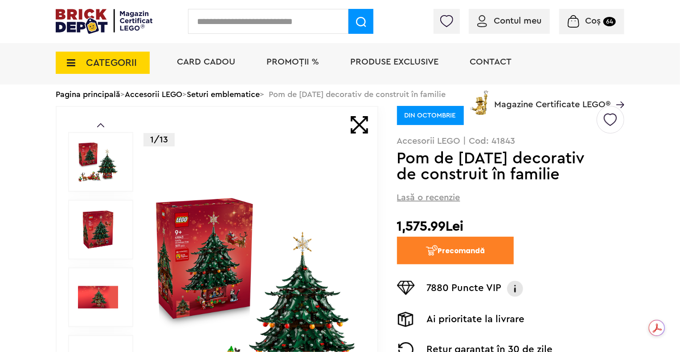
click at [358, 277] on img at bounding box center [255, 297] width 205 height 205
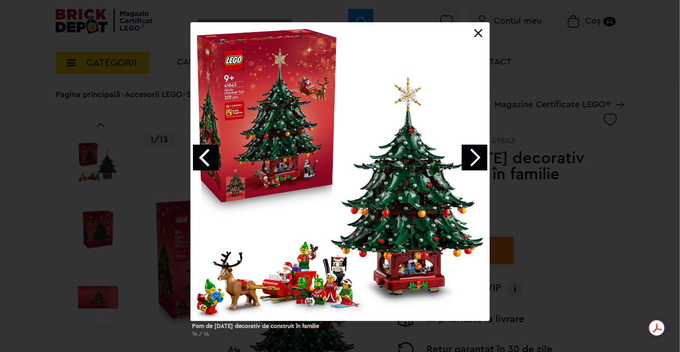
click at [479, 154] on link "Next image" at bounding box center [475, 158] width 26 height 26
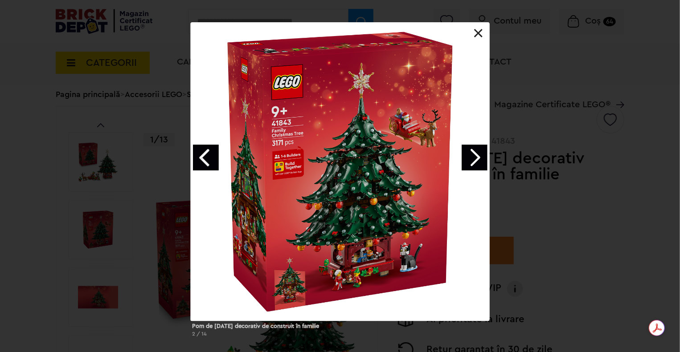
click at [479, 154] on link "Next image" at bounding box center [475, 158] width 26 height 26
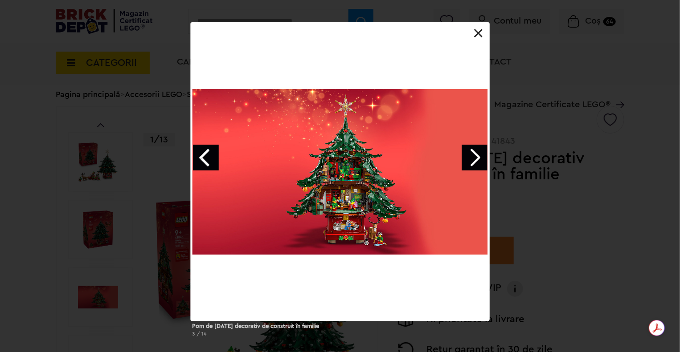
click at [479, 154] on link "Next image" at bounding box center [475, 158] width 26 height 26
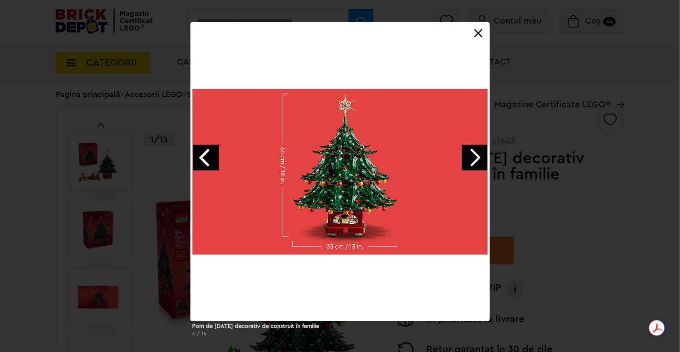
click at [479, 154] on link "Next image" at bounding box center [475, 158] width 26 height 26
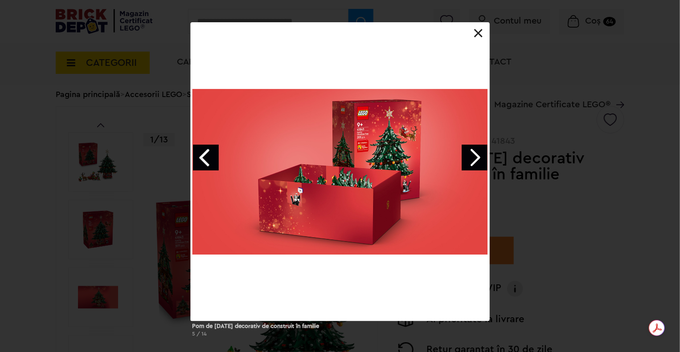
click at [479, 154] on link "Next image" at bounding box center [475, 158] width 26 height 26
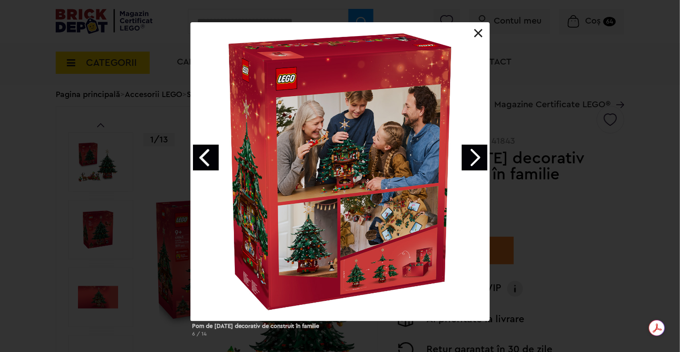
click at [479, 154] on link "Next image" at bounding box center [475, 158] width 26 height 26
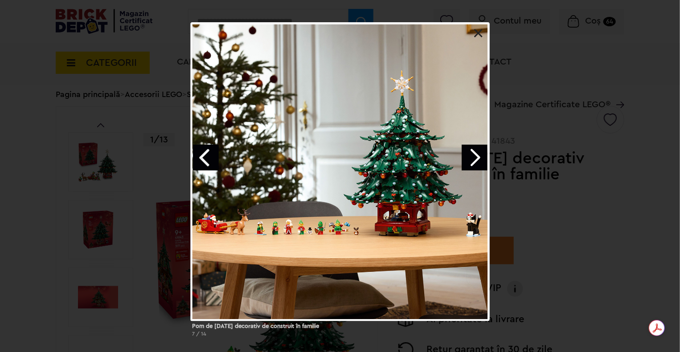
click at [479, 154] on link "Next image" at bounding box center [475, 158] width 26 height 26
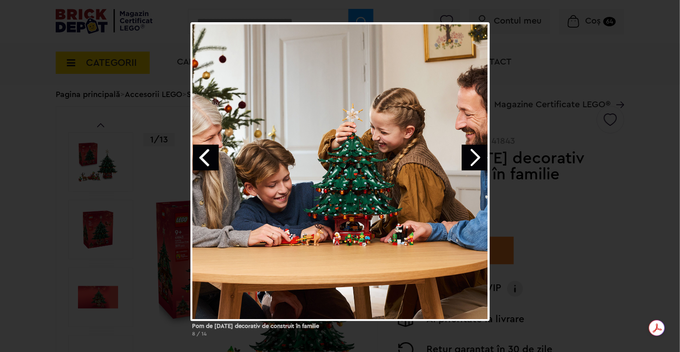
click at [479, 154] on link "Next image" at bounding box center [475, 158] width 26 height 26
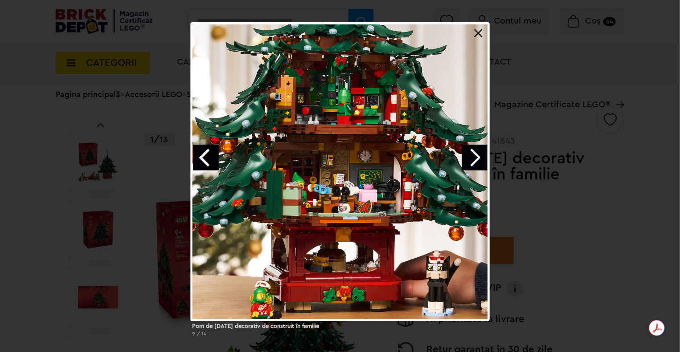
click at [479, 154] on link "Next image" at bounding box center [475, 158] width 26 height 26
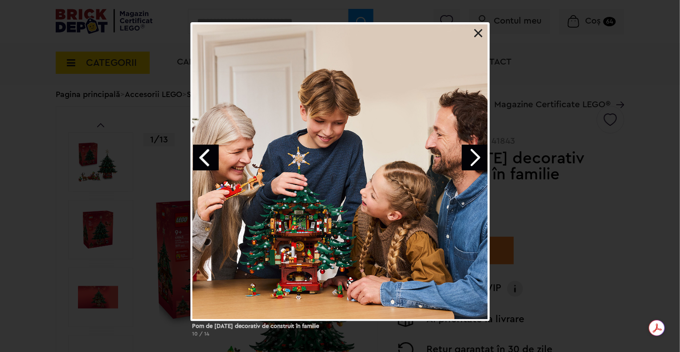
click at [479, 154] on link "Next image" at bounding box center [475, 158] width 26 height 26
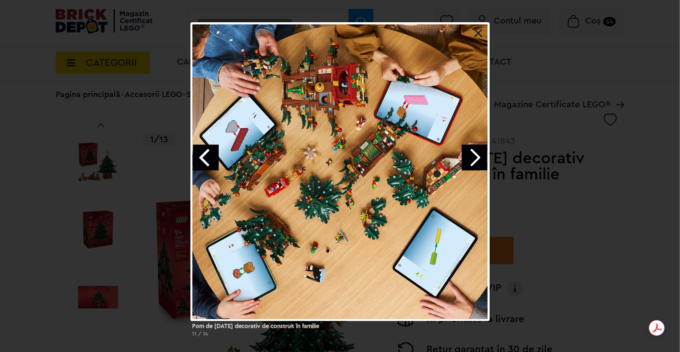
click at [479, 154] on link "Next image" at bounding box center [475, 158] width 26 height 26
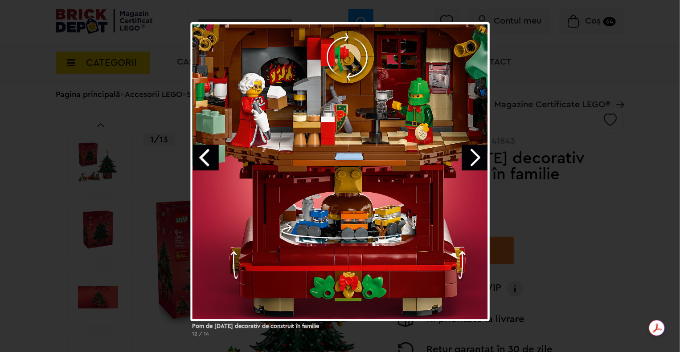
click at [479, 154] on link "Next image" at bounding box center [475, 158] width 26 height 26
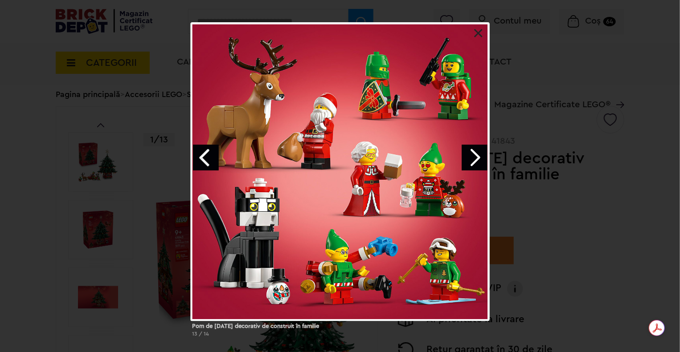
click at [479, 154] on link "Next image" at bounding box center [475, 158] width 26 height 26
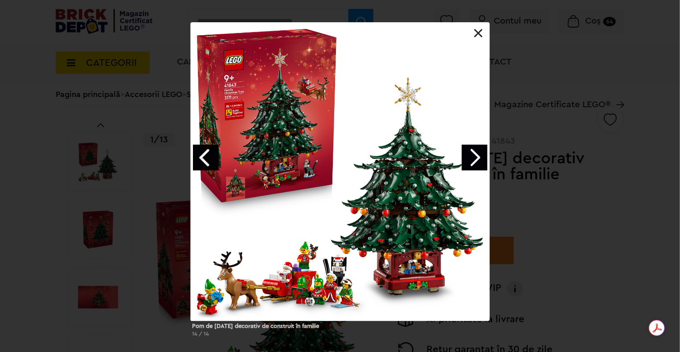
click at [479, 154] on link "Next image" at bounding box center [475, 158] width 26 height 26
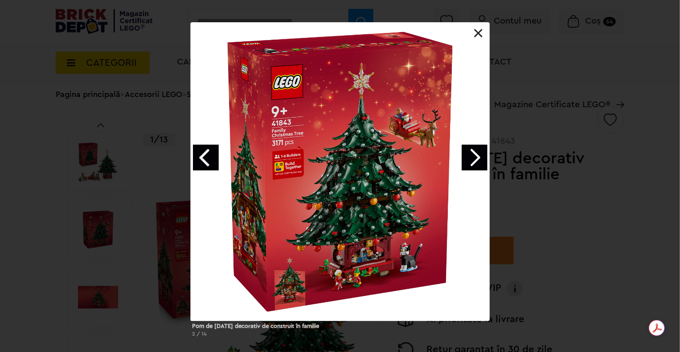
click at [478, 36] on link at bounding box center [478, 33] width 9 height 9
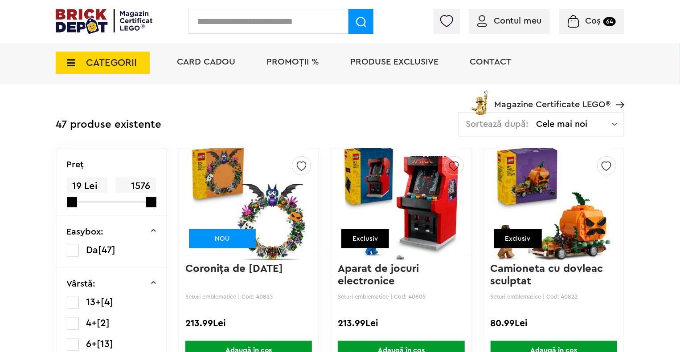
scroll to position [190, 0]
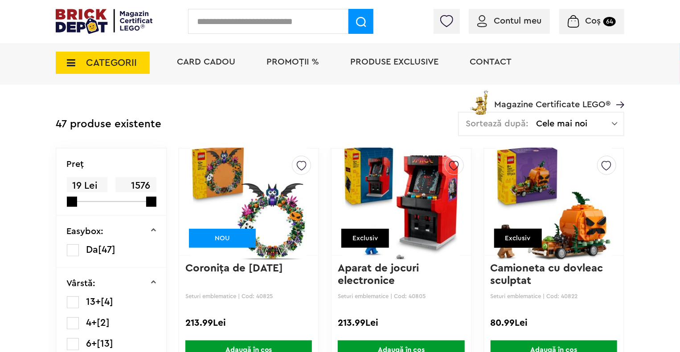
click at [580, 16] on span "Coș 64" at bounding box center [592, 20] width 48 height 9
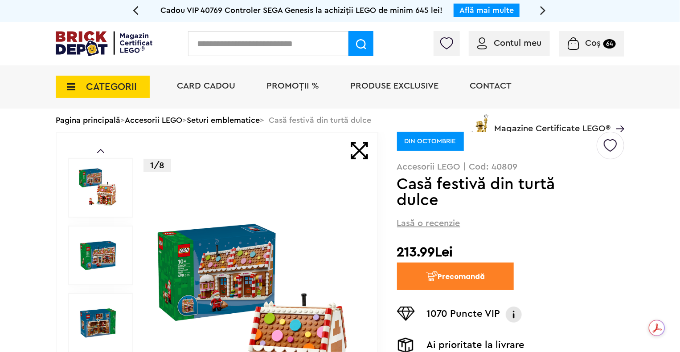
click at [249, 205] on div "1/8" at bounding box center [255, 324] width 205 height 382
click at [262, 268] on img at bounding box center [255, 323] width 205 height 205
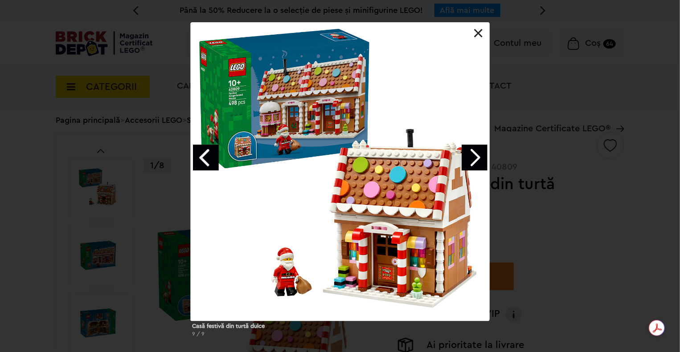
click at [471, 151] on link "Next image" at bounding box center [475, 158] width 26 height 26
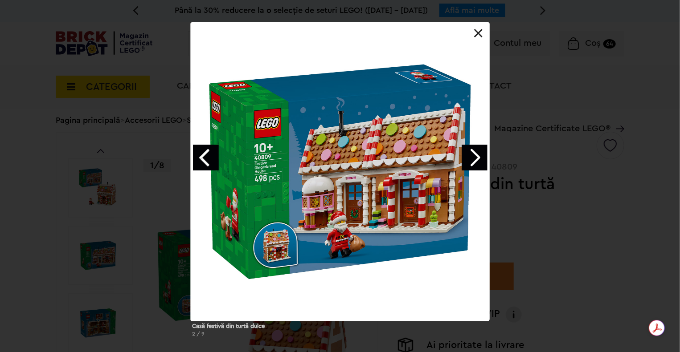
click at [471, 151] on link "Next image" at bounding box center [475, 158] width 26 height 26
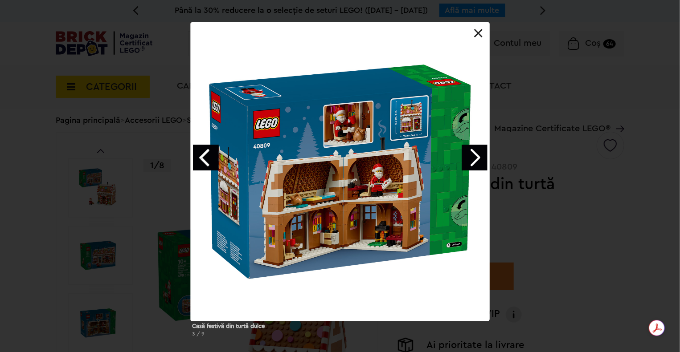
click at [476, 157] on link "Next image" at bounding box center [475, 158] width 26 height 26
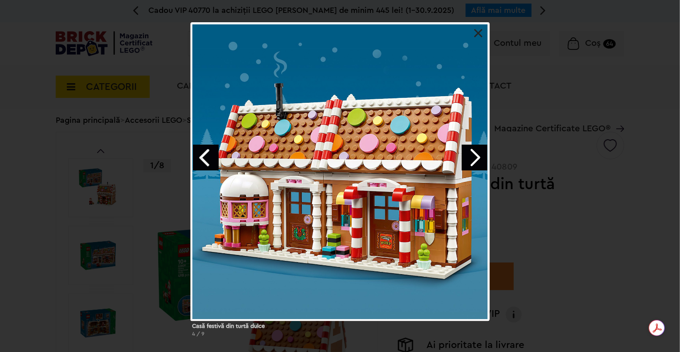
click at [476, 157] on link "Next image" at bounding box center [475, 158] width 26 height 26
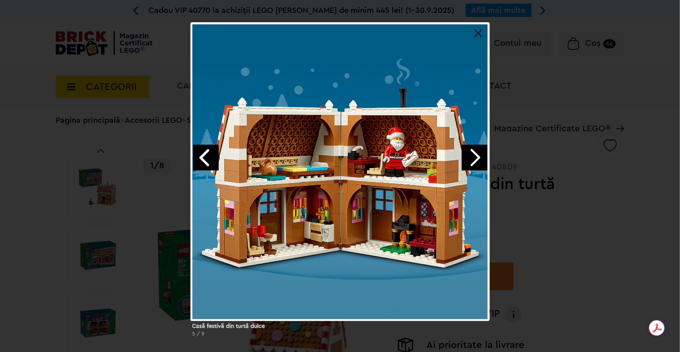
click at [476, 157] on link "Next image" at bounding box center [475, 158] width 26 height 26
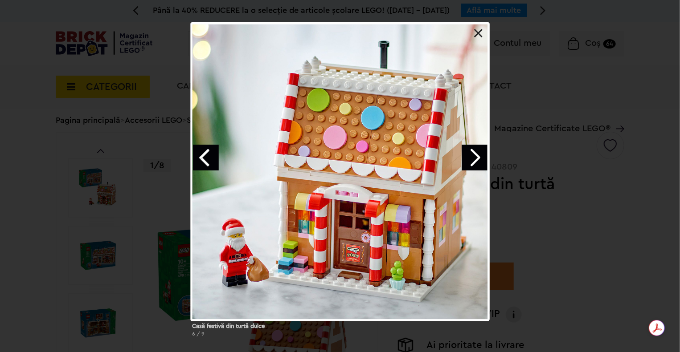
click at [476, 157] on link "Next image" at bounding box center [475, 158] width 26 height 26
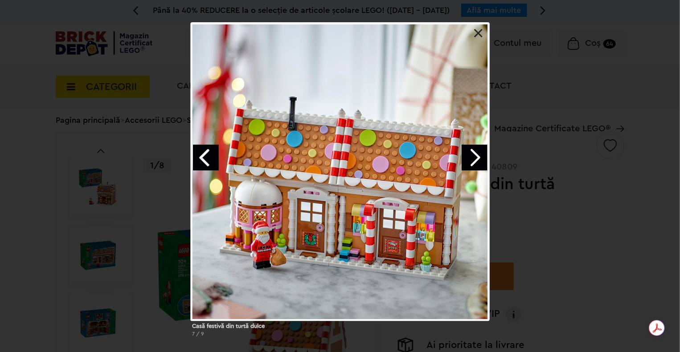
click at [476, 157] on link "Next image" at bounding box center [475, 158] width 26 height 26
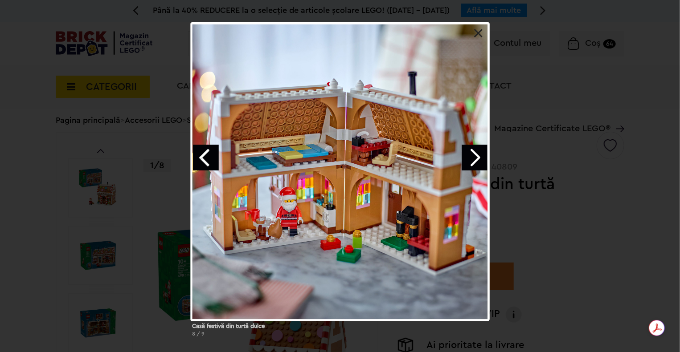
click at [476, 157] on link "Next image" at bounding box center [475, 158] width 26 height 26
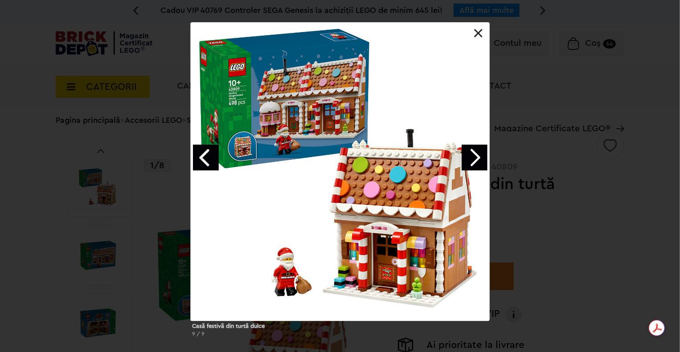
click at [478, 38] on div at bounding box center [340, 171] width 299 height 299
click at [478, 35] on link at bounding box center [478, 33] width 9 height 9
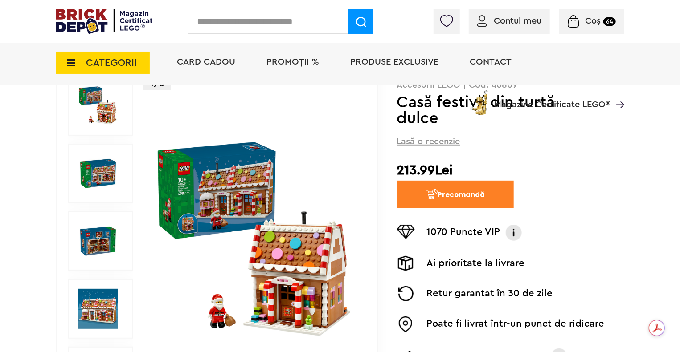
scroll to position [103, 0]
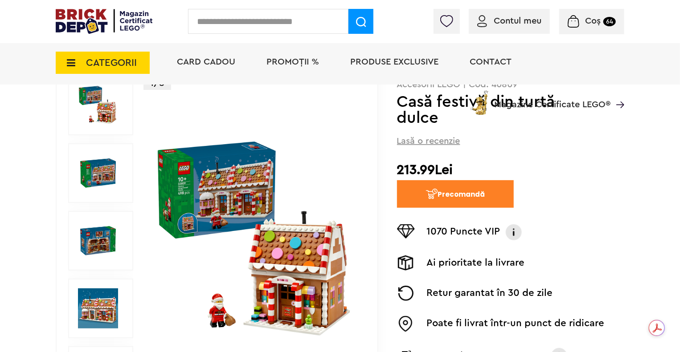
click at [287, 243] on img at bounding box center [255, 241] width 205 height 205
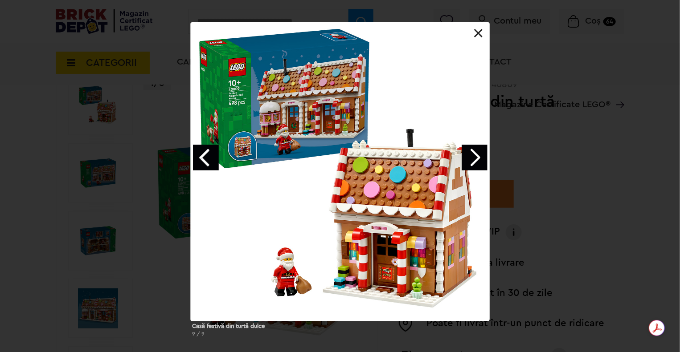
click at [462, 158] on link "Next image" at bounding box center [475, 158] width 26 height 26
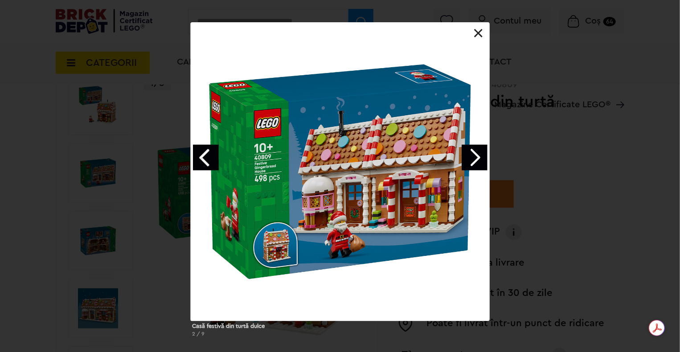
click at [462, 158] on link "Next image" at bounding box center [475, 158] width 26 height 26
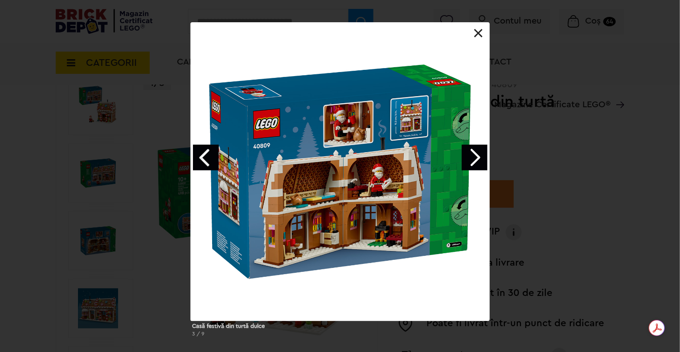
scroll to position [102, 0]
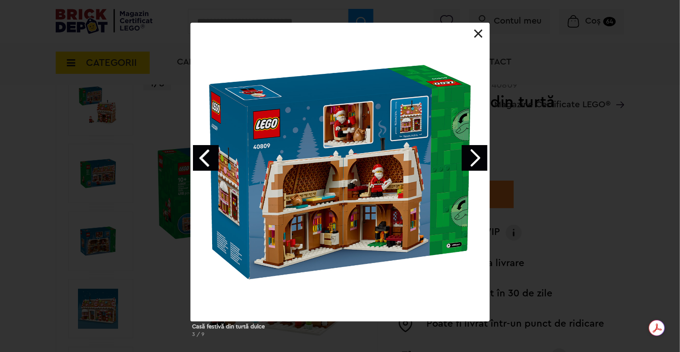
click at [479, 32] on link at bounding box center [478, 33] width 9 height 9
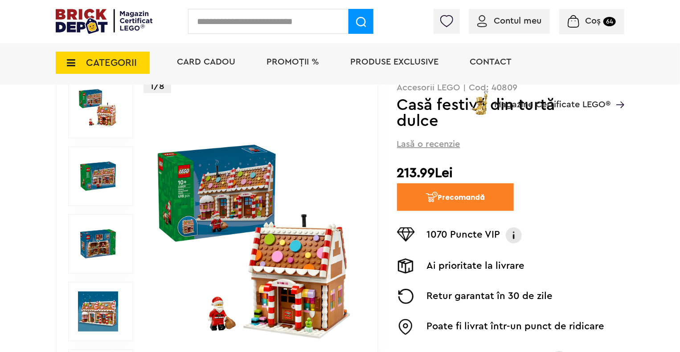
scroll to position [102, 0]
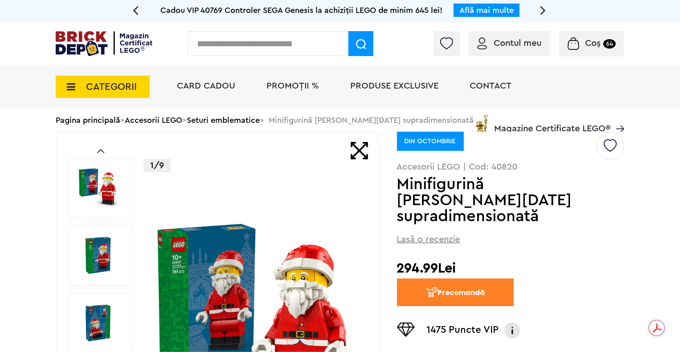
click at [280, 285] on img at bounding box center [255, 323] width 205 height 205
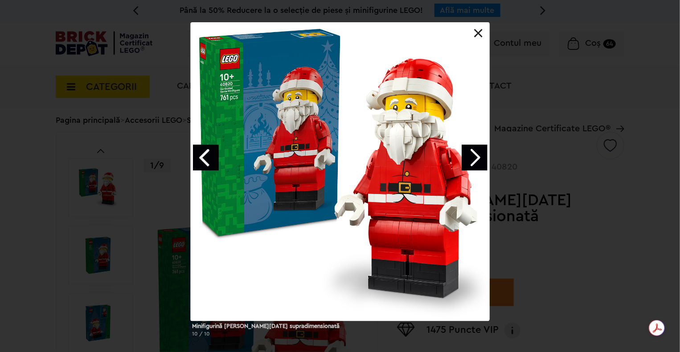
click at [485, 155] on link "Next image" at bounding box center [475, 158] width 26 height 26
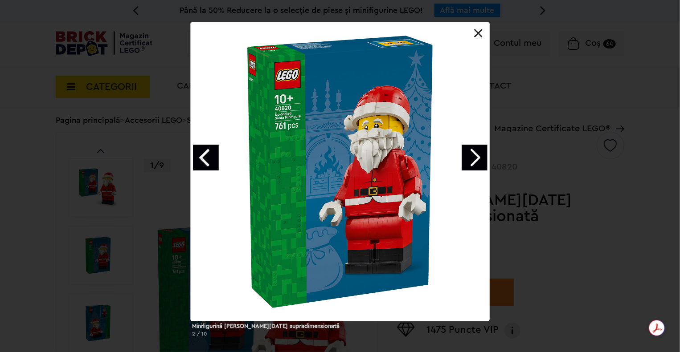
click at [485, 155] on link "Next image" at bounding box center [475, 158] width 26 height 26
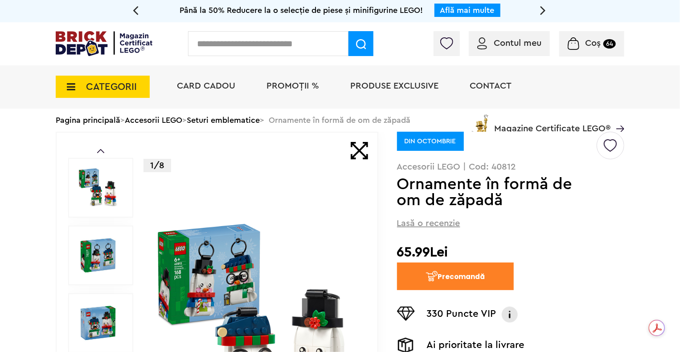
click at [275, 265] on img at bounding box center [255, 323] width 205 height 205
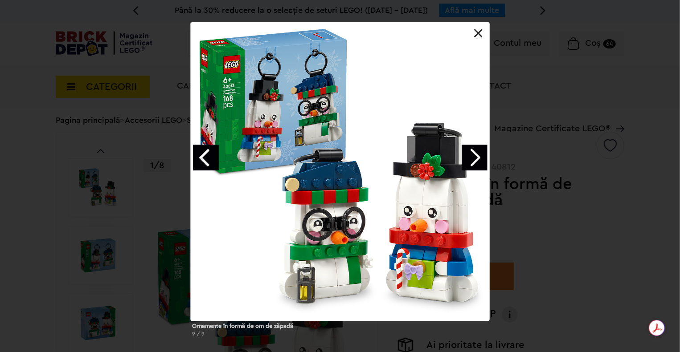
click at [477, 149] on link "Next image" at bounding box center [475, 158] width 26 height 26
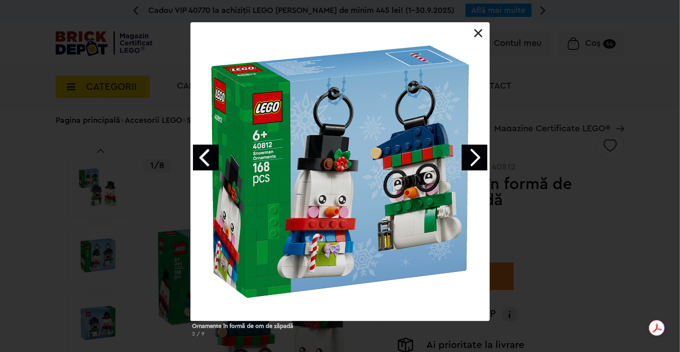
click at [477, 149] on link "Next image" at bounding box center [475, 158] width 26 height 26
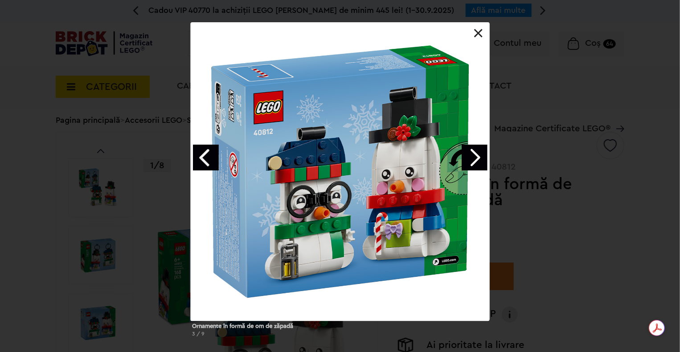
click at [477, 149] on link "Next image" at bounding box center [475, 158] width 26 height 26
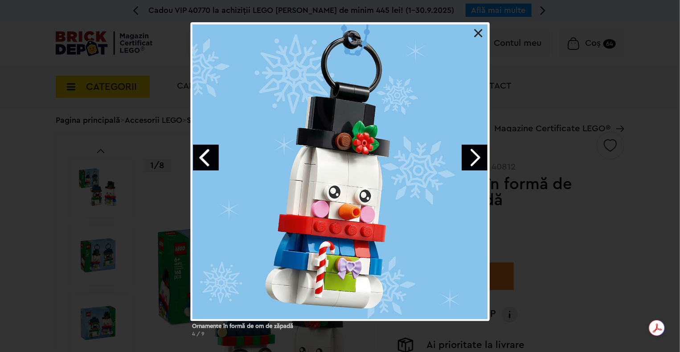
click at [477, 149] on link "Next image" at bounding box center [475, 158] width 26 height 26
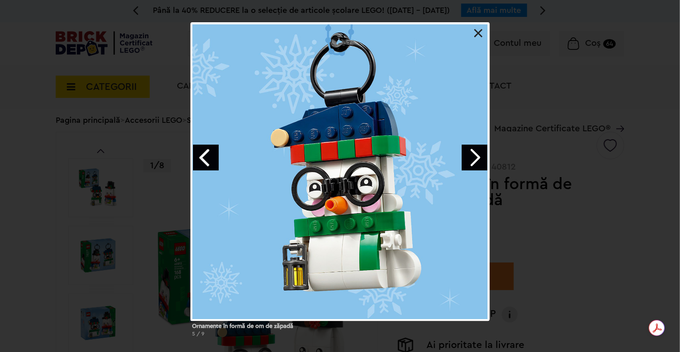
click at [477, 149] on link "Next image" at bounding box center [475, 158] width 26 height 26
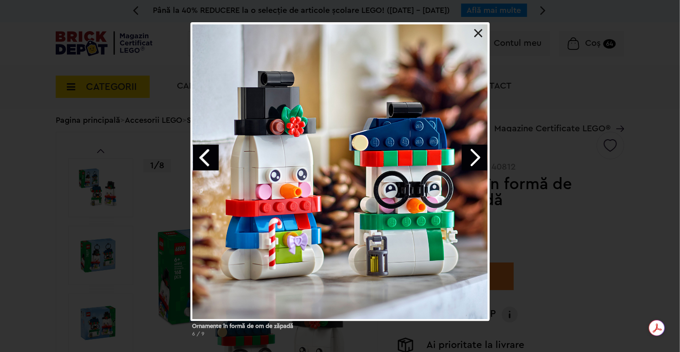
click at [477, 149] on link "Next image" at bounding box center [475, 158] width 26 height 26
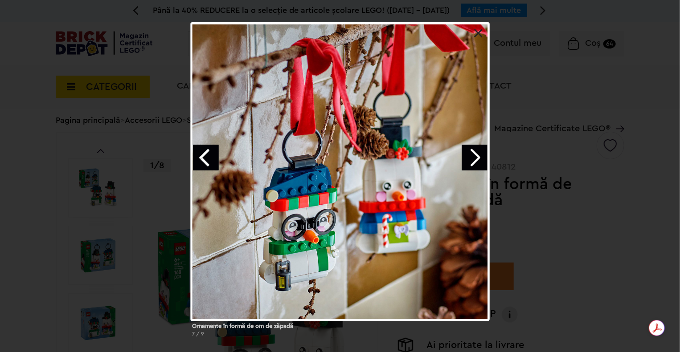
click at [477, 149] on link "Next image" at bounding box center [475, 158] width 26 height 26
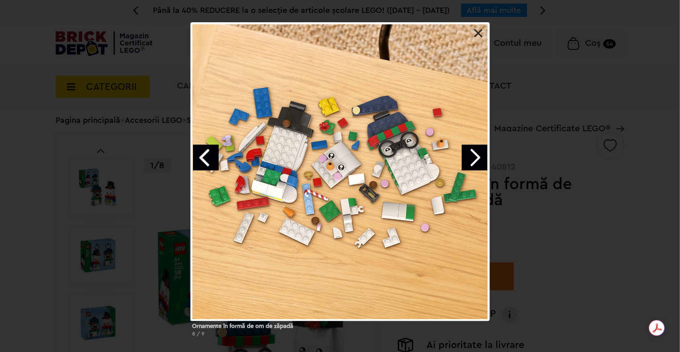
click at [477, 149] on link "Next image" at bounding box center [475, 158] width 26 height 26
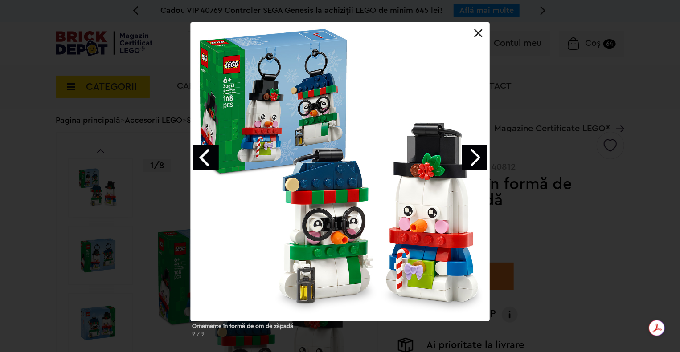
click at [477, 149] on link "Next image" at bounding box center [475, 158] width 26 height 26
click at [478, 35] on link at bounding box center [478, 33] width 9 height 9
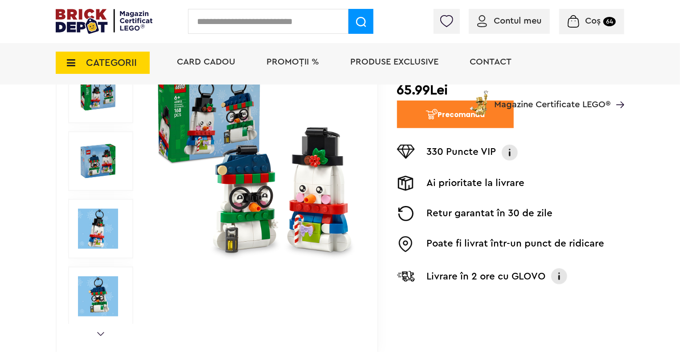
scroll to position [151, 0]
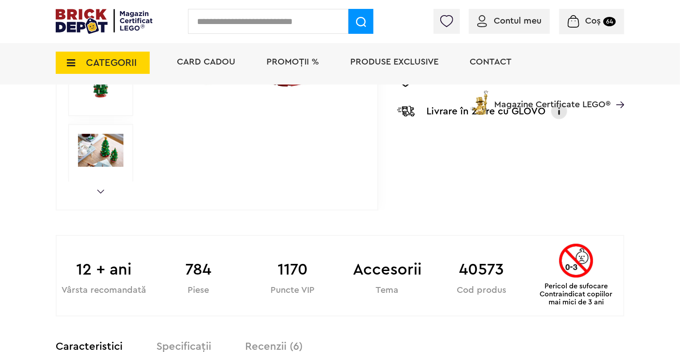
scroll to position [340, 0]
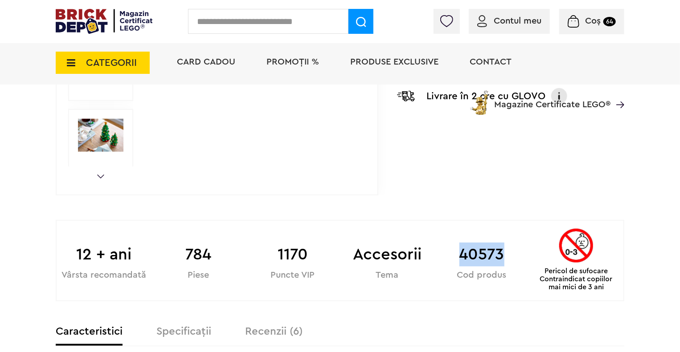
drag, startPoint x: 462, startPoint y: 253, endPoint x: 511, endPoint y: 240, distance: 50.7
click at [511, 240] on div "40573 Cod produs" at bounding box center [481, 250] width 94 height 59
copy b "40573"
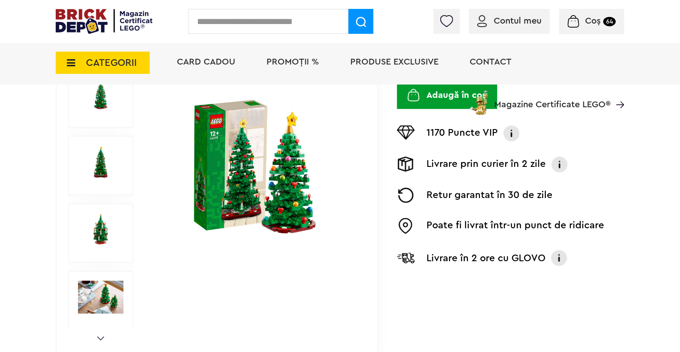
scroll to position [178, 0]
click at [117, 231] on img at bounding box center [100, 230] width 45 height 33
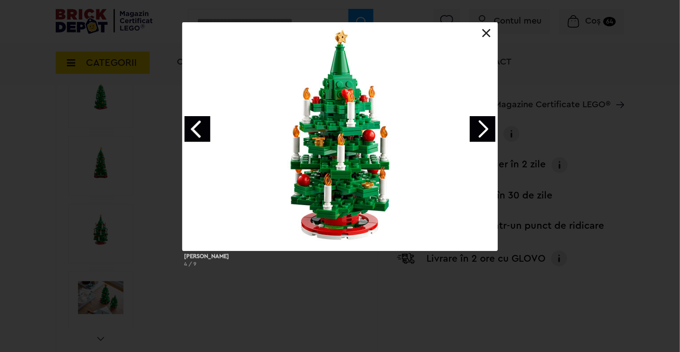
click at [483, 138] on link "Next image" at bounding box center [483, 129] width 26 height 26
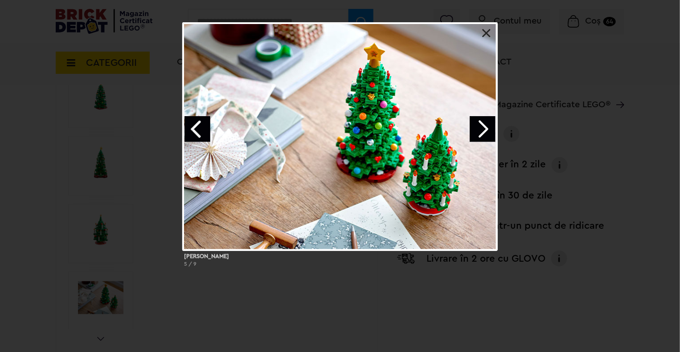
click at [483, 138] on link "Next image" at bounding box center [483, 129] width 26 height 26
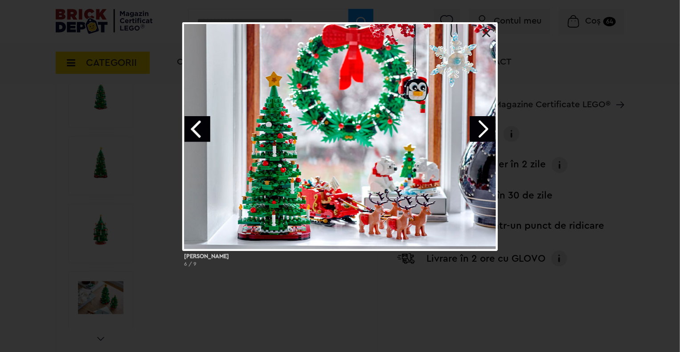
click at [483, 138] on link "Next image" at bounding box center [483, 129] width 26 height 26
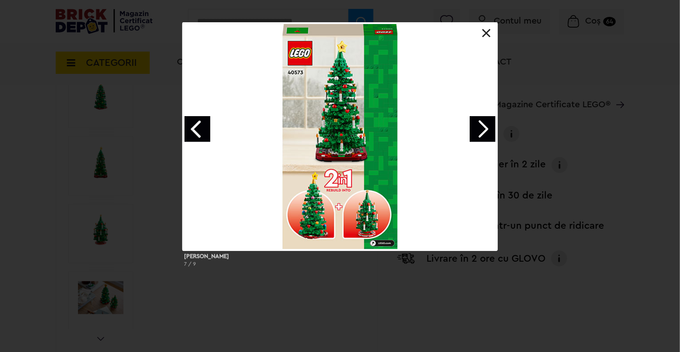
click at [483, 37] on link at bounding box center [486, 33] width 9 height 9
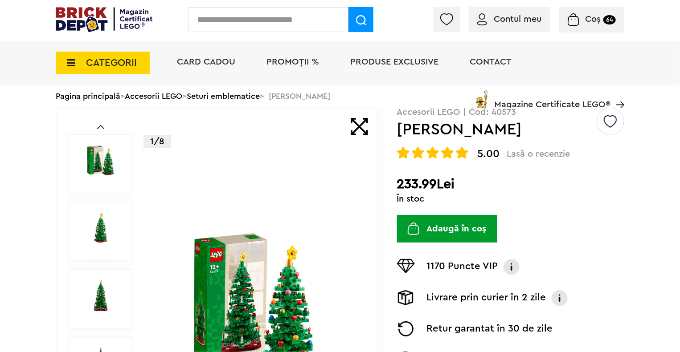
scroll to position [23, 0]
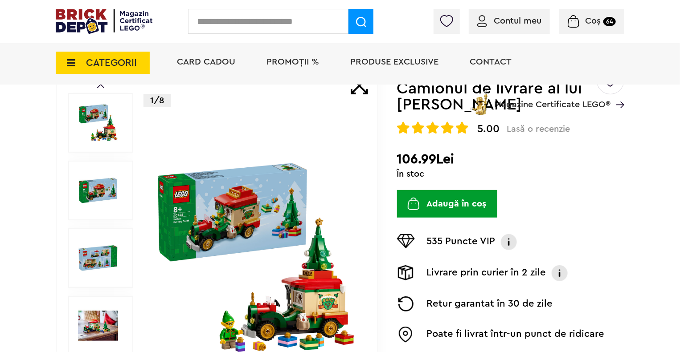
scroll to position [86, 0]
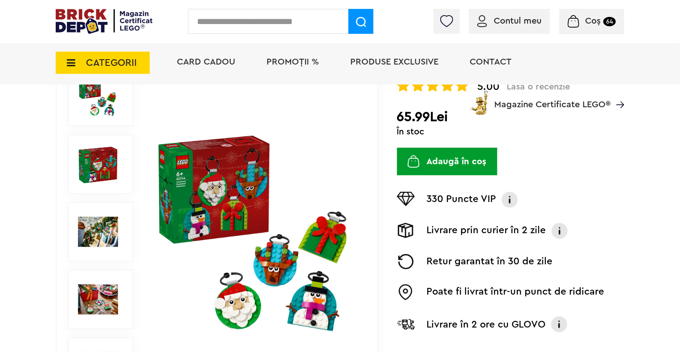
scroll to position [118, 0]
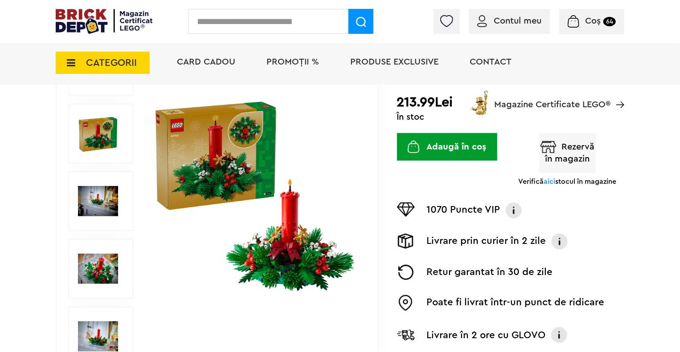
scroll to position [142, 0]
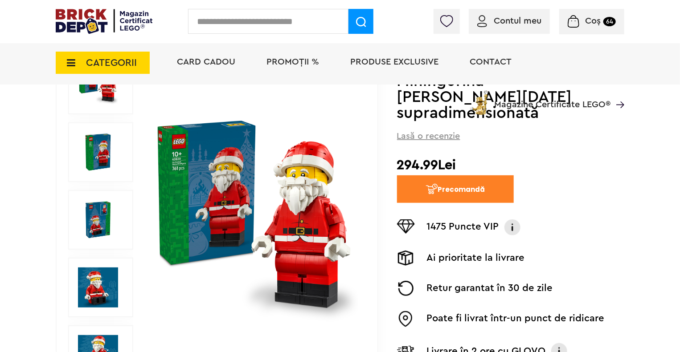
scroll to position [123, 0]
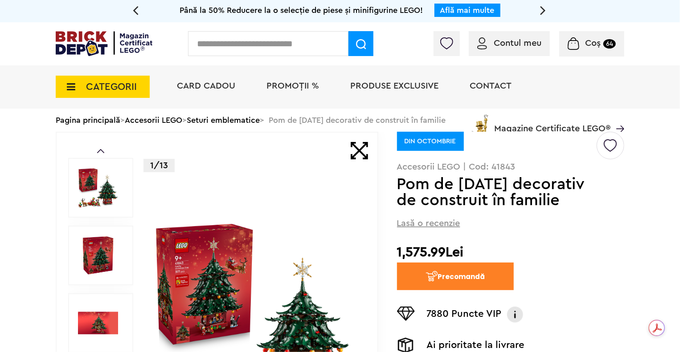
click at [267, 261] on img at bounding box center [255, 323] width 205 height 205
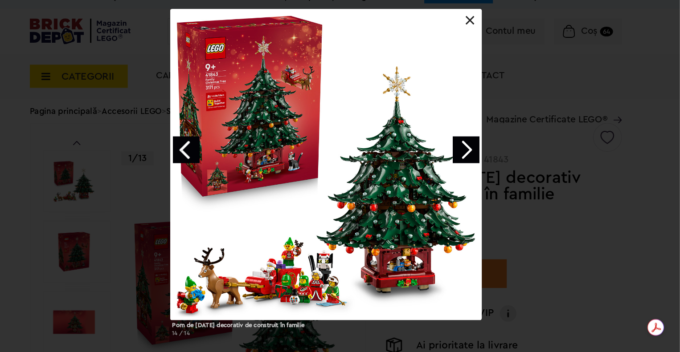
scroll to position [13, 0]
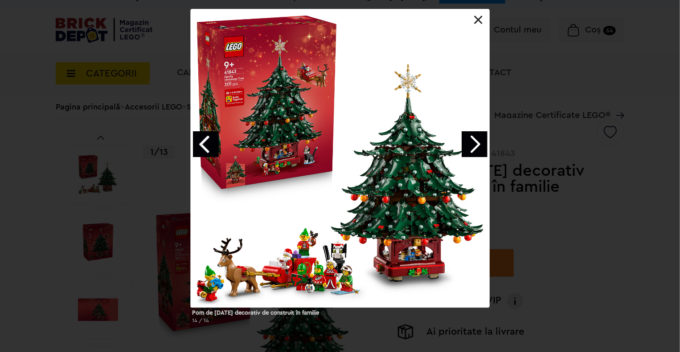
click at [481, 22] on link at bounding box center [478, 20] width 9 height 9
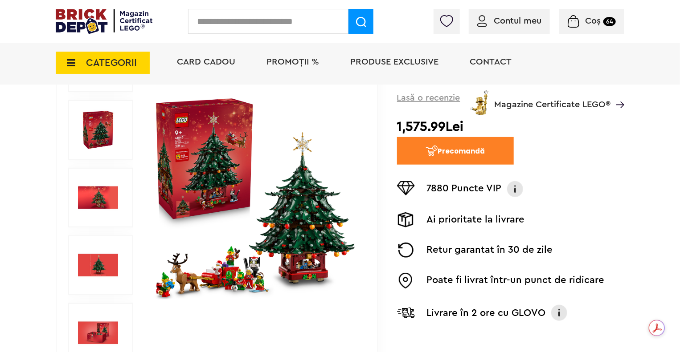
scroll to position [143, 0]
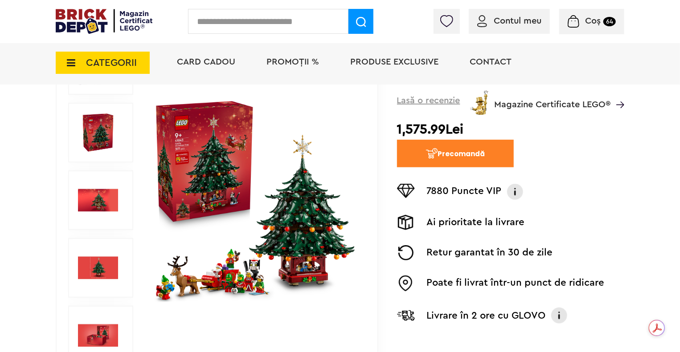
click at [186, 151] on img at bounding box center [255, 200] width 205 height 205
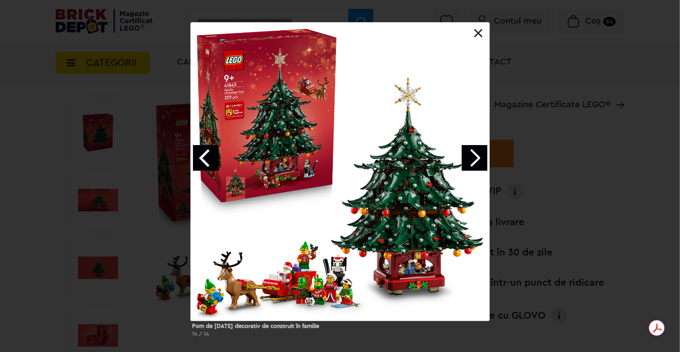
click at [479, 37] on link at bounding box center [478, 33] width 9 height 9
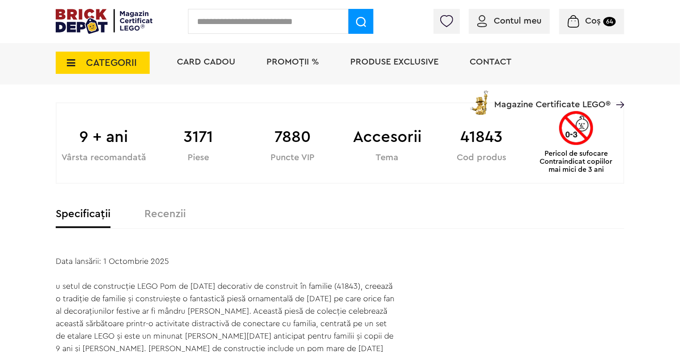
scroll to position [453, 0]
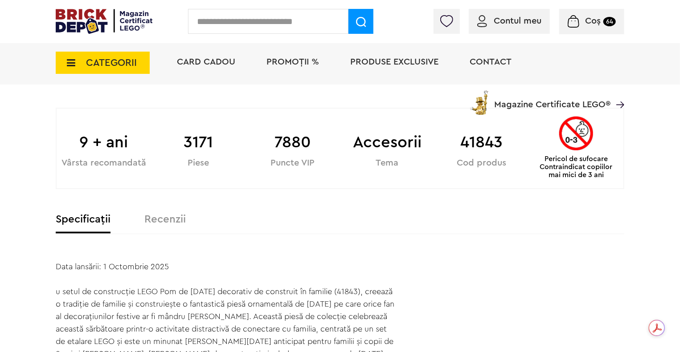
click at [150, 215] on label "Recenzii" at bounding box center [164, 219] width 41 height 11
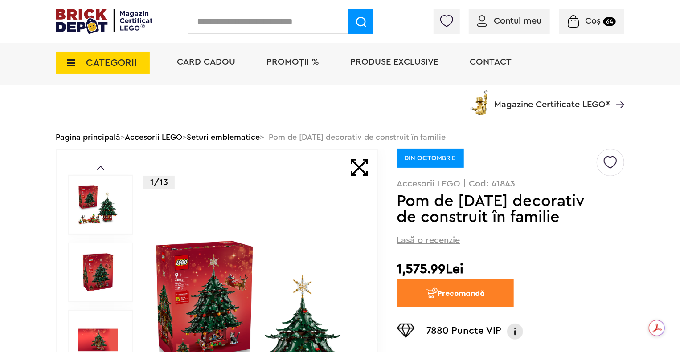
scroll to position [0, 0]
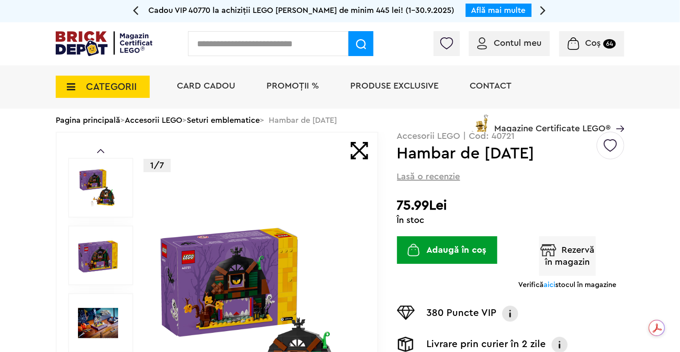
click at [261, 224] on img at bounding box center [255, 323] width 205 height 205
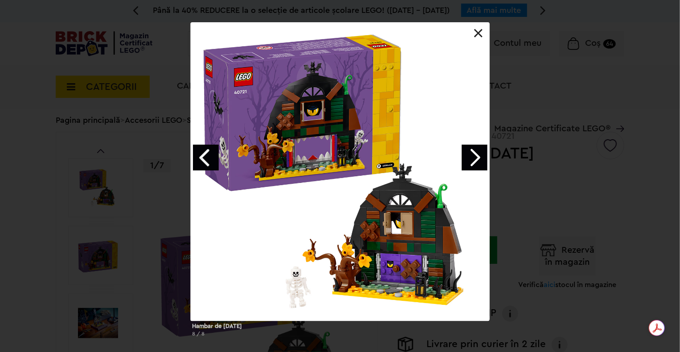
click at [478, 34] on link at bounding box center [478, 33] width 9 height 9
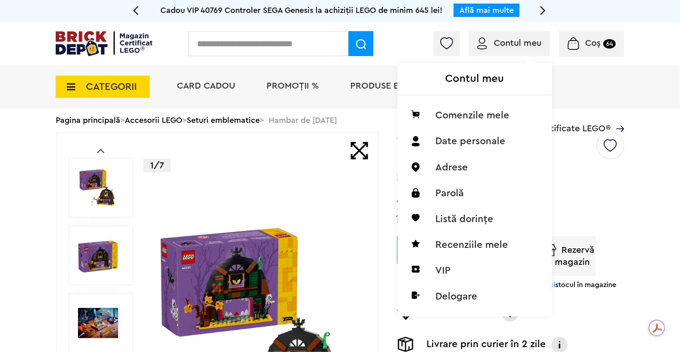
click at [409, 48] on div "Contul meu Comenzile mele Date personale Adrese Parolă Listă dorințe Recenziile…" at bounding box center [473, 178] width 152 height 274
click at [401, 45] on div "Contul meu Comenzile mele Date personale Adrese Parolă Listă dorințe Recenziile…" at bounding box center [473, 178] width 152 height 274
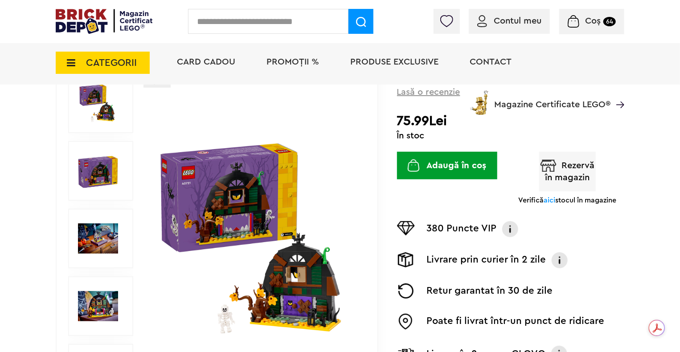
scroll to position [104, 0]
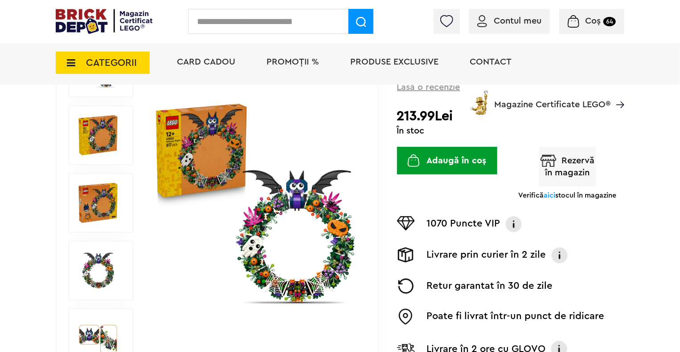
scroll to position [140, 0]
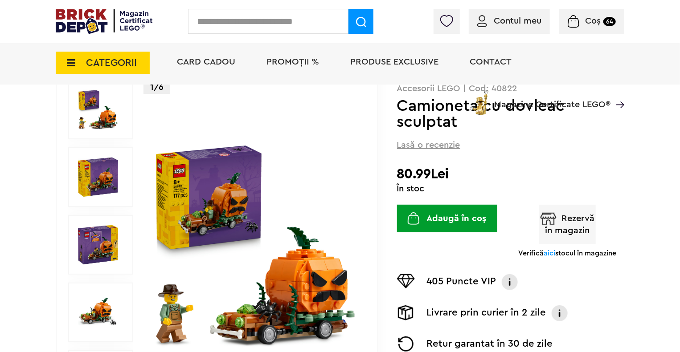
scroll to position [94, 0]
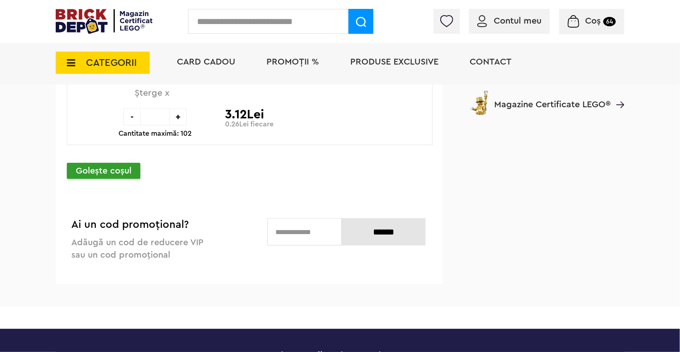
scroll to position [7094, 0]
